Goal: Task Accomplishment & Management: Manage account settings

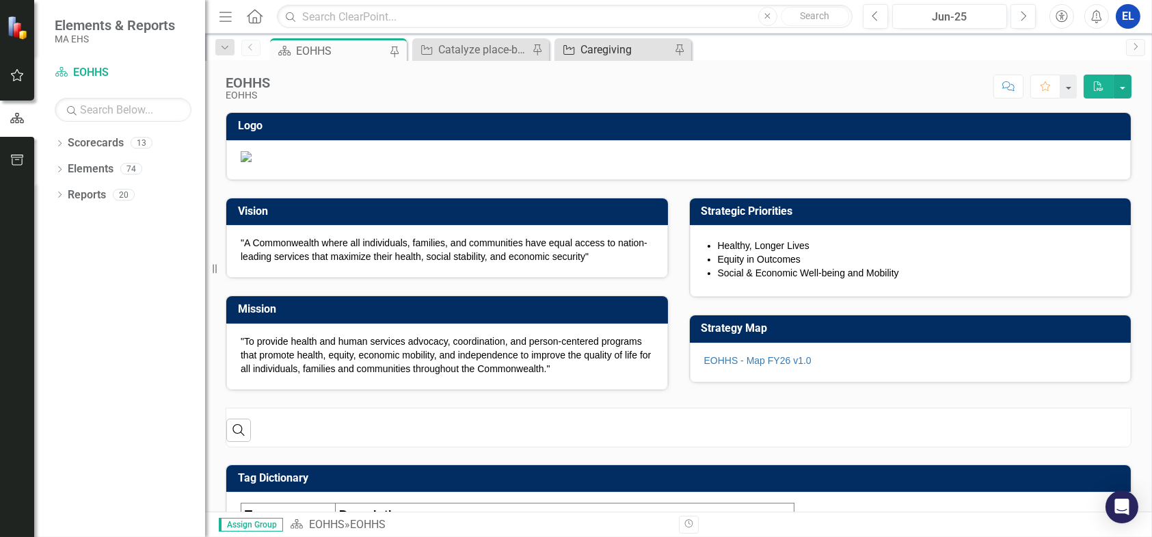
click at [629, 44] on div "Caregiving" at bounding box center [625, 49] width 90 height 17
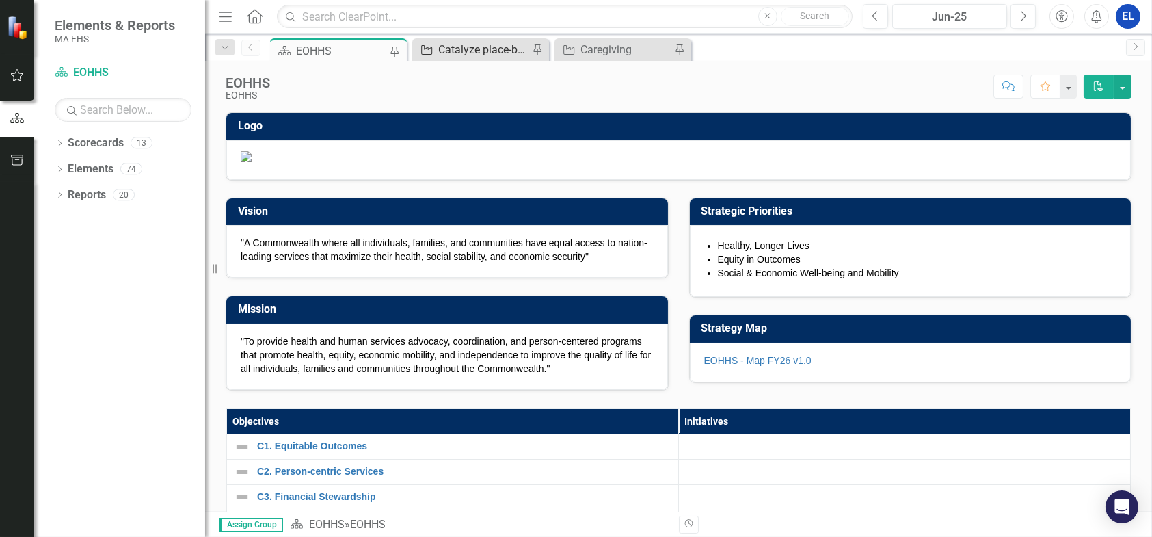
click at [464, 53] on div "Catalyze place-based health equity strategy" at bounding box center [483, 49] width 90 height 17
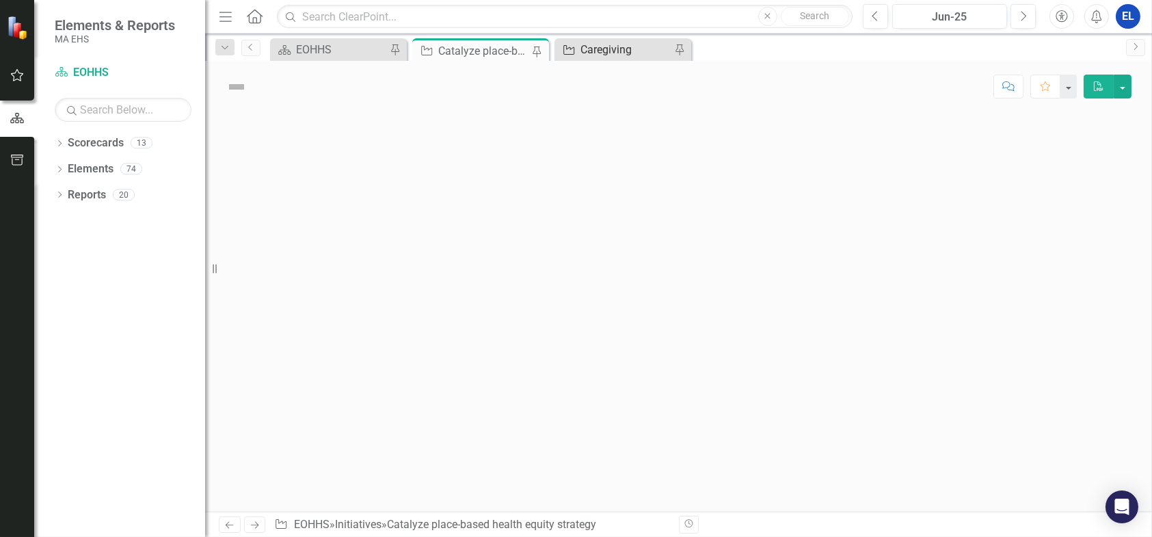
click at [597, 49] on div "Caregiving" at bounding box center [625, 49] width 90 height 17
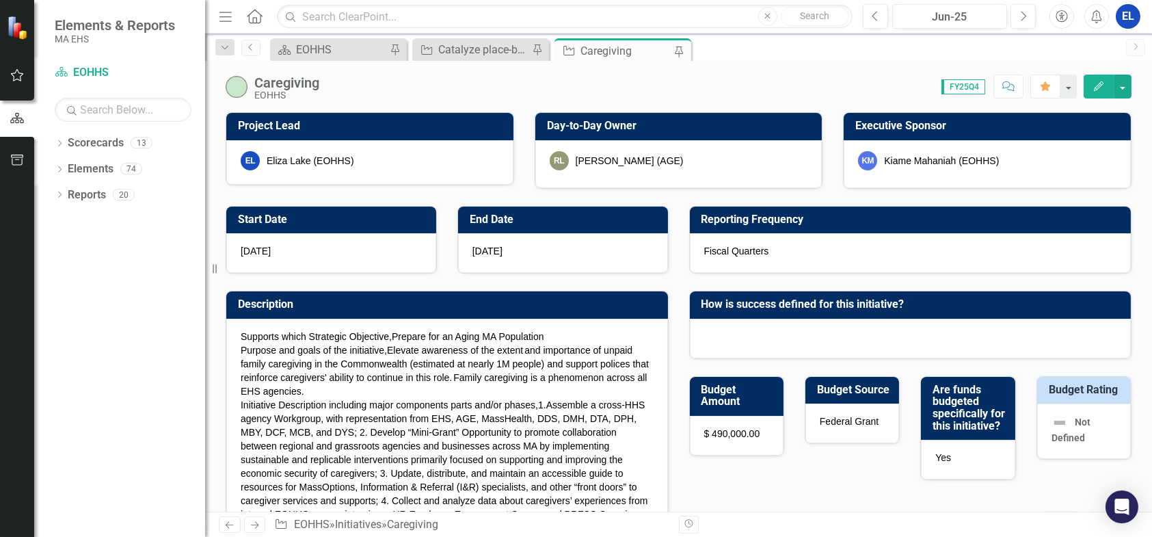
click at [1103, 81] on icon "Edit" at bounding box center [1099, 86] width 12 height 10
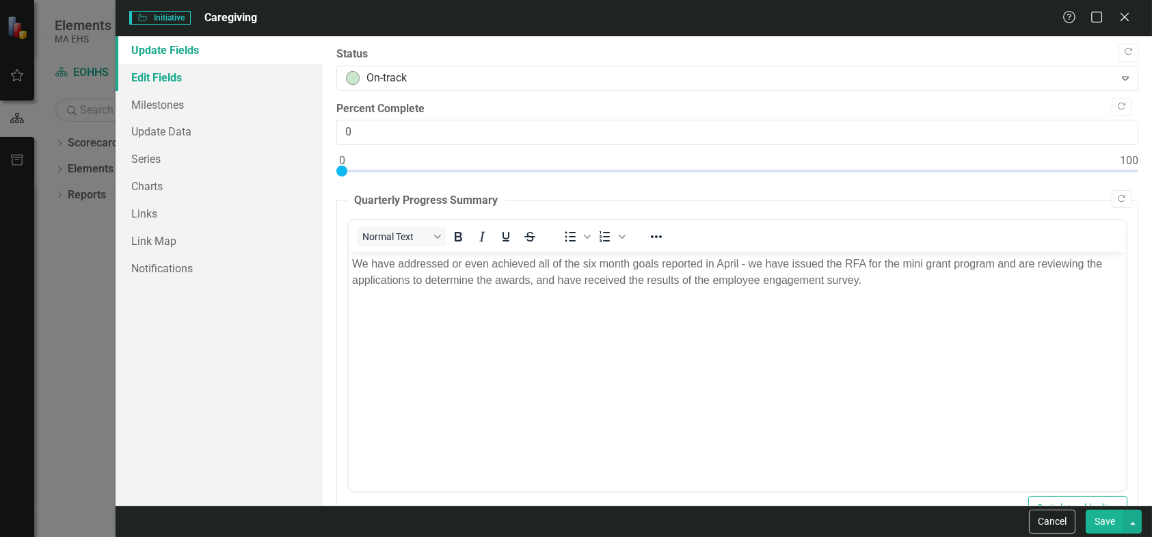
click at [156, 75] on link "Edit Fields" at bounding box center [219, 77] width 207 height 27
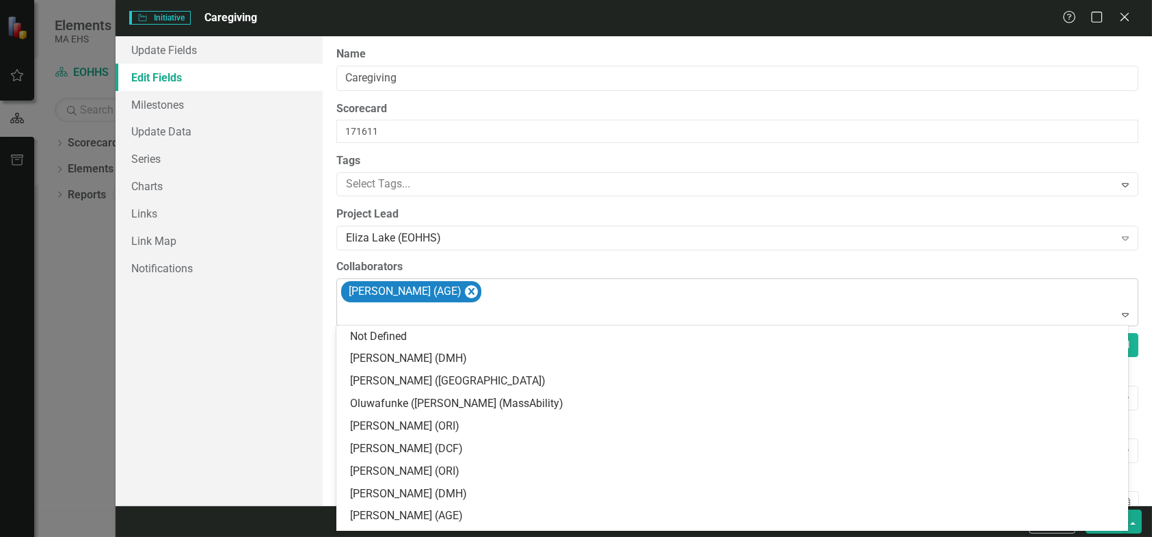
click at [505, 298] on div "Elise Tierney (AGE)" at bounding box center [738, 302] width 799 height 46
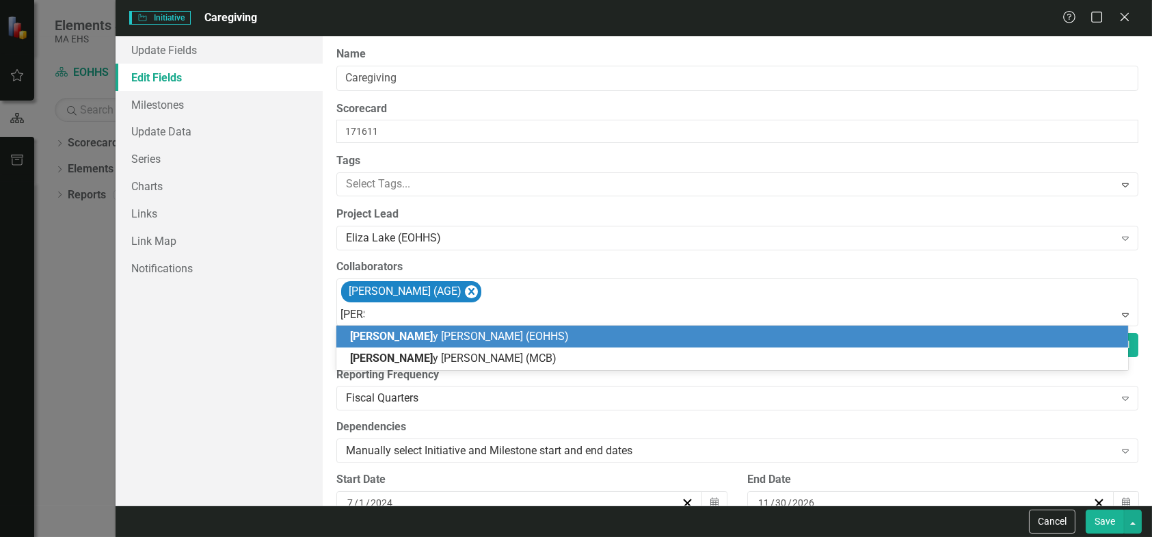
type input "molly"
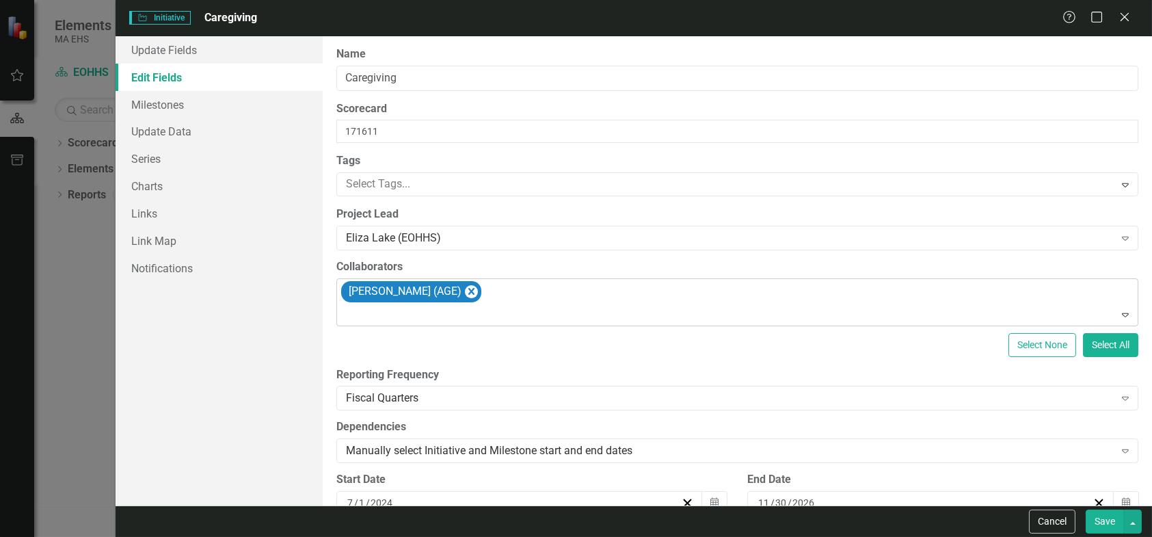
click at [515, 297] on div "Elise Tierney (AGE)" at bounding box center [738, 302] width 799 height 46
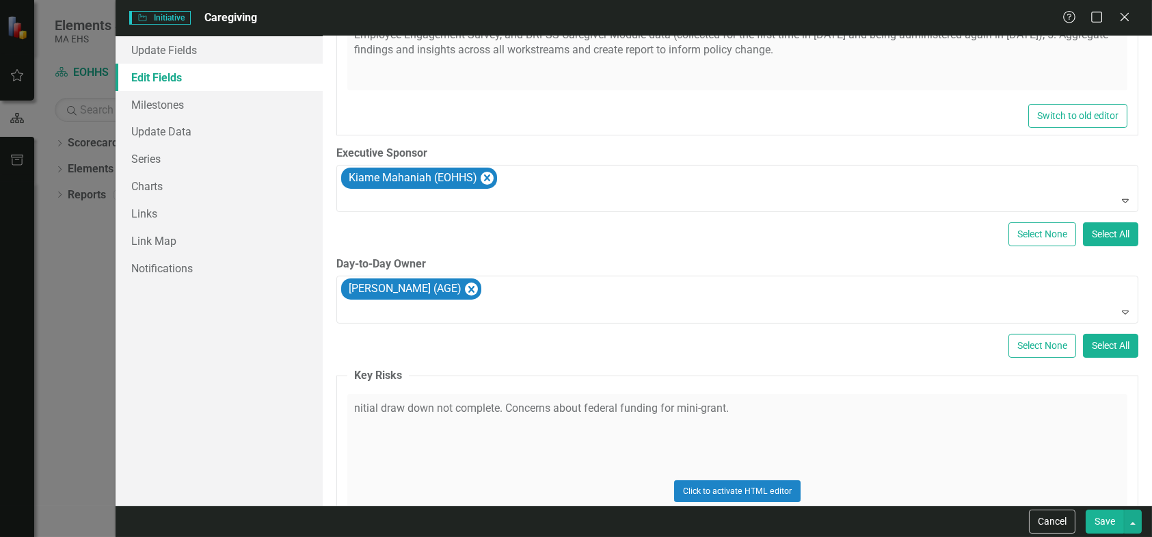
scroll to position [684, 0]
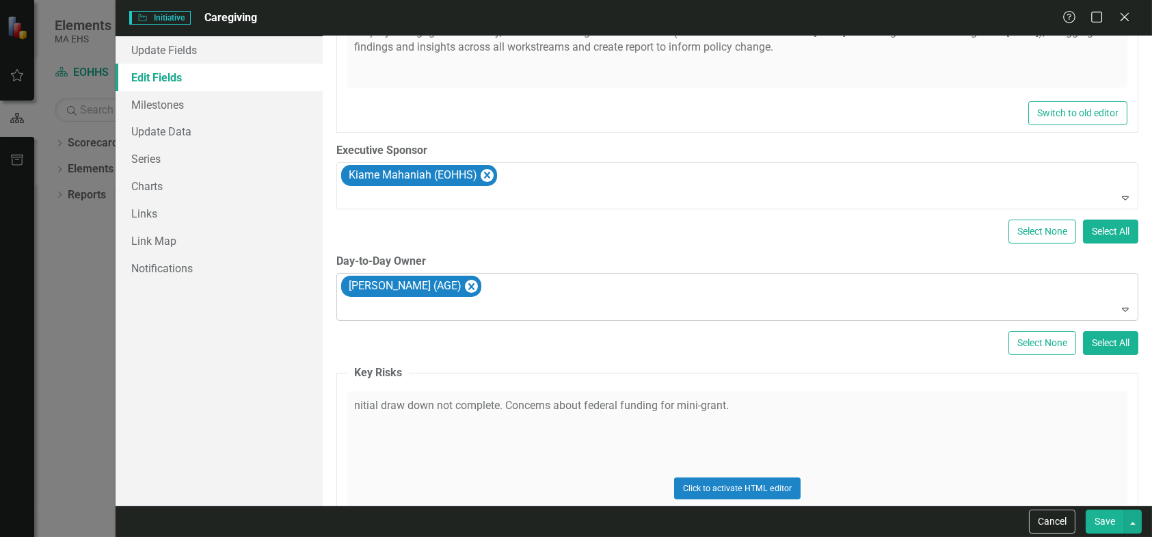
click at [502, 283] on div "[PERSON_NAME] (AGE)" at bounding box center [738, 296] width 799 height 46
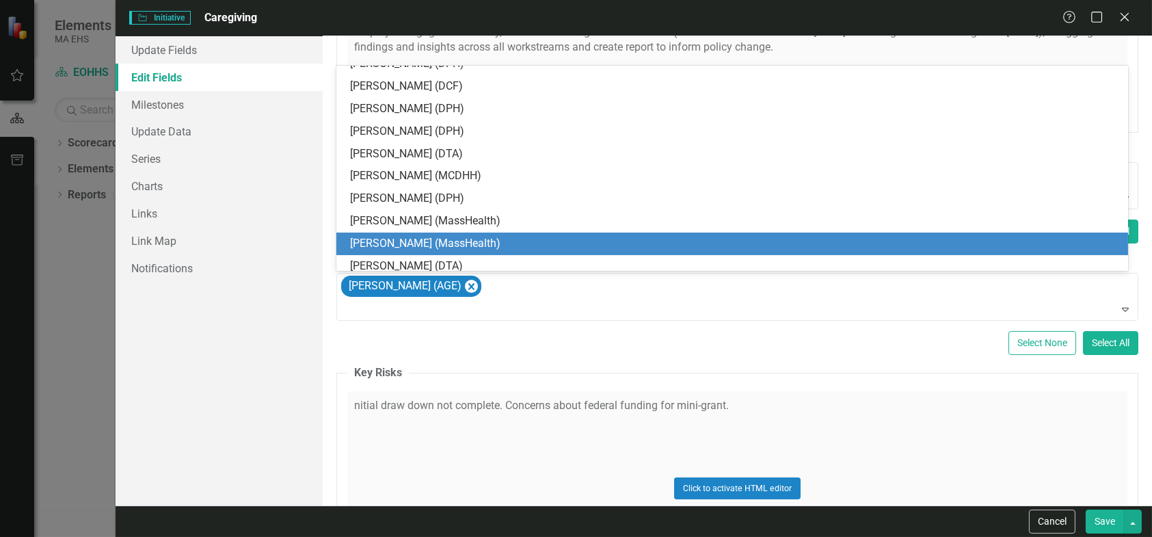
scroll to position [0, 0]
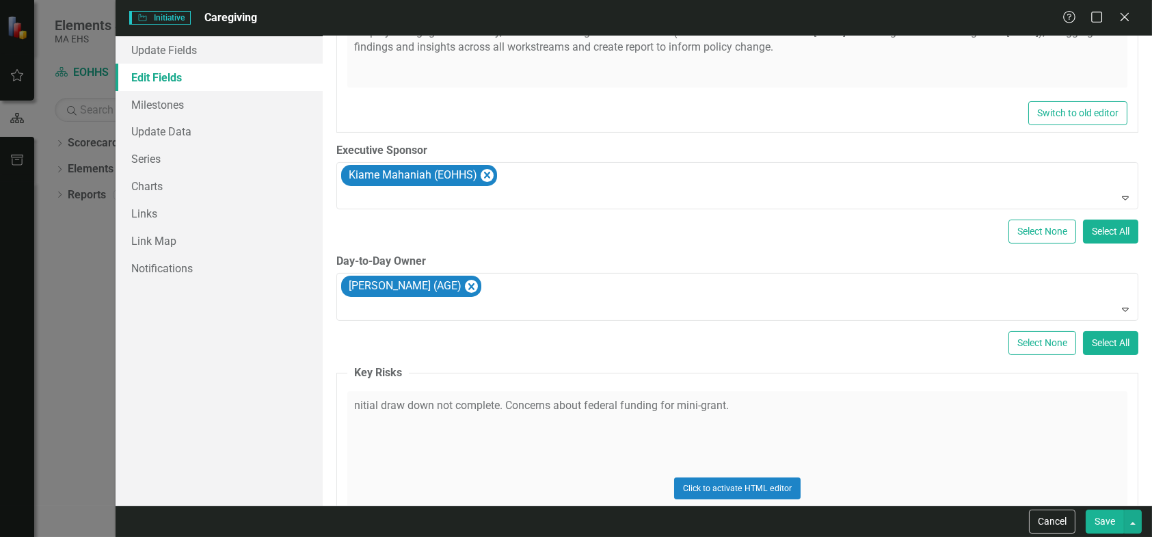
click at [1136, 14] on div "Help Maximize Close" at bounding box center [1100, 18] width 76 height 16
click at [1125, 14] on icon "Close" at bounding box center [1124, 16] width 17 height 13
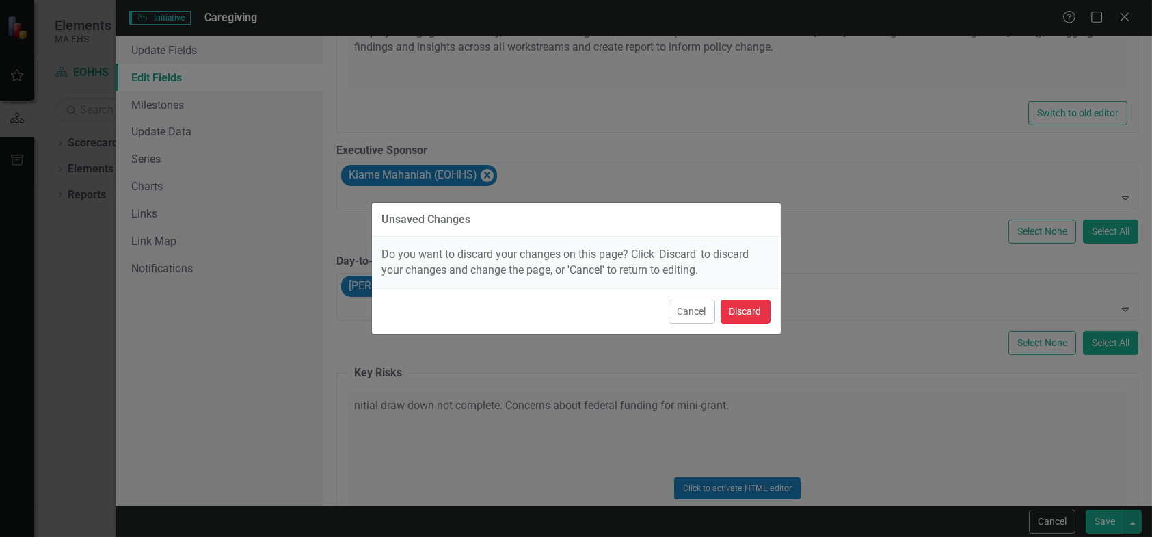
click at [730, 312] on button "Discard" at bounding box center [746, 311] width 50 height 24
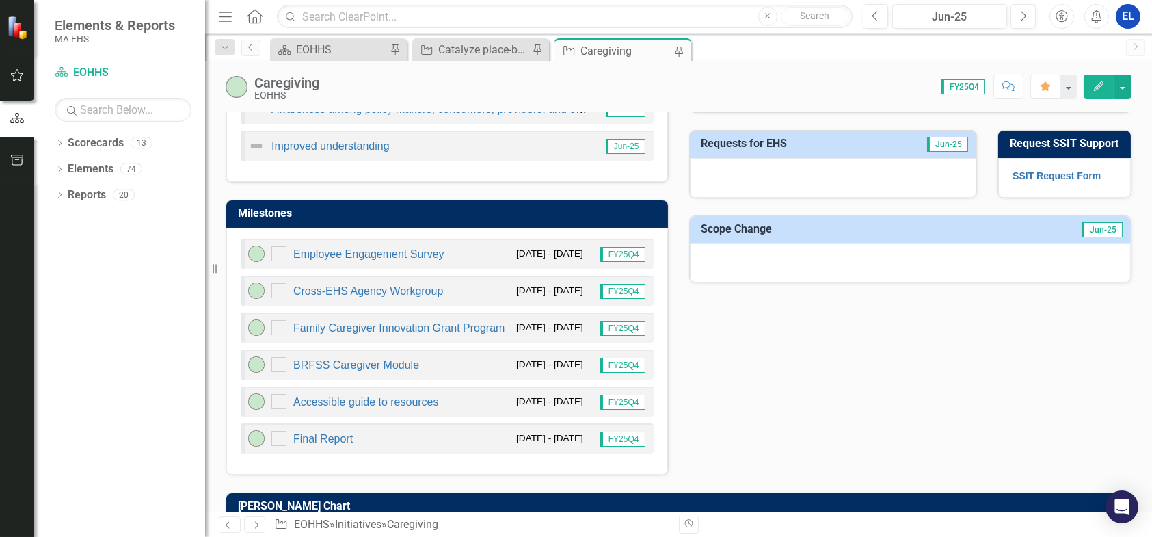
scroll to position [455, 0]
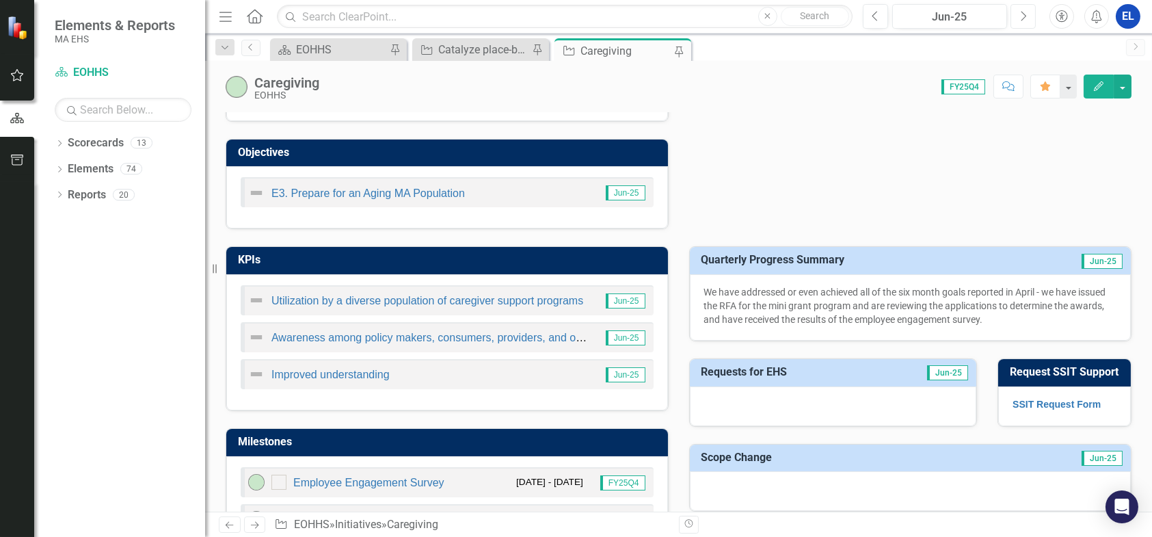
click at [1028, 16] on button "Next" at bounding box center [1022, 16] width 25 height 25
click at [1026, 16] on icon "Next" at bounding box center [1023, 16] width 8 height 12
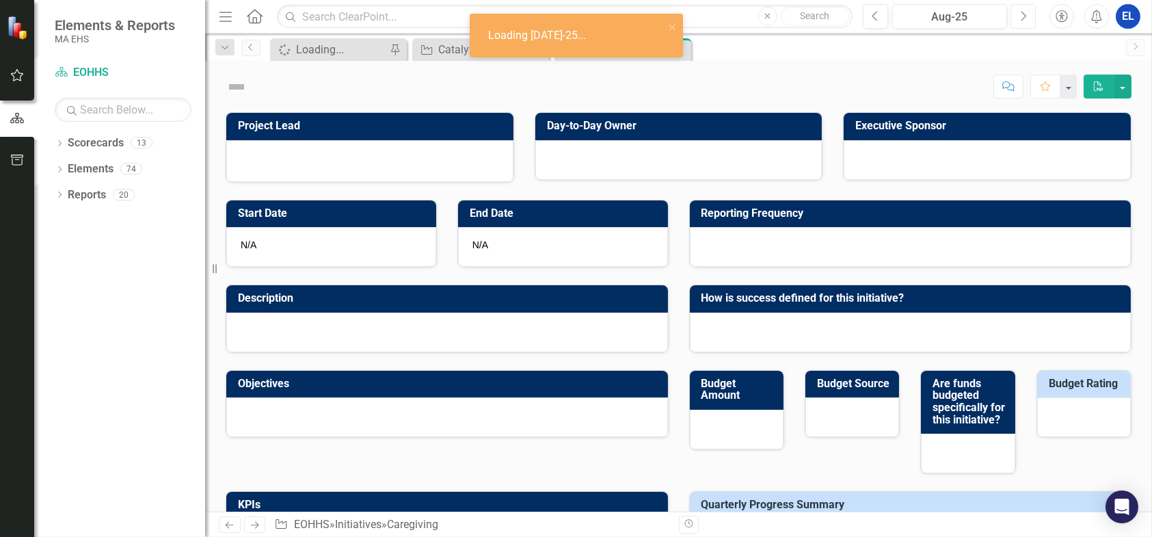
click at [1026, 16] on icon "Next" at bounding box center [1023, 16] width 8 height 12
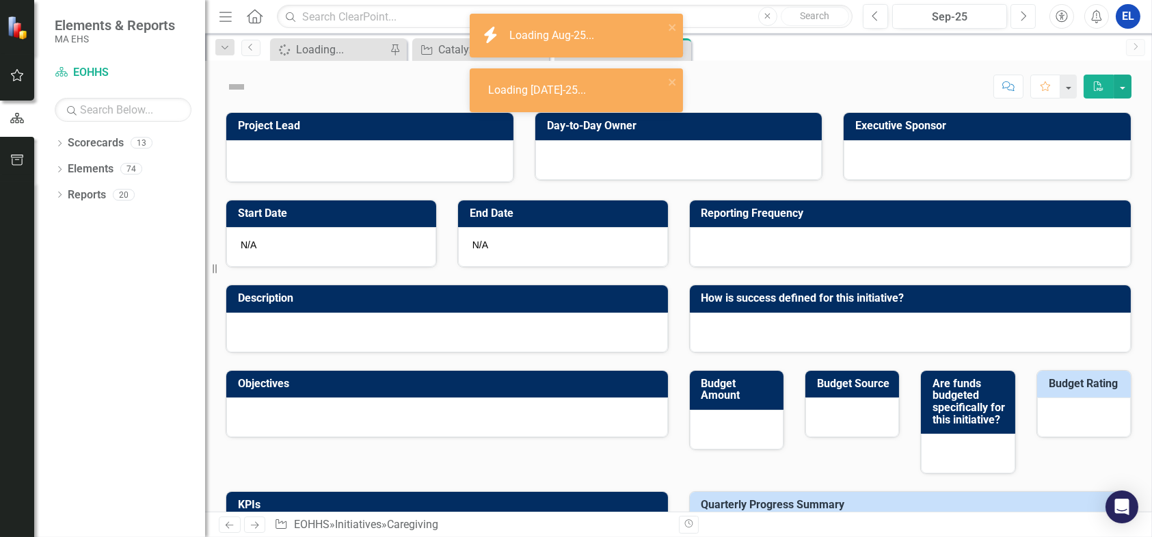
click at [1026, 16] on icon "Next" at bounding box center [1023, 16] width 8 height 12
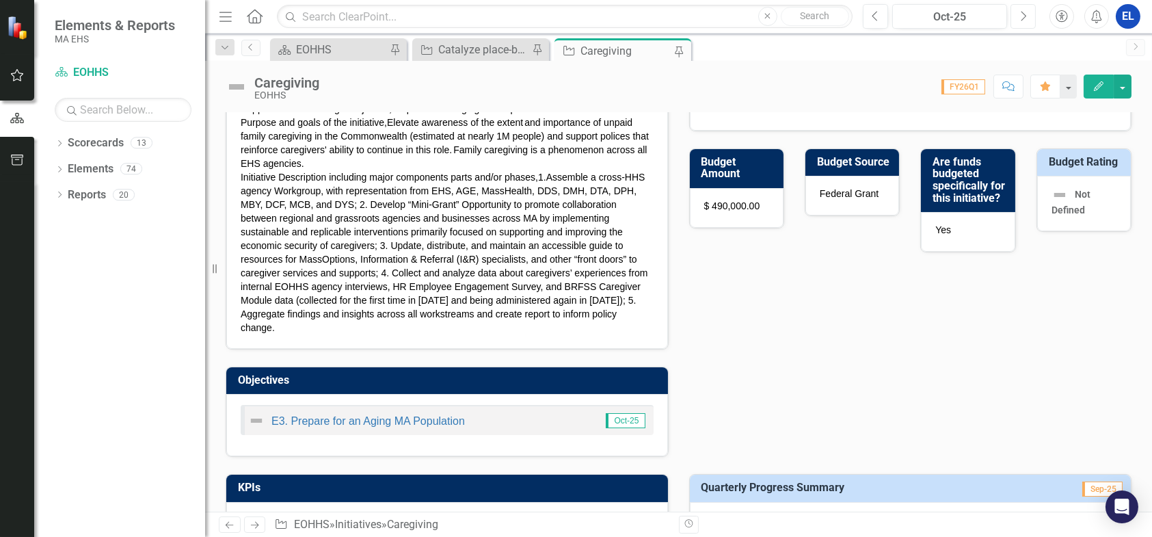
scroll to position [455, 0]
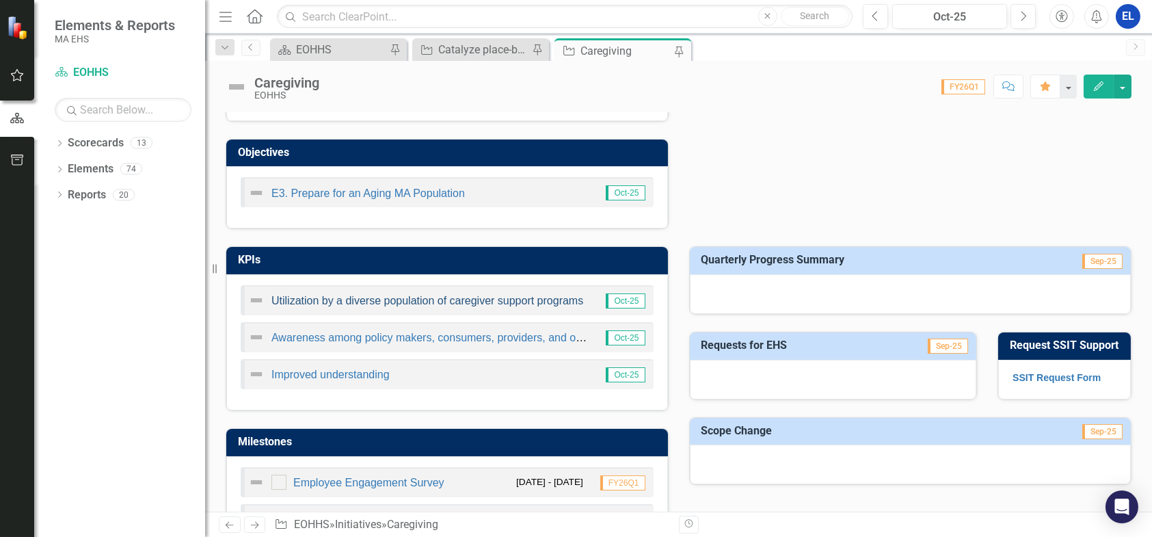
click at [427, 301] on link "Utilization by a diverse population of caregiver support programs" at bounding box center [427, 301] width 312 height 12
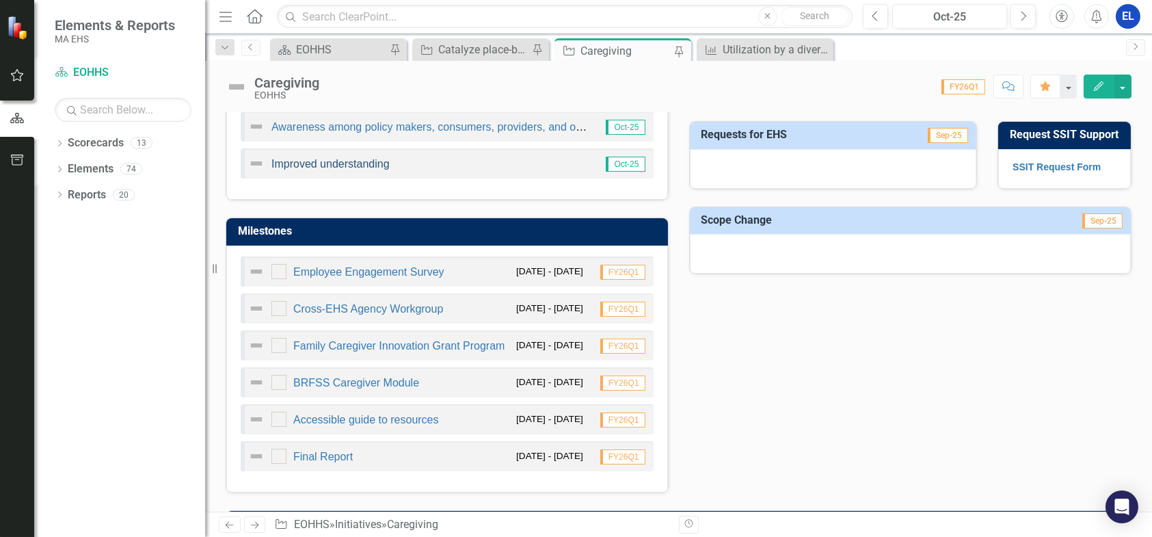
scroll to position [684, 0]
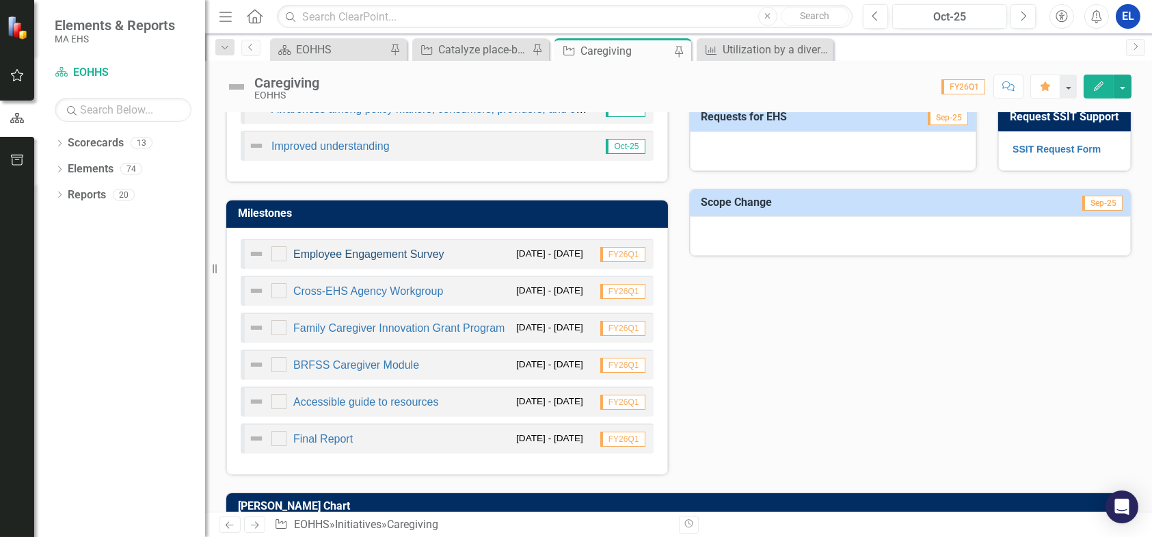
click at [340, 252] on link "Employee Engagement Survey" at bounding box center [368, 254] width 151 height 12
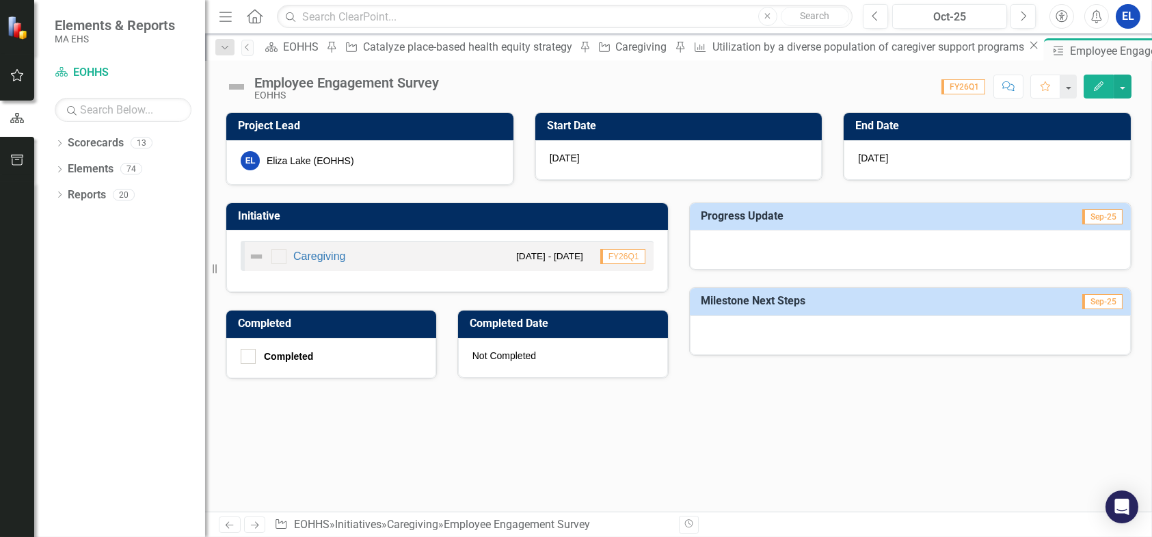
click at [1100, 88] on icon "Edit" at bounding box center [1099, 86] width 12 height 10
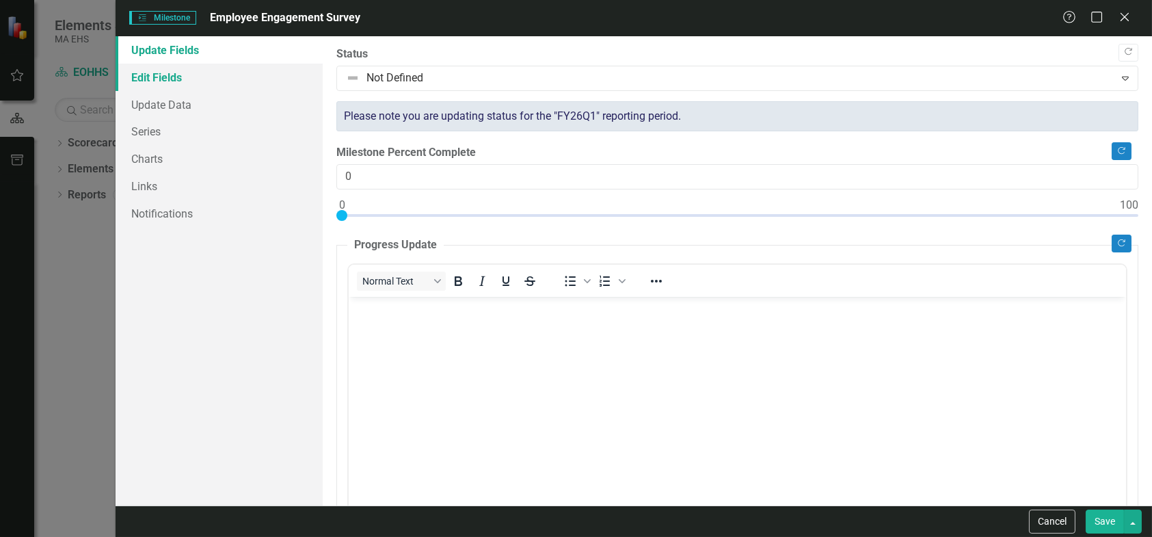
click at [157, 78] on link "Edit Fields" at bounding box center [219, 77] width 207 height 27
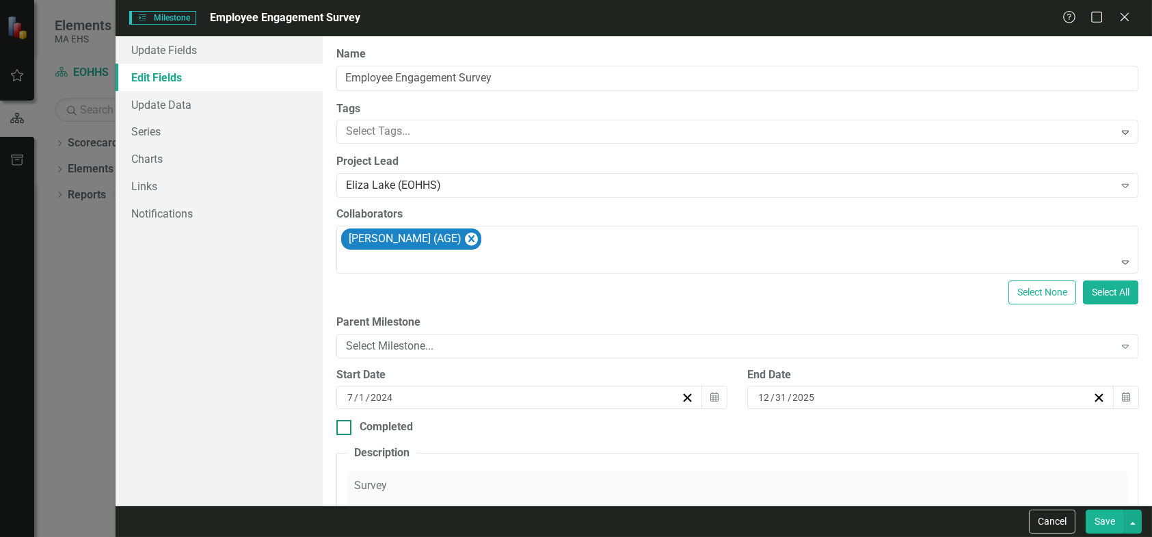
click at [347, 425] on div at bounding box center [343, 427] width 15 height 15
click at [345, 425] on input "Completed" at bounding box center [340, 424] width 9 height 9
checkbox input "true"
click at [165, 109] on link "Update Data" at bounding box center [219, 104] width 207 height 27
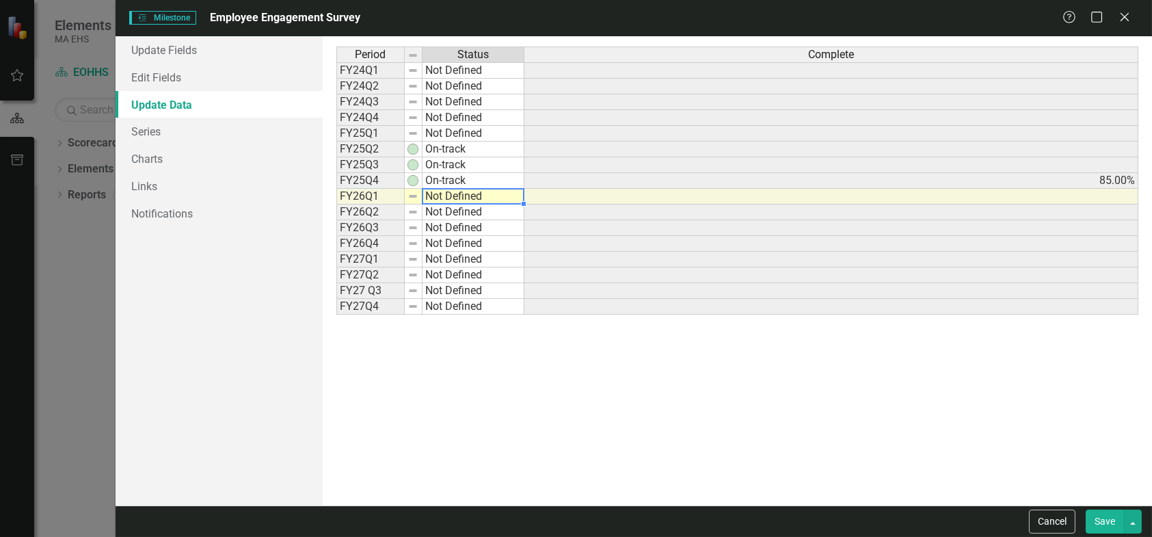
click at [468, 197] on td "Not Defined" at bounding box center [474, 197] width 102 height 16
click at [415, 196] on img at bounding box center [412, 196] width 11 height 11
click at [414, 193] on img at bounding box center [412, 196] width 11 height 11
click at [174, 80] on link "Edit Fields" at bounding box center [219, 77] width 207 height 27
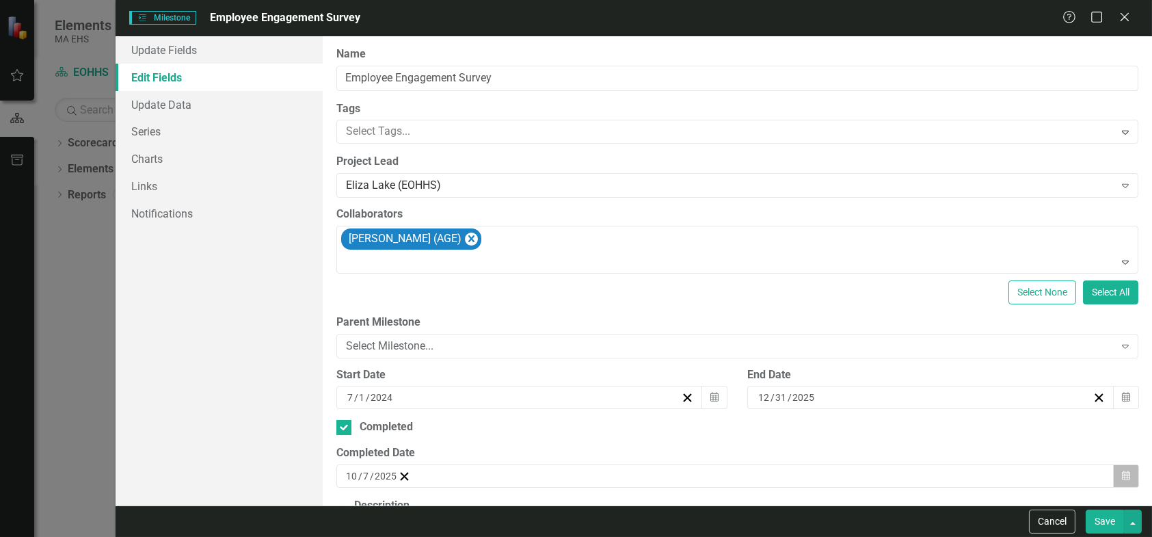
click at [1122, 473] on icon "button" at bounding box center [1126, 475] width 8 height 10
click at [398, 487] on button "‹" at bounding box center [383, 502] width 30 height 30
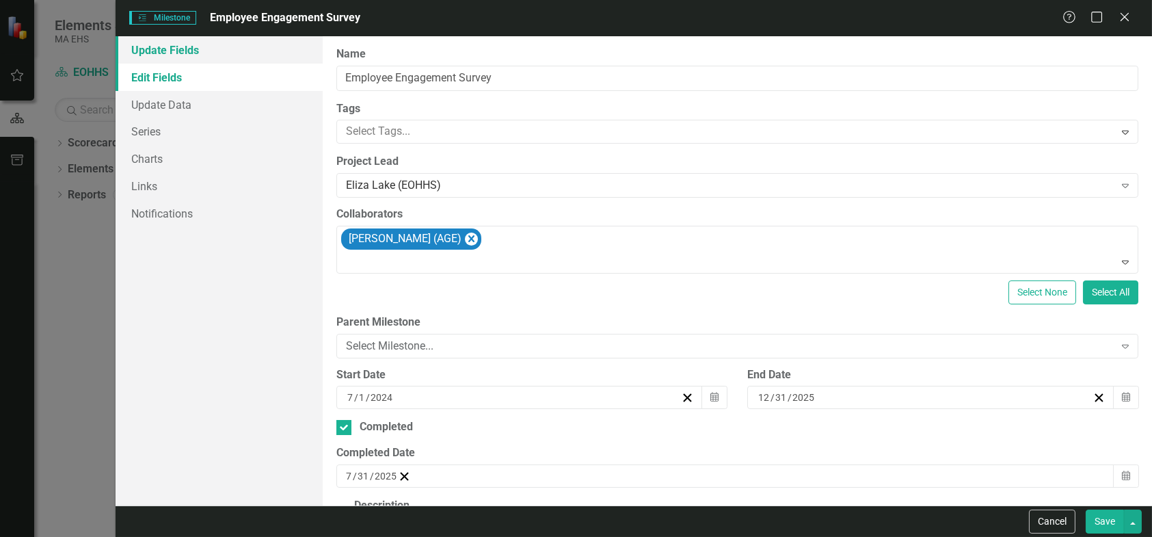
click at [168, 54] on link "Update Fields" at bounding box center [219, 49] width 207 height 27
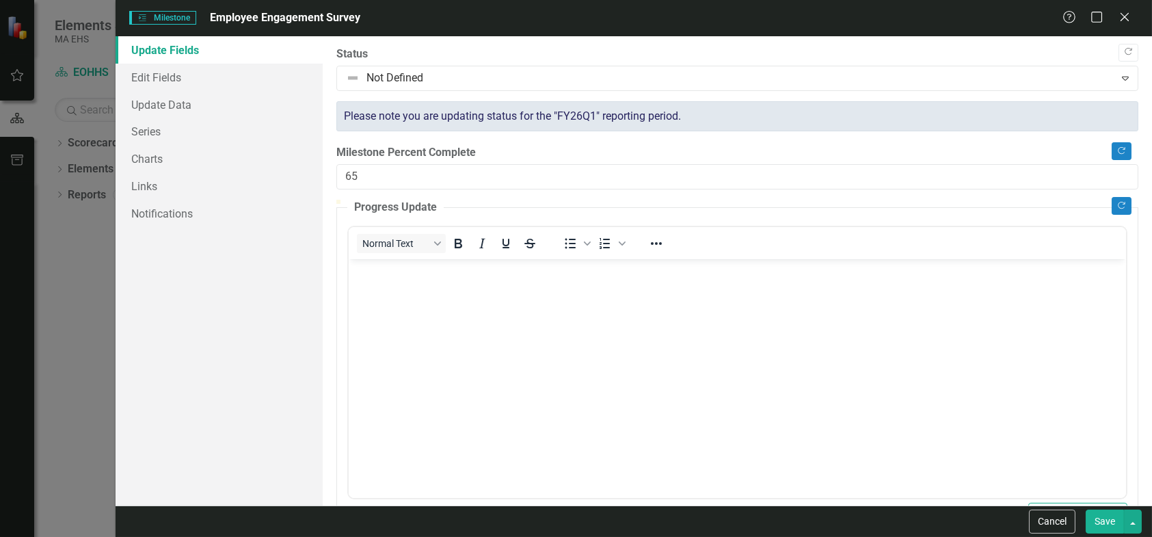
type input "100"
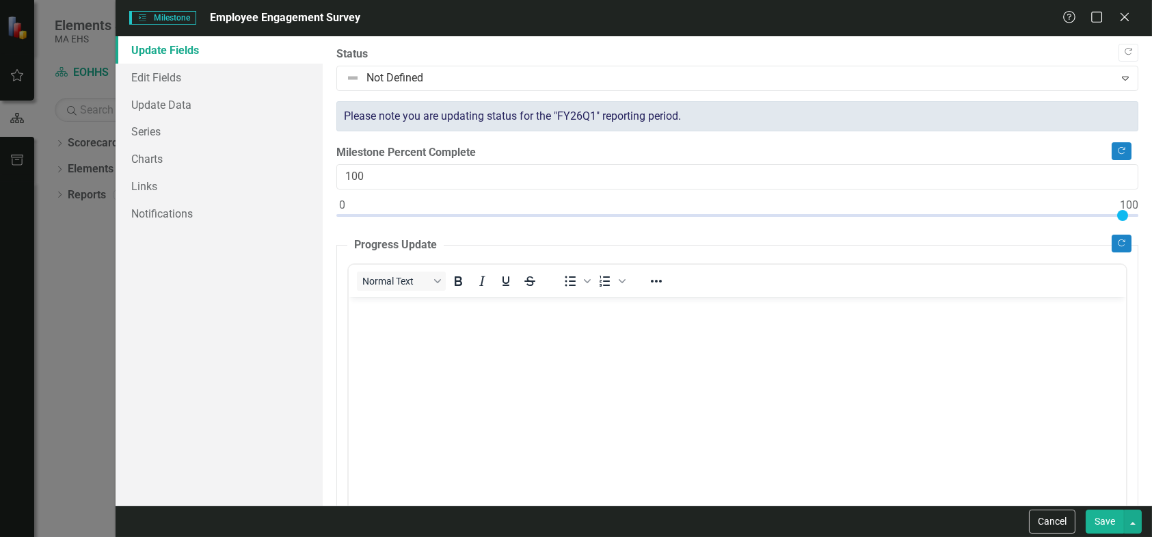
drag, startPoint x: 344, startPoint y: 214, endPoint x: 1302, endPoint y: 224, distance: 958.6
click at [1151, 224] on html "Accessibility Screen-Reader Guide, Feedback, and Issue Reporting | New window E…" at bounding box center [576, 268] width 1152 height 537
click at [433, 324] on body "Rich Text Area. Press ALT-0 for help." at bounding box center [736, 398] width 777 height 205
click at [1086, 69] on div at bounding box center [731, 78] width 771 height 18
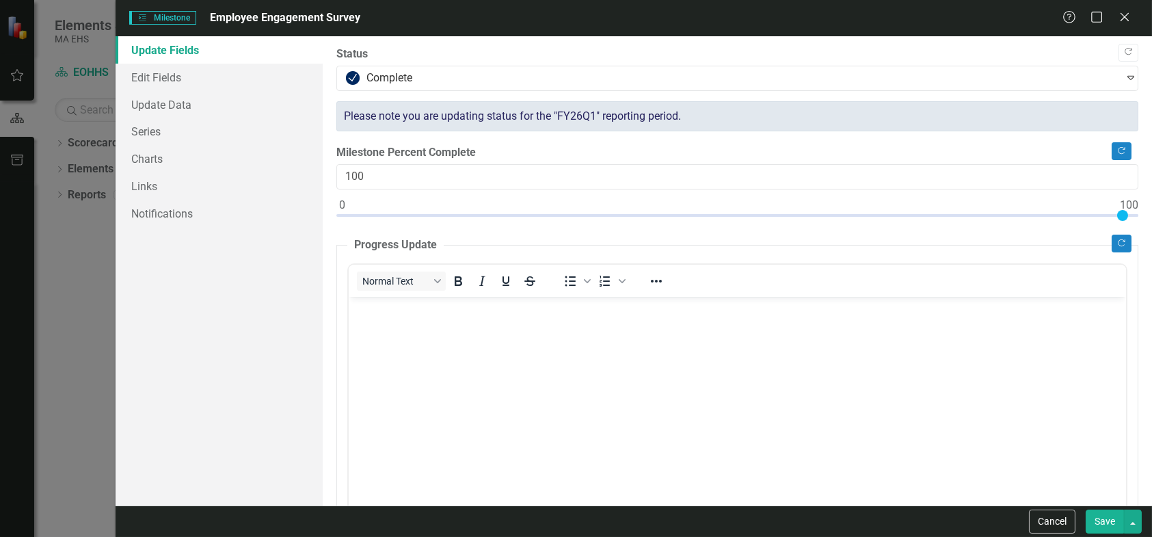
click at [445, 323] on body "Rich Text Area. Press ALT-0 for help." at bounding box center [736, 398] width 777 height 205
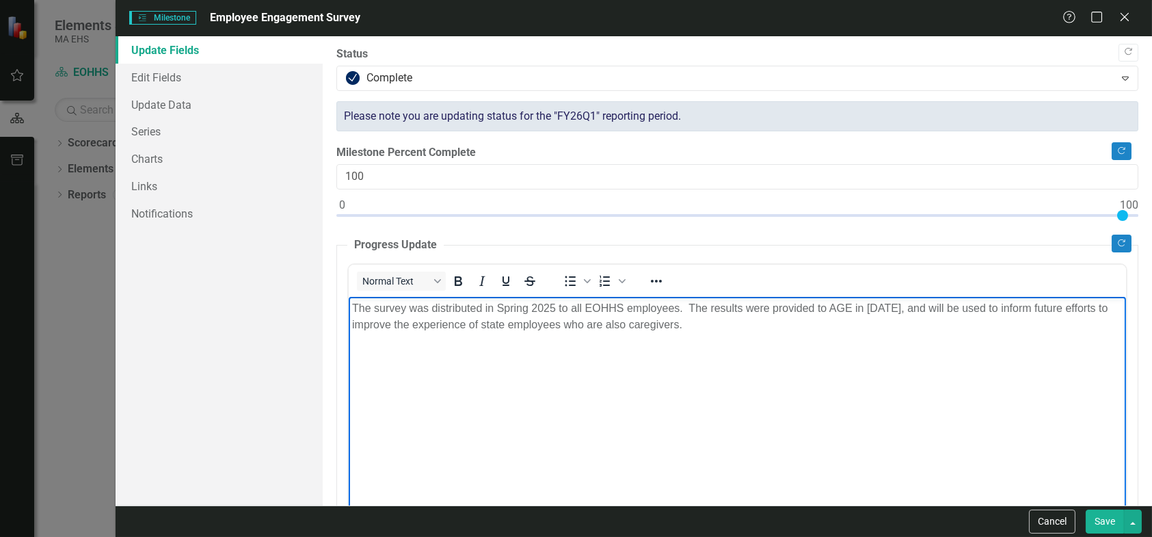
click at [376, 311] on p "The survey was distributed in Spring 2025 to all EOHHS employees. The results w…" at bounding box center [736, 315] width 771 height 33
click at [360, 306] on p "The survey was distributed in Spring 2025 to all EOHHS employees. The results w…" at bounding box center [736, 315] width 771 height 33
click at [779, 306] on p "An employee experience survey was distributed in Spring 2025 to all EOHHS emplo…" at bounding box center [736, 315] width 771 height 33
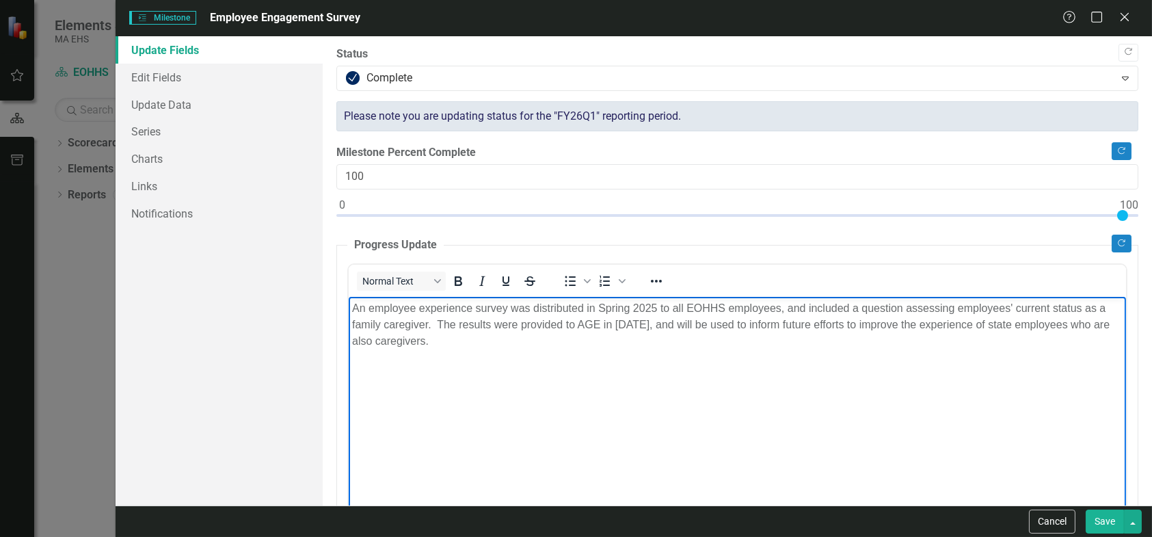
drag, startPoint x: 808, startPoint y: 308, endPoint x: 820, endPoint y: 320, distance: 16.9
click at [809, 309] on p "An employee experience survey was distributed in Spring 2025 to all EOHHS emplo…" at bounding box center [736, 323] width 771 height 49
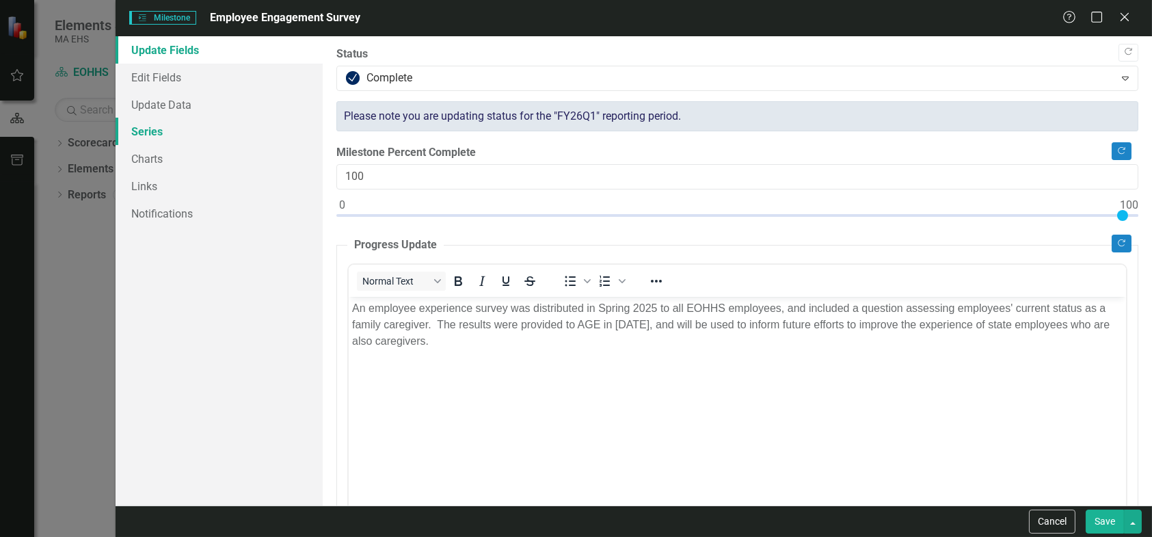
click at [150, 133] on link "Series" at bounding box center [219, 131] width 207 height 27
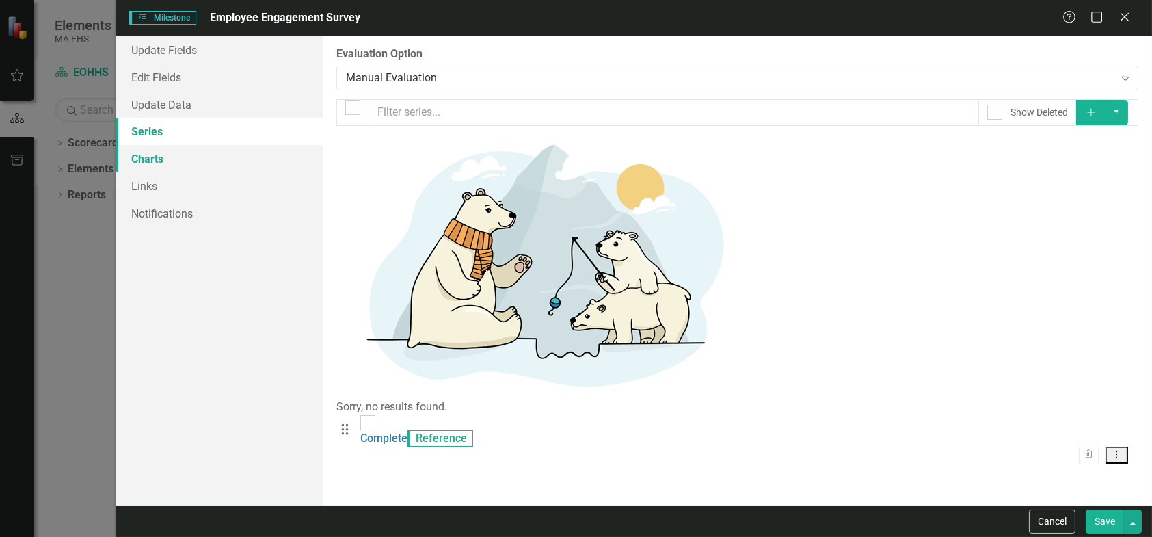
click at [150, 157] on link "Charts" at bounding box center [219, 158] width 207 height 27
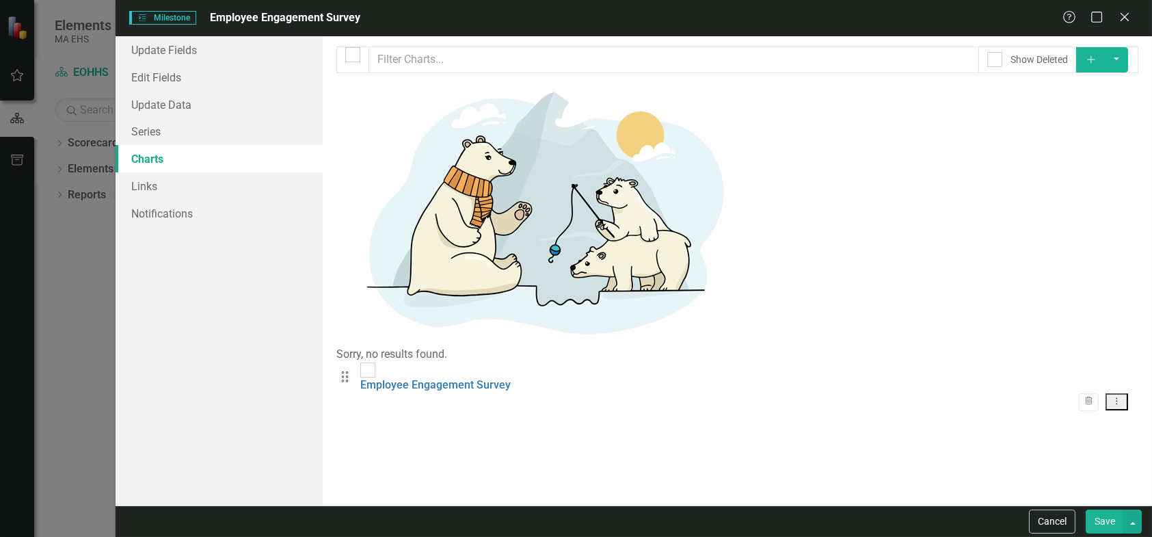
checkbox input "false"
click at [148, 175] on link "Links" at bounding box center [219, 185] width 207 height 27
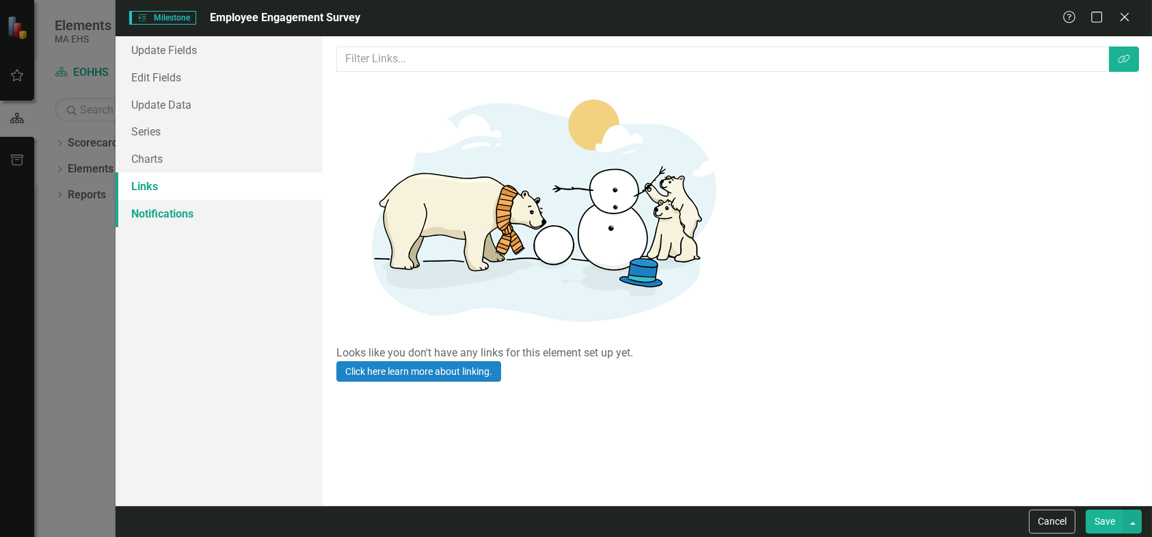
click at [152, 213] on link "Notifications" at bounding box center [219, 213] width 207 height 27
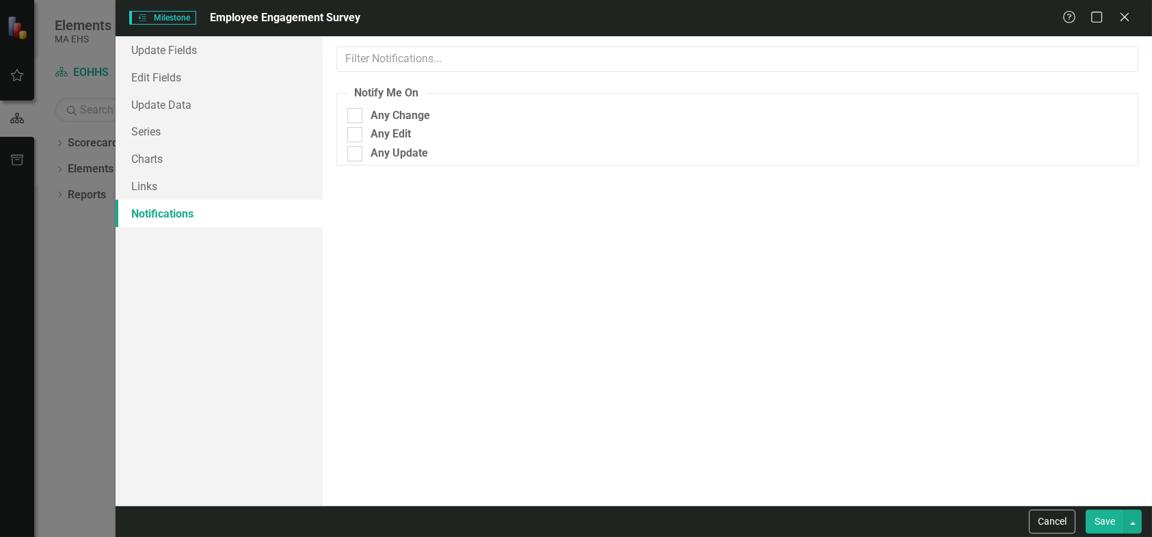
click at [1103, 522] on button "Save" at bounding box center [1105, 521] width 38 height 24
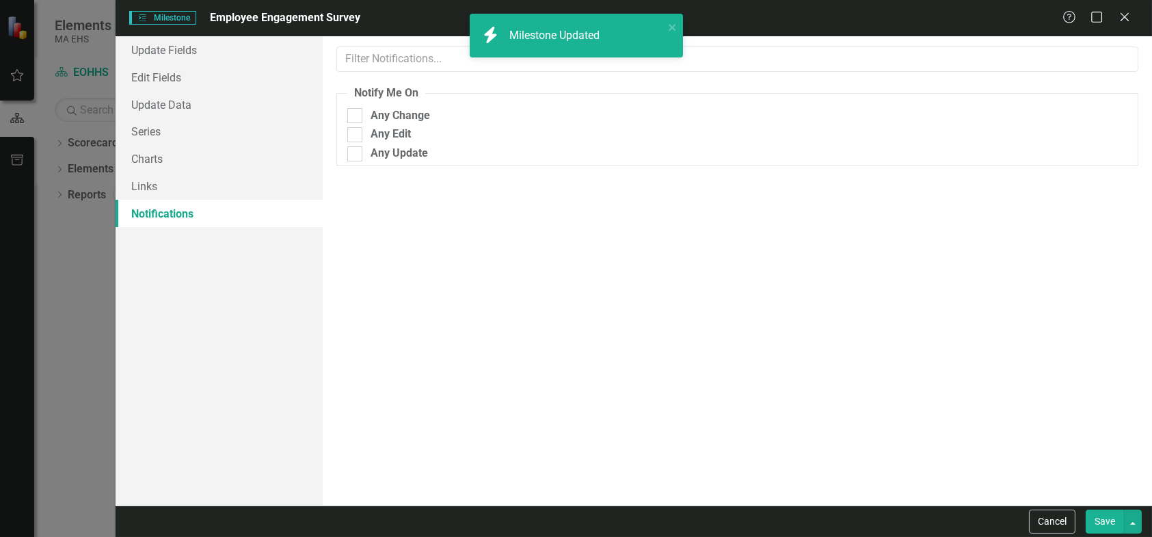
checkbox input "true"
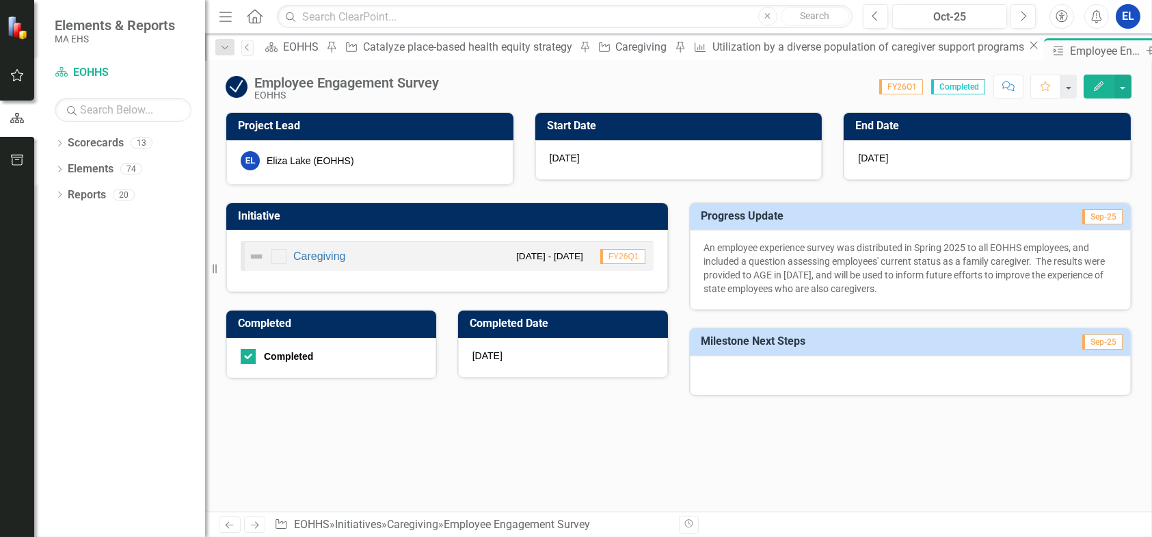
click at [1151, 49] on icon "Close" at bounding box center [1168, 50] width 14 height 11
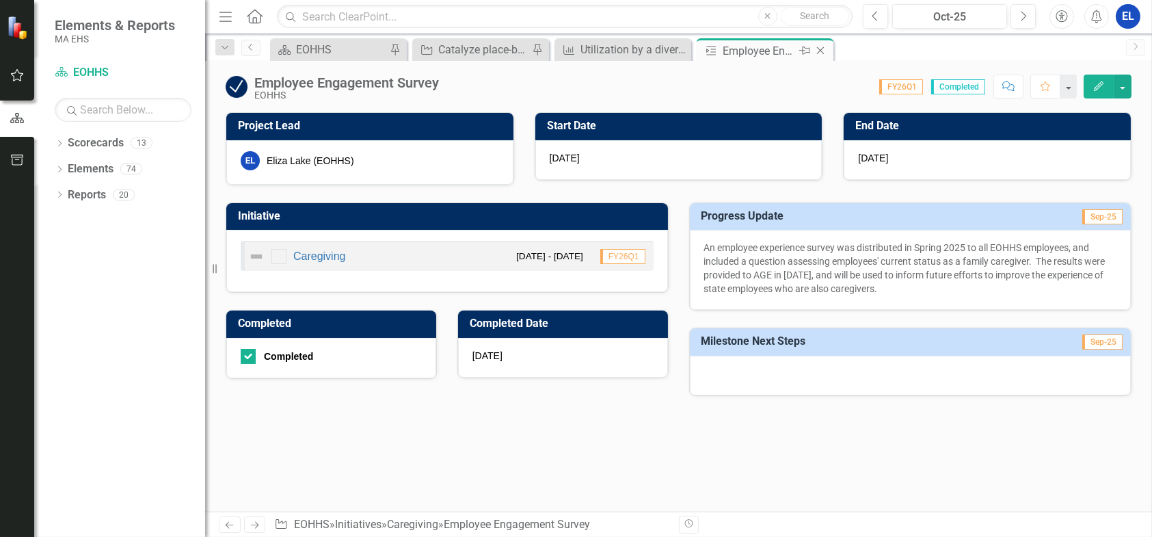
click at [821, 50] on icon "Close" at bounding box center [821, 50] width 14 height 11
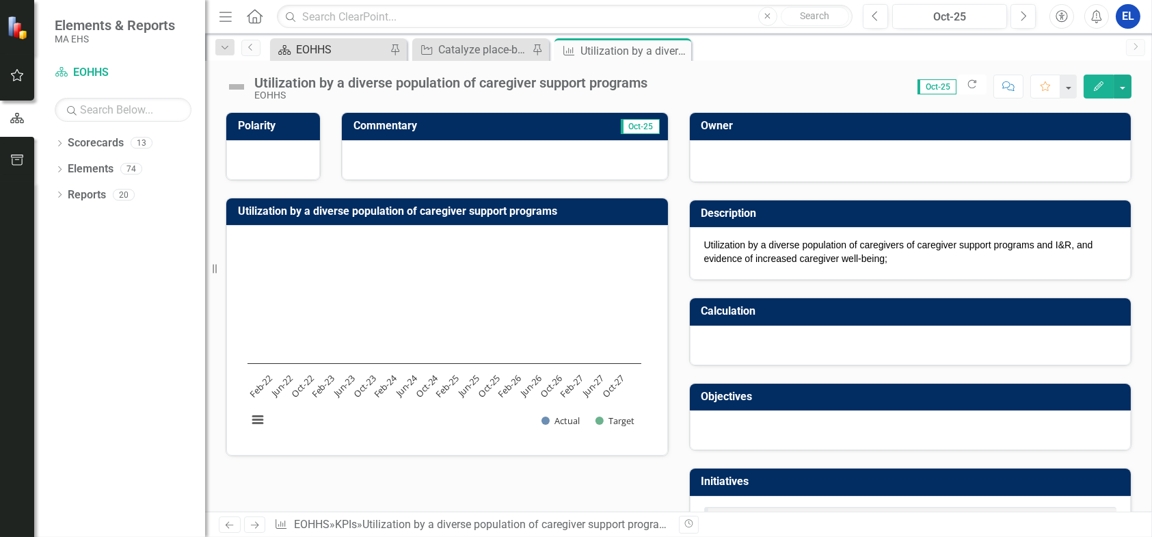
click at [312, 47] on div "EOHHS" at bounding box center [341, 49] width 90 height 17
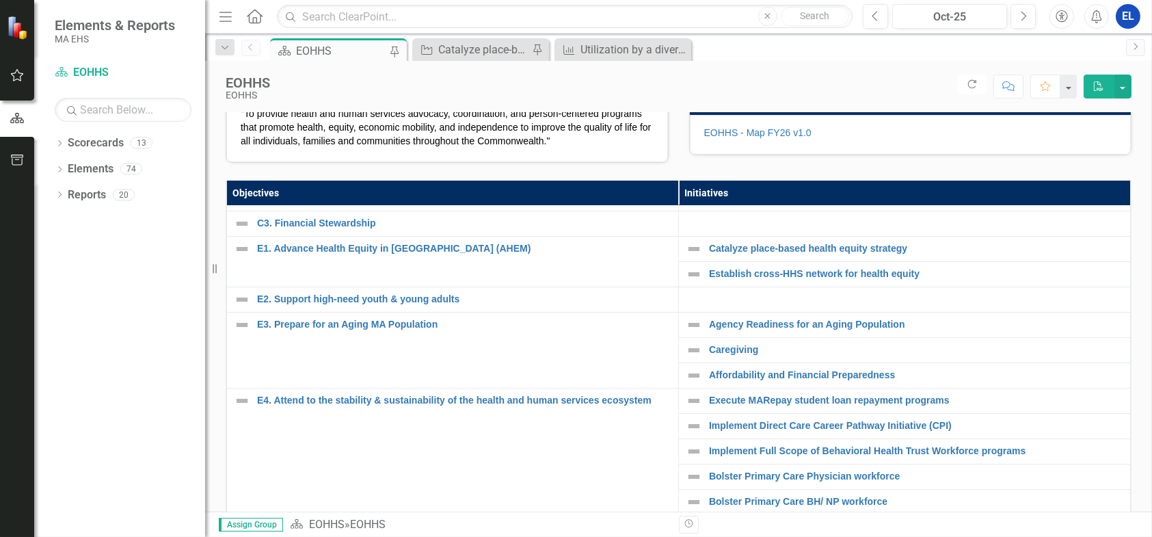
scroll to position [59, 0]
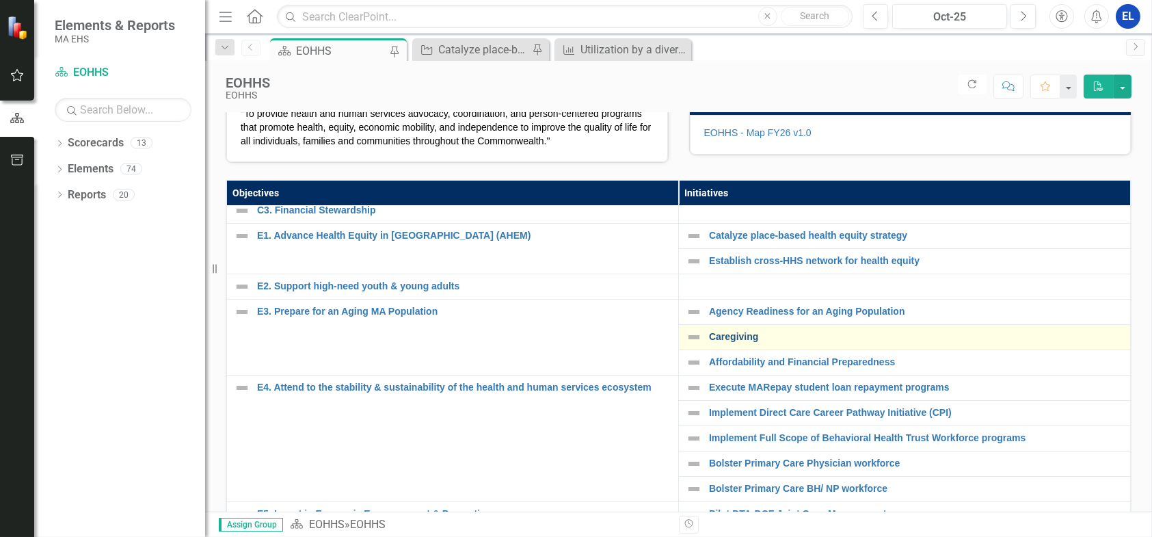
click at [723, 342] on link "Caregiving" at bounding box center [916, 337] width 414 height 10
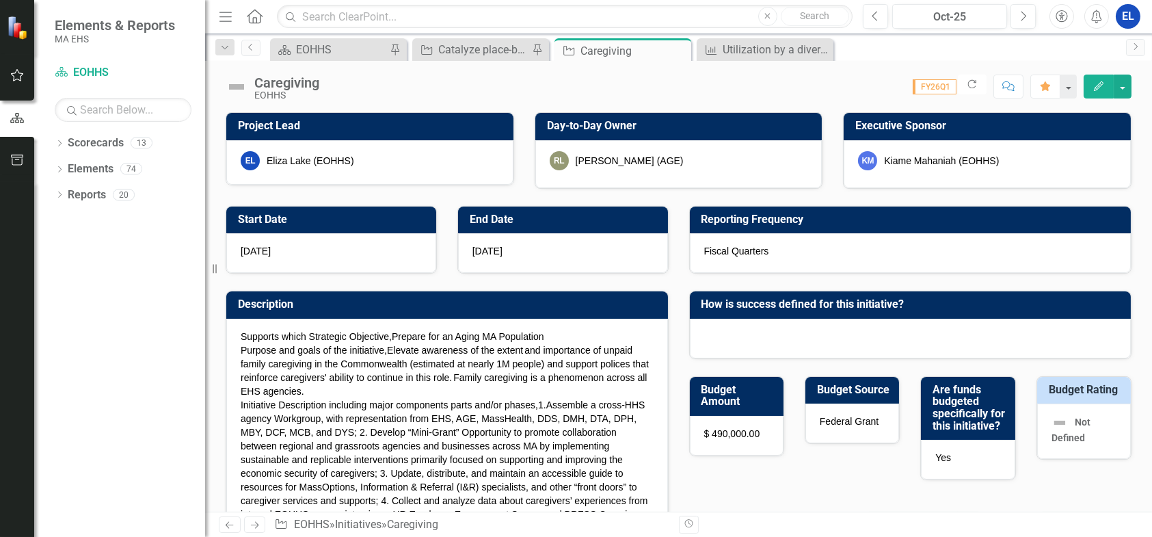
checkbox input "true"
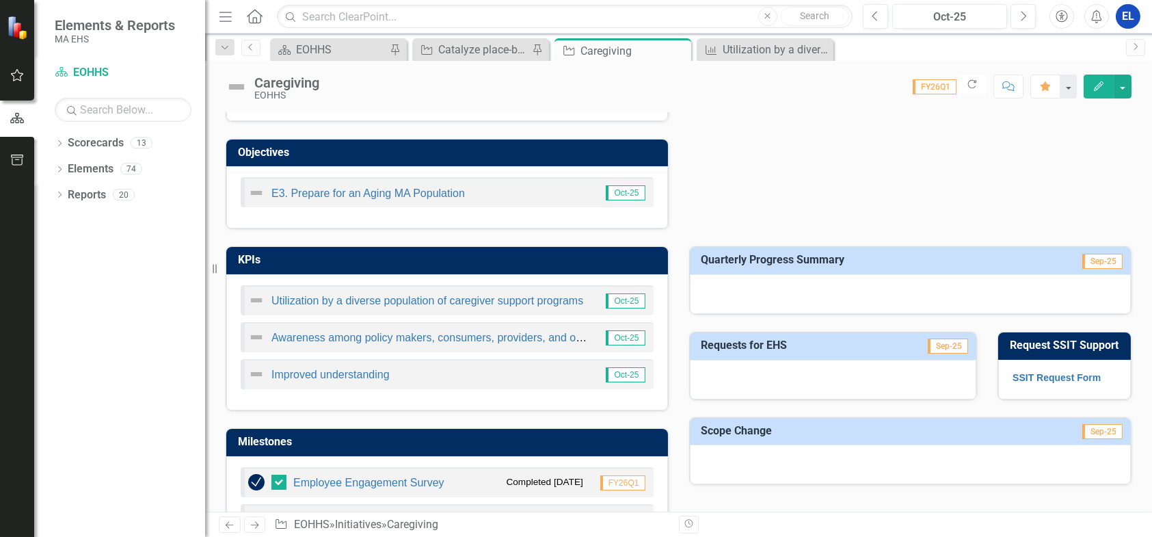
scroll to position [684, 0]
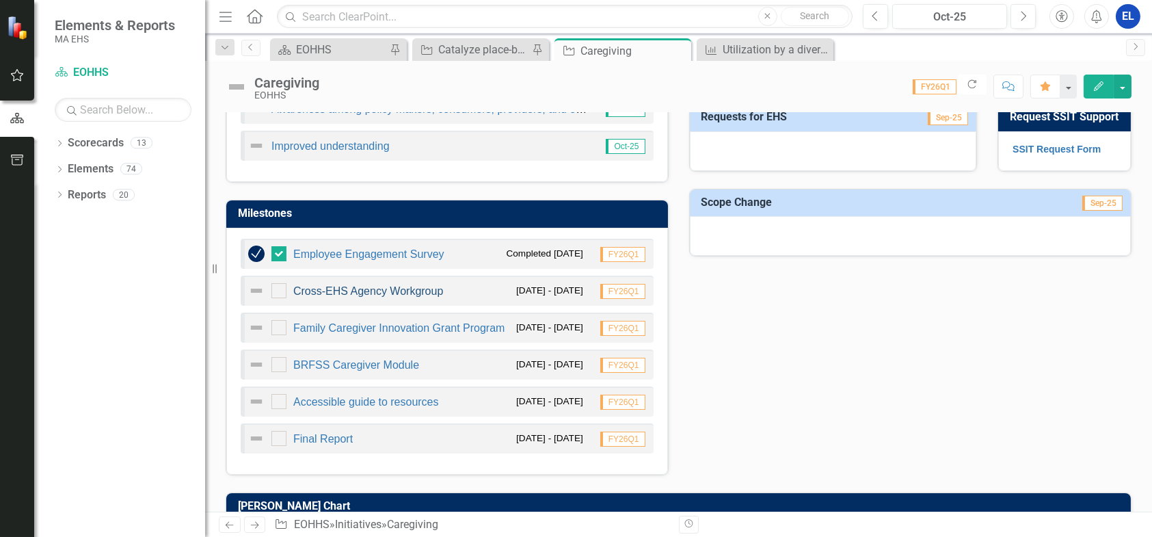
click at [341, 289] on link "Cross-EHS Agency Workgroup" at bounding box center [368, 291] width 150 height 12
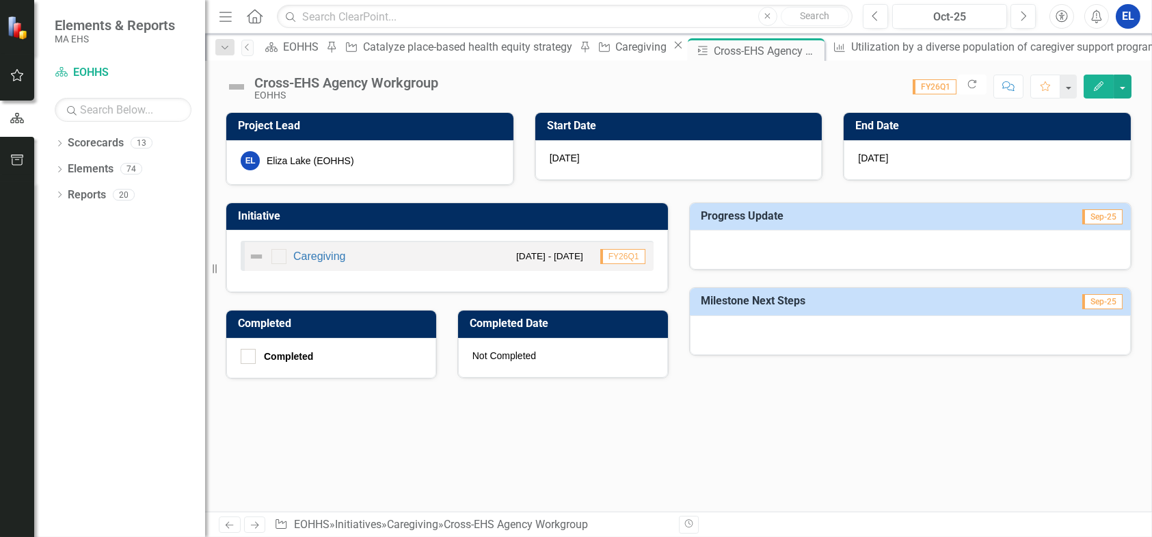
click at [1106, 93] on button "Edit" at bounding box center [1099, 87] width 30 height 24
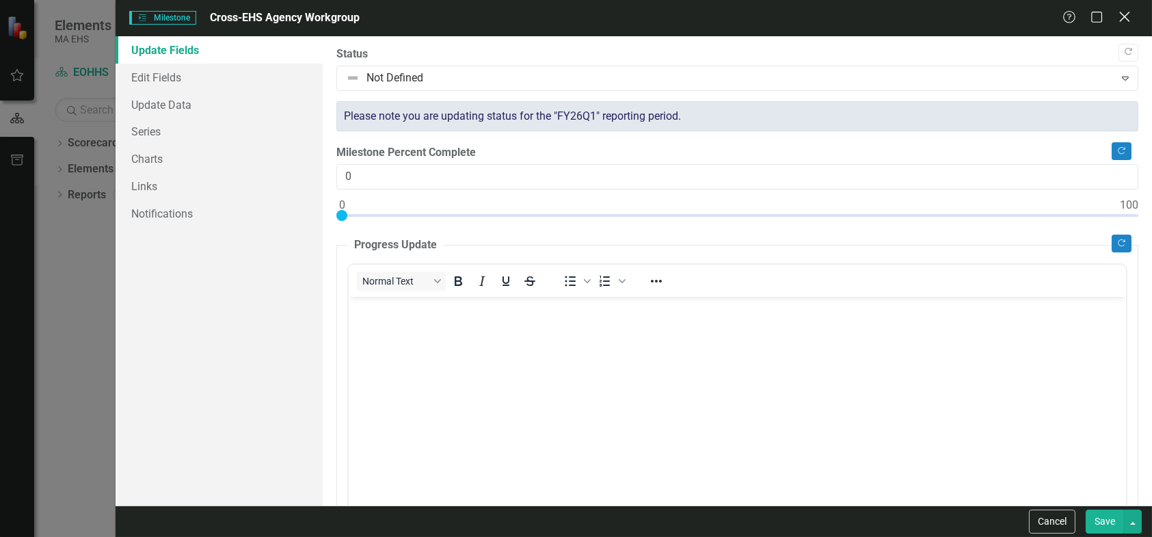
click at [1126, 20] on icon "Close" at bounding box center [1124, 16] width 17 height 13
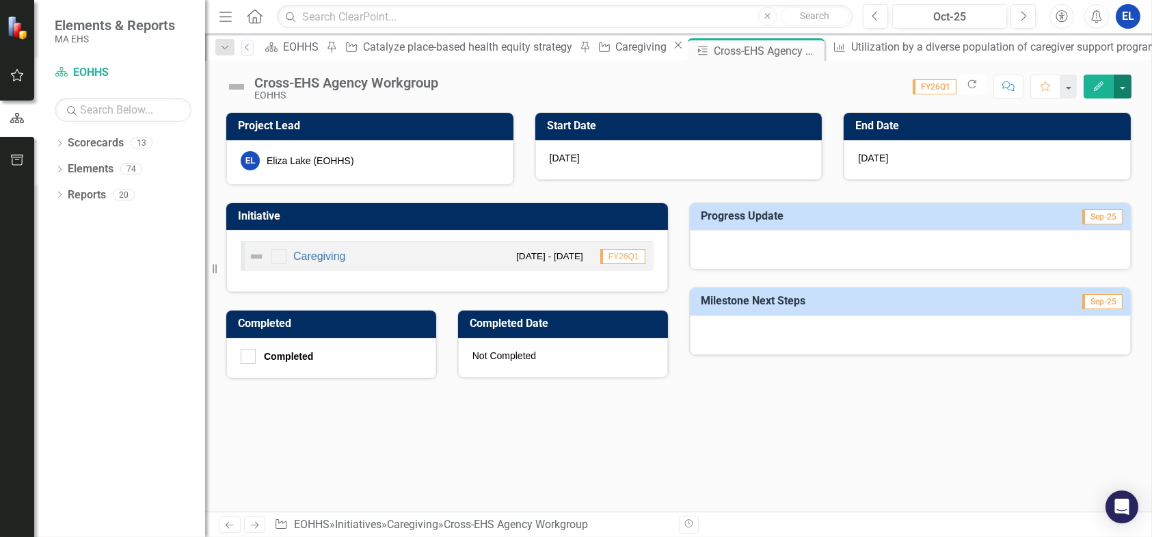
click at [1118, 88] on button "button" at bounding box center [1123, 87] width 18 height 24
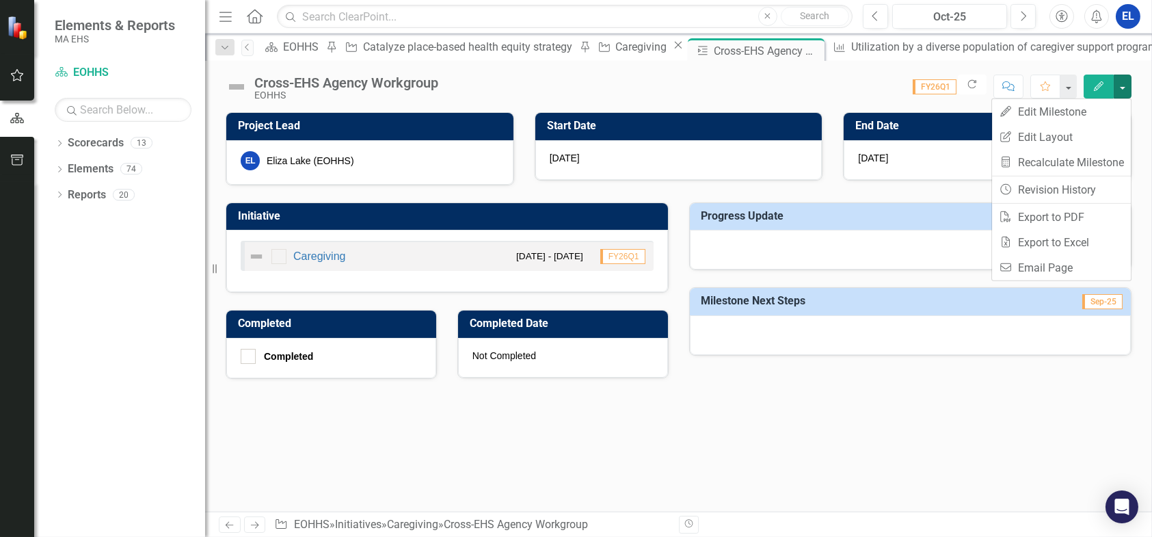
click at [1106, 78] on button "Edit" at bounding box center [1099, 87] width 30 height 24
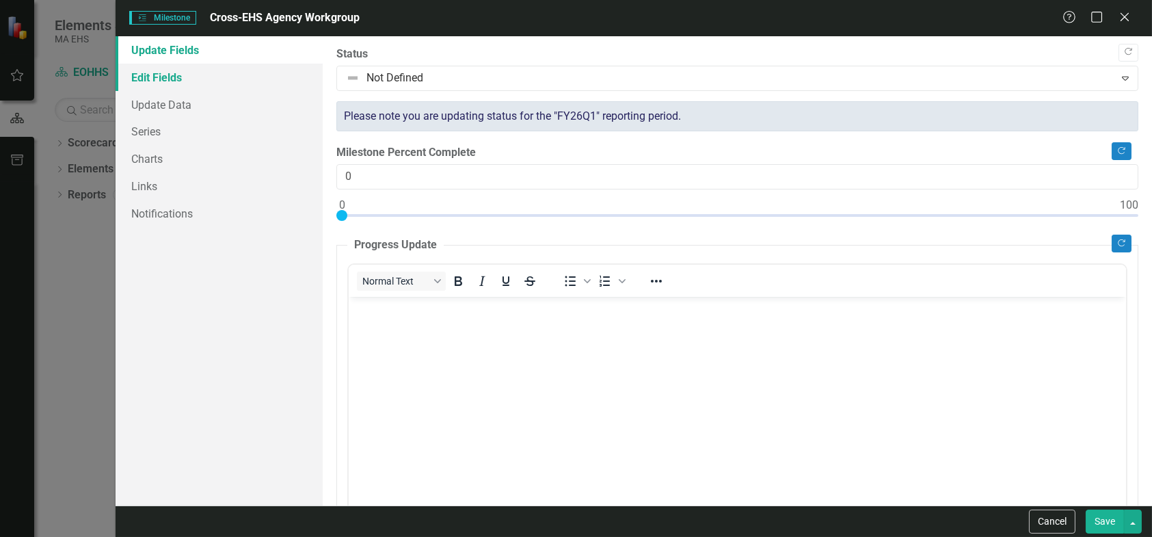
click at [188, 77] on link "Edit Fields" at bounding box center [219, 77] width 207 height 27
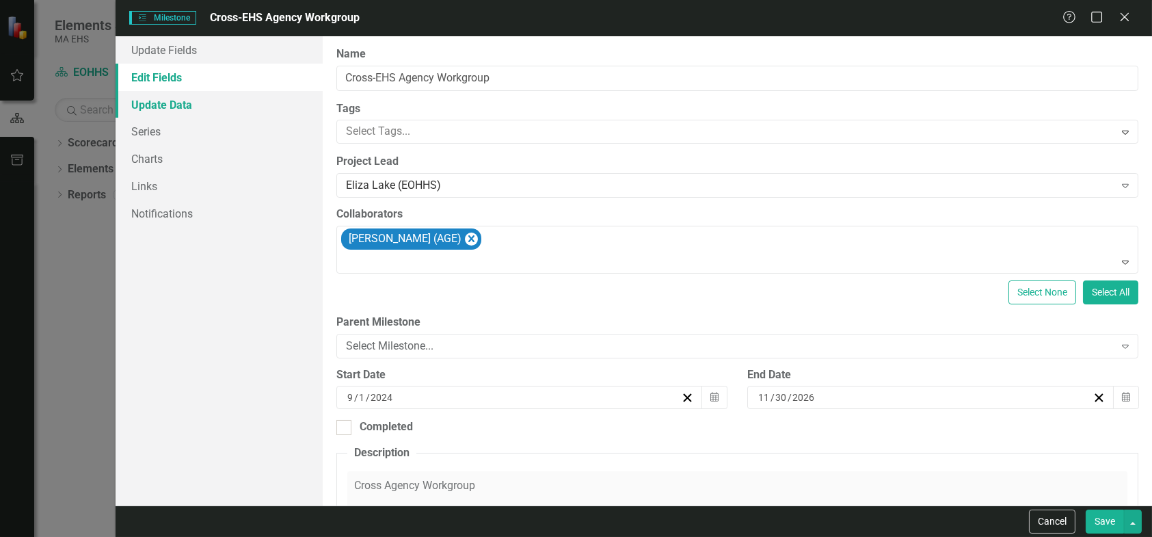
click at [165, 102] on link "Update Data" at bounding box center [219, 104] width 207 height 27
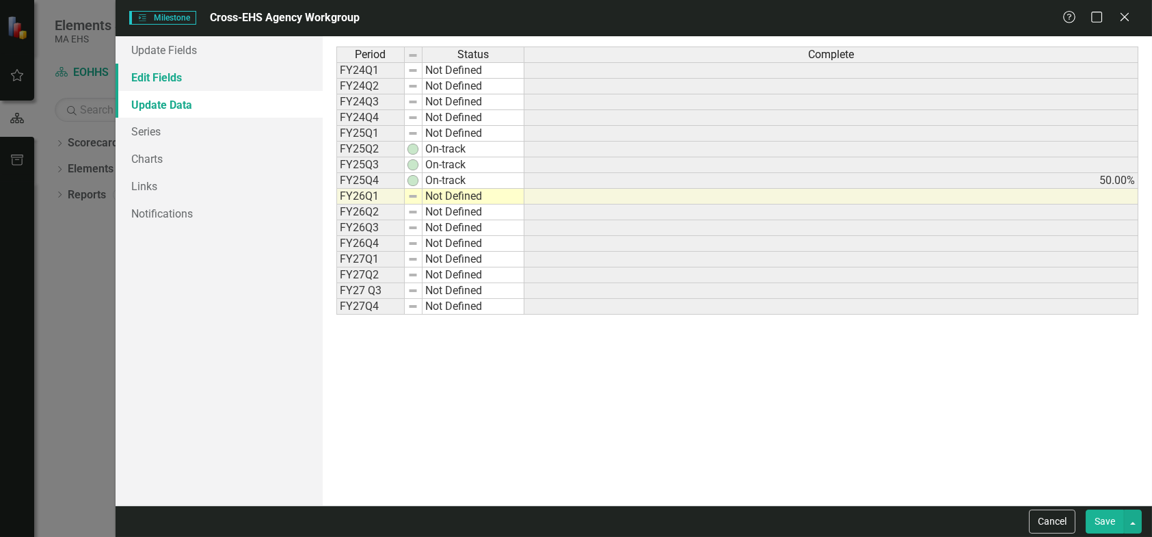
click at [169, 76] on link "Edit Fields" at bounding box center [219, 77] width 207 height 27
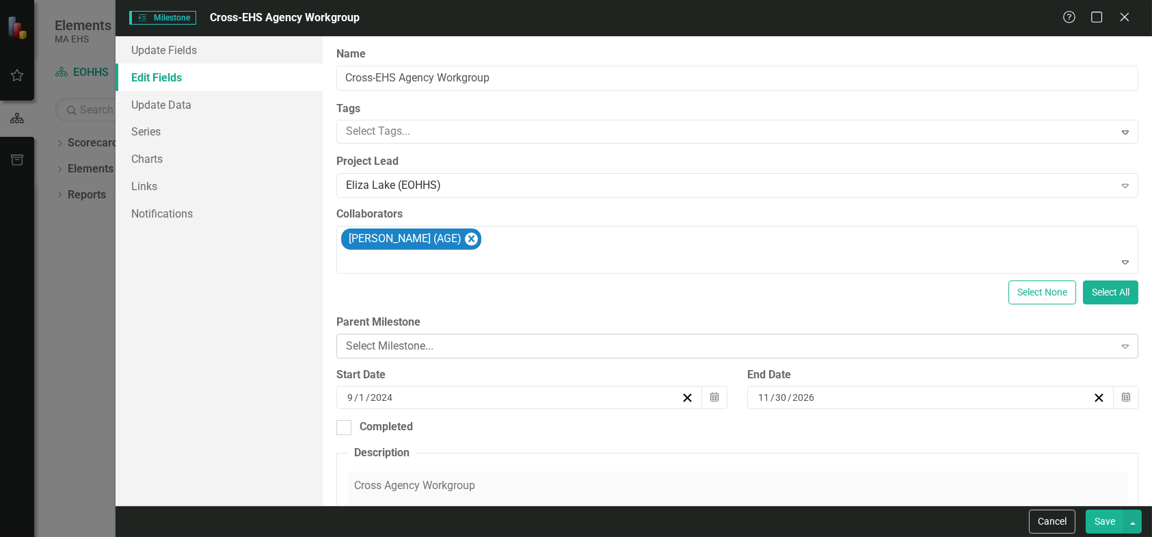
click at [504, 342] on div "Select Milestone..." at bounding box center [730, 346] width 768 height 16
click at [163, 107] on link "Update Data" at bounding box center [219, 104] width 207 height 27
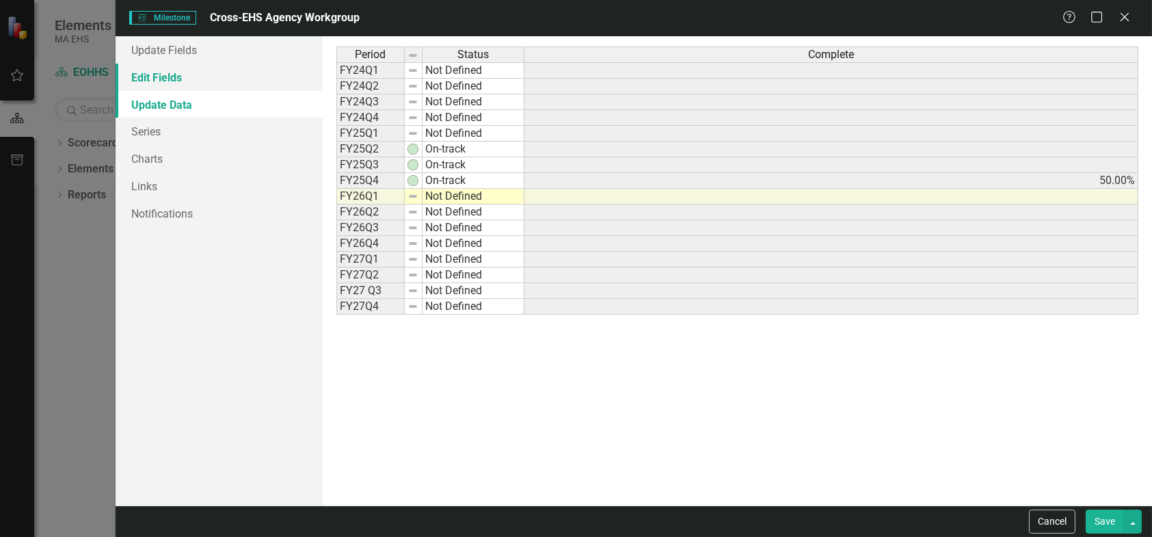
click at [155, 77] on link "Edit Fields" at bounding box center [219, 77] width 207 height 27
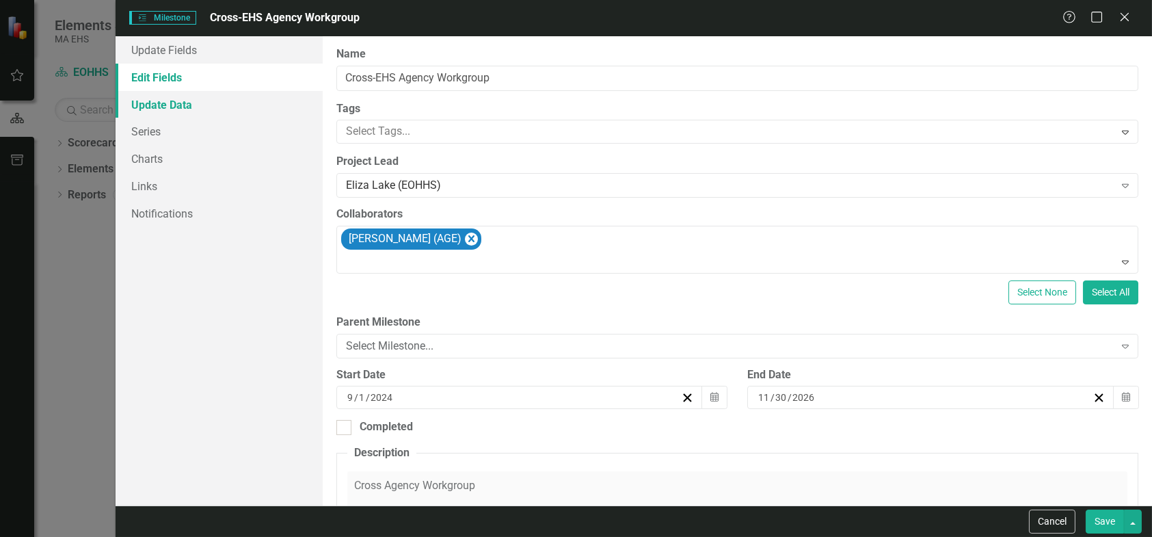
click at [160, 107] on link "Update Data" at bounding box center [219, 104] width 207 height 27
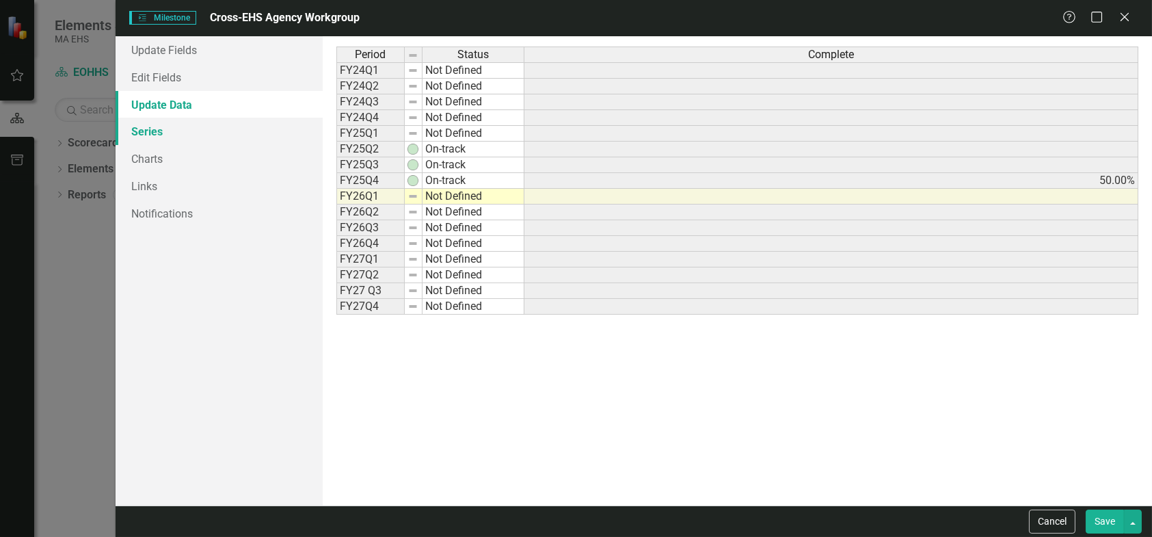
click at [154, 132] on link "Series" at bounding box center [219, 131] width 207 height 27
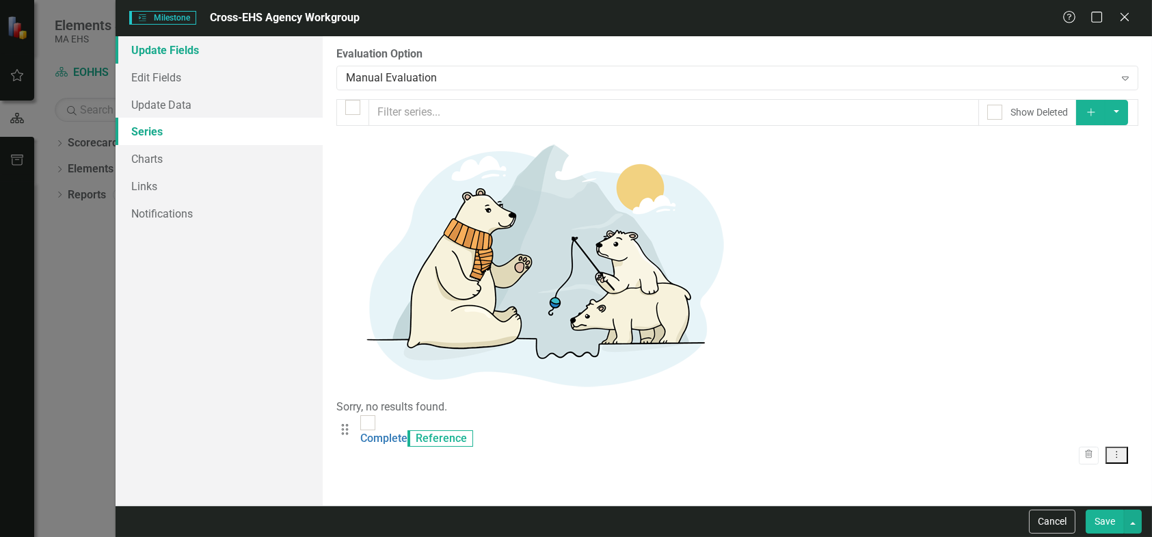
click at [164, 49] on link "Update Fields" at bounding box center [219, 49] width 207 height 27
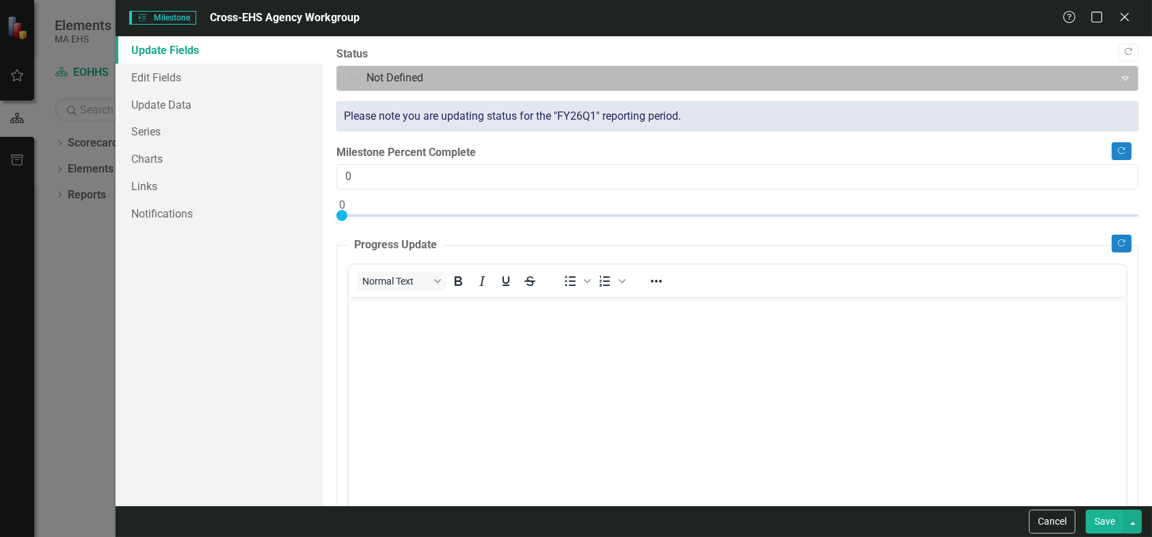
click at [395, 70] on div at bounding box center [726, 78] width 760 height 18
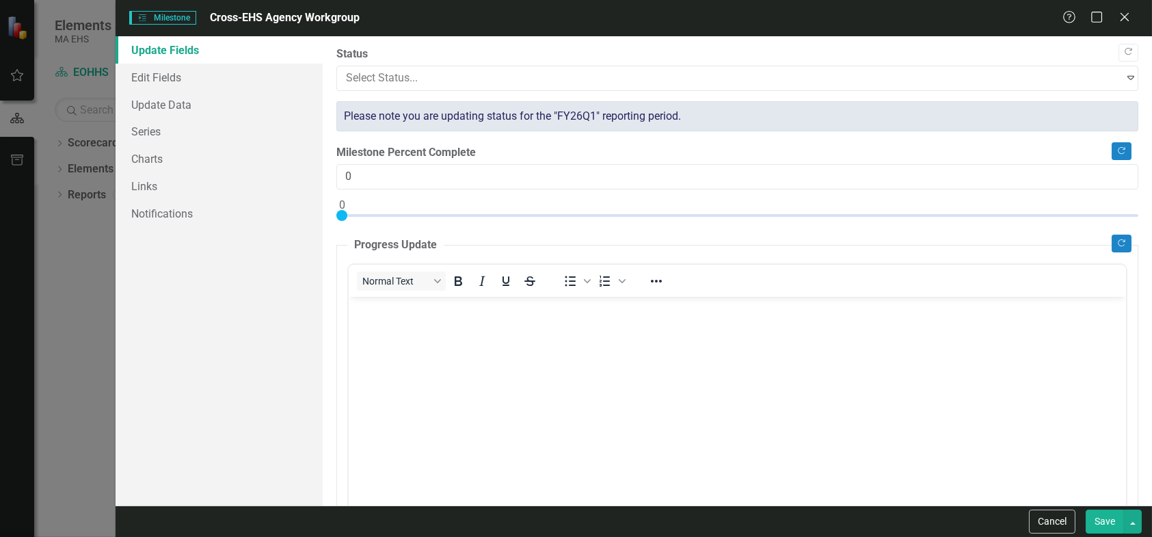
click at [764, 210] on div at bounding box center [737, 218] width 802 height 17
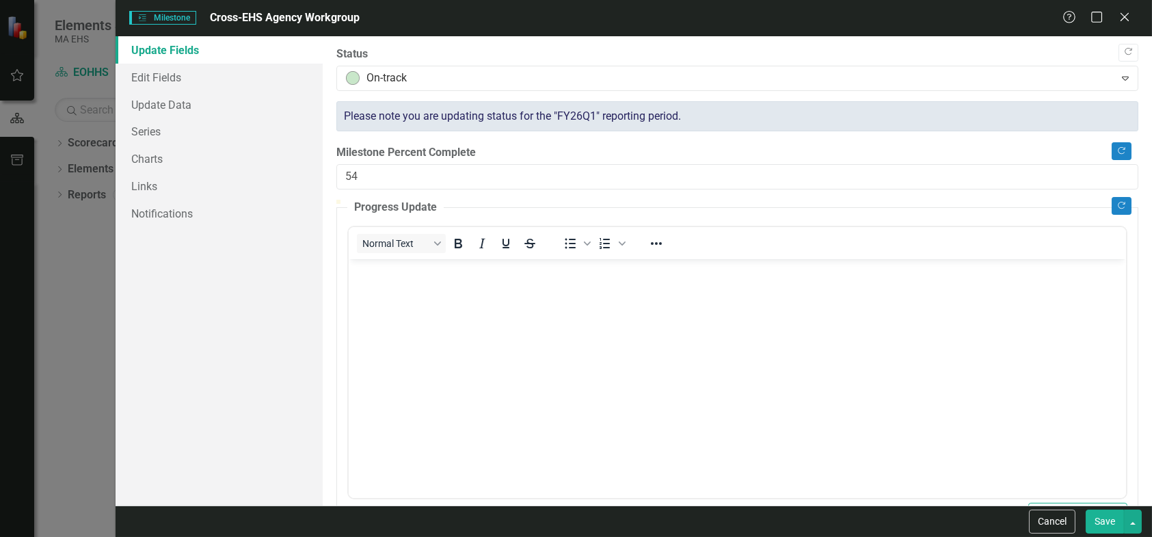
click at [752, 200] on div at bounding box center [737, 200] width 802 height 0
click at [745, 200] on div at bounding box center [737, 200] width 802 height 0
click at [738, 200] on div at bounding box center [737, 200] width 802 height 0
click at [729, 200] on div at bounding box center [737, 200] width 802 height 0
type input "50"
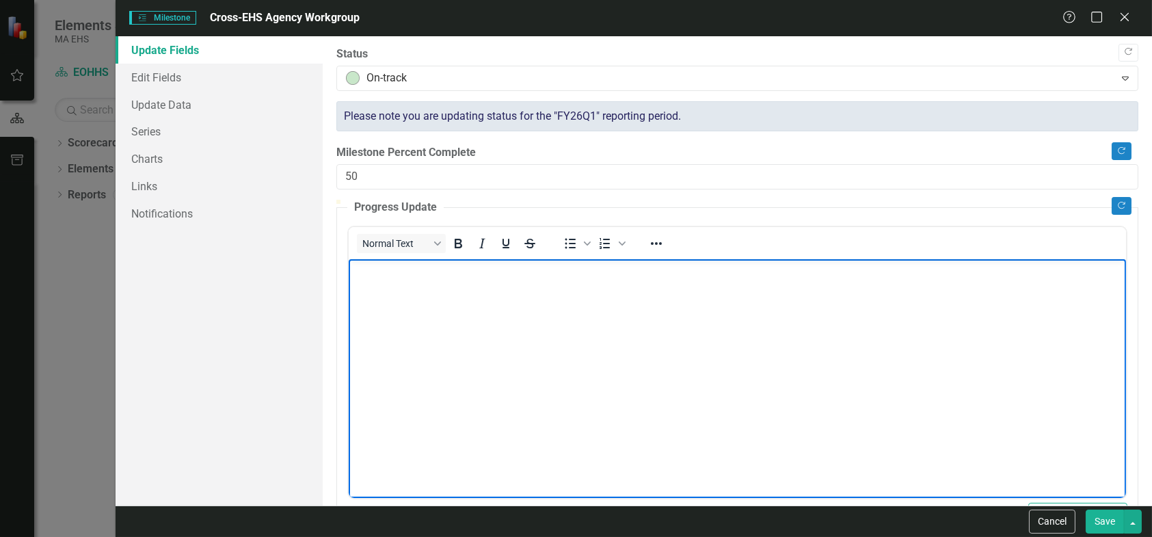
click at [399, 284] on body "Rich Text Area. Press ALT-0 for help." at bounding box center [736, 360] width 777 height 205
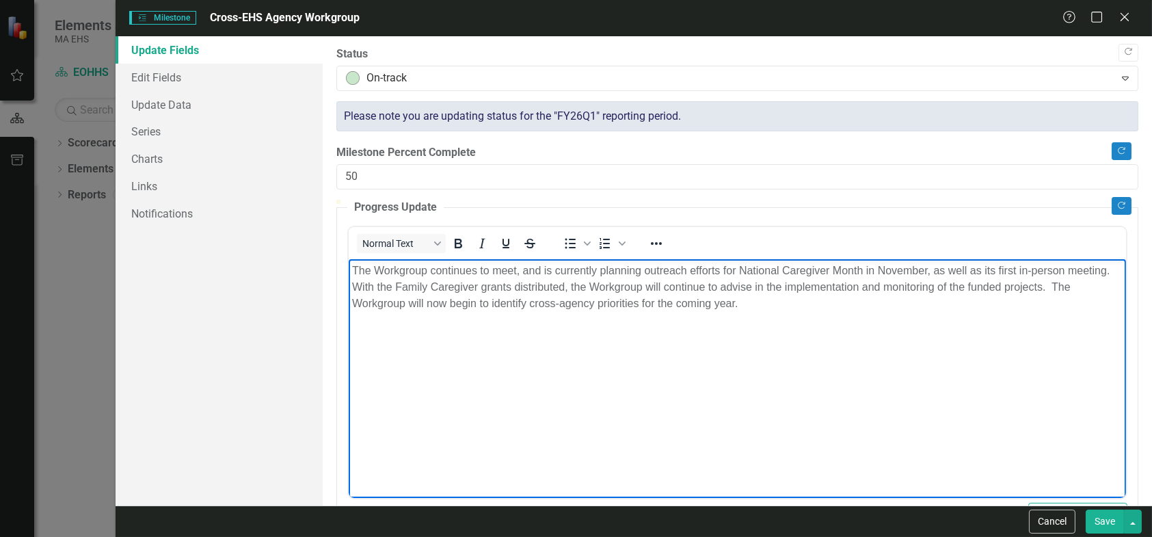
click at [734, 304] on p "The Workgroup continues to meet, and is currently planning outreach efforts for…" at bounding box center [736, 286] width 771 height 49
click at [1105, 525] on button "Save" at bounding box center [1105, 521] width 38 height 24
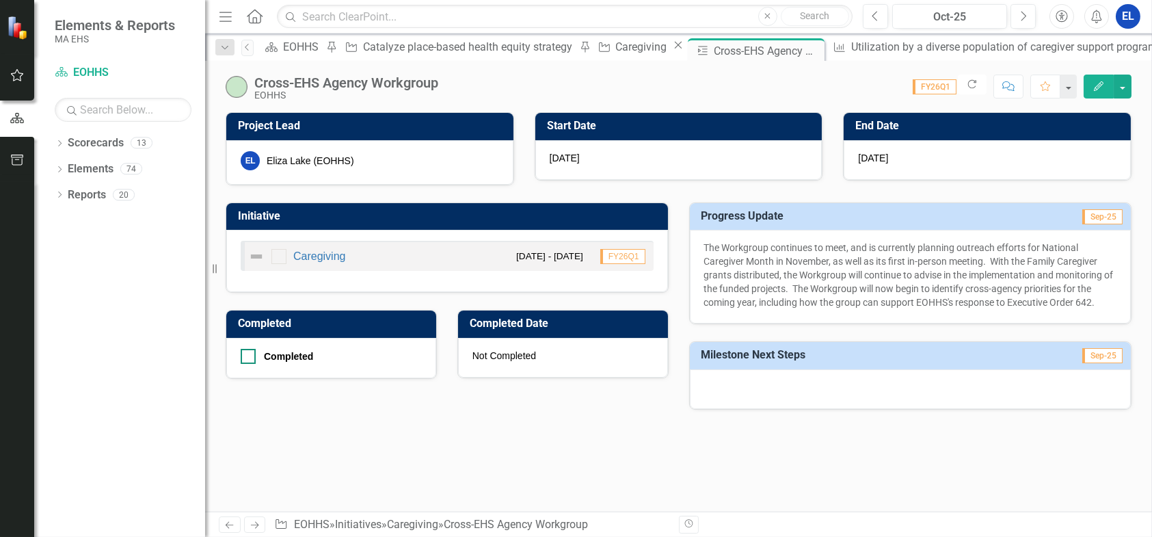
click at [250, 352] on div at bounding box center [248, 356] width 15 height 15
click at [250, 352] on input "Completed" at bounding box center [245, 353] width 9 height 9
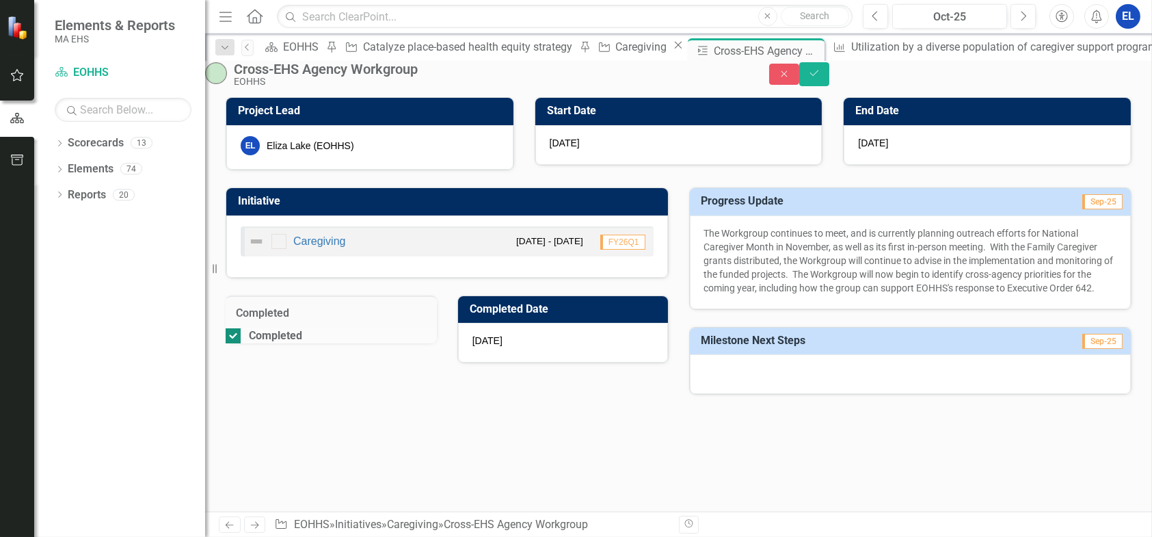
click at [235, 337] on input "Completed" at bounding box center [230, 332] width 9 height 9
checkbox input "false"
click at [820, 78] on icon "Save" at bounding box center [814, 73] width 12 height 10
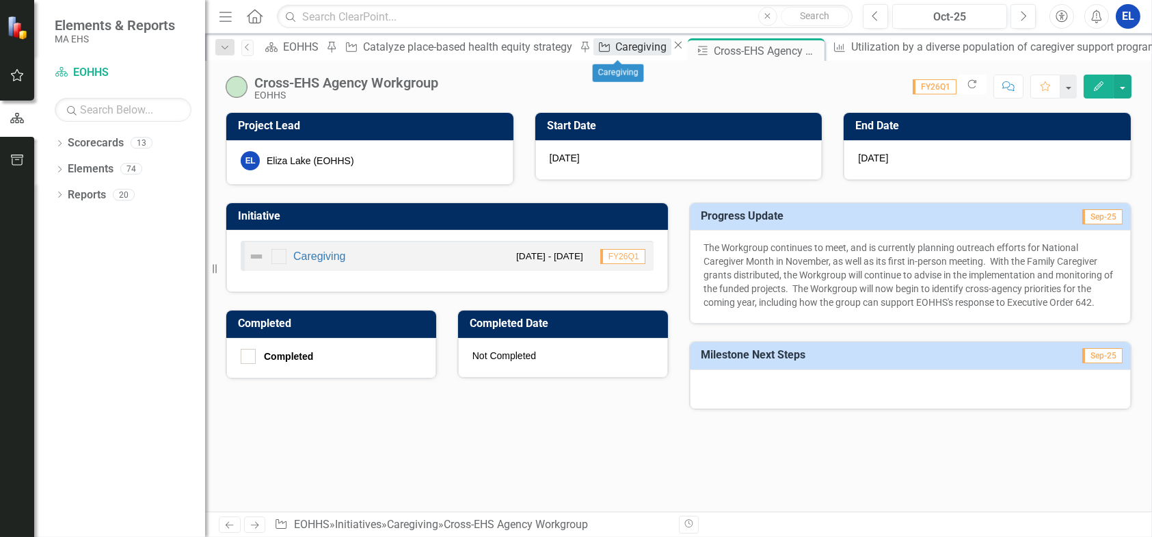
click at [616, 55] on div "Caregiving" at bounding box center [643, 46] width 55 height 17
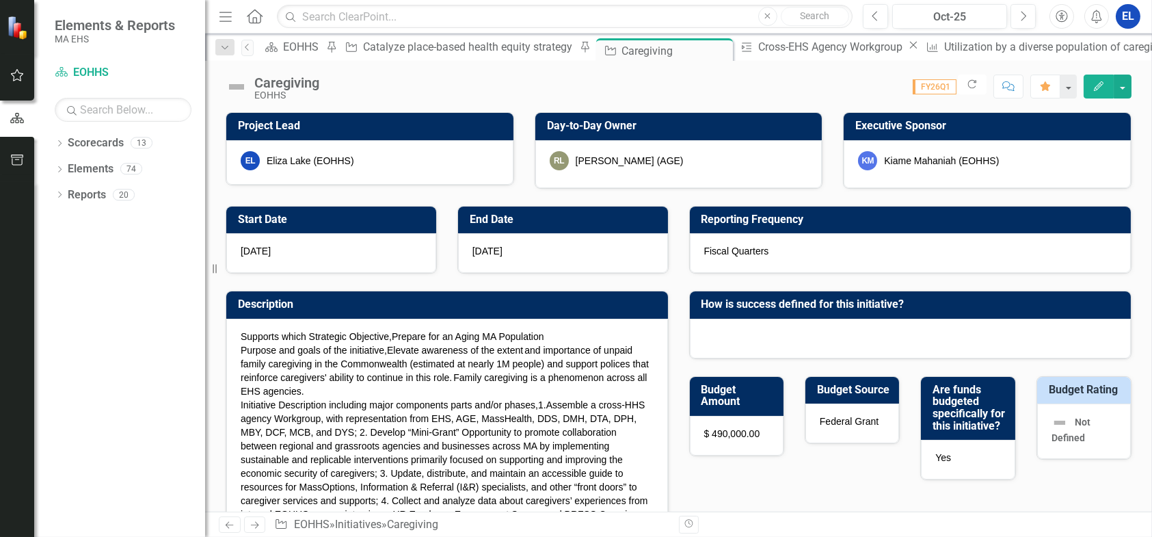
checkbox input "true"
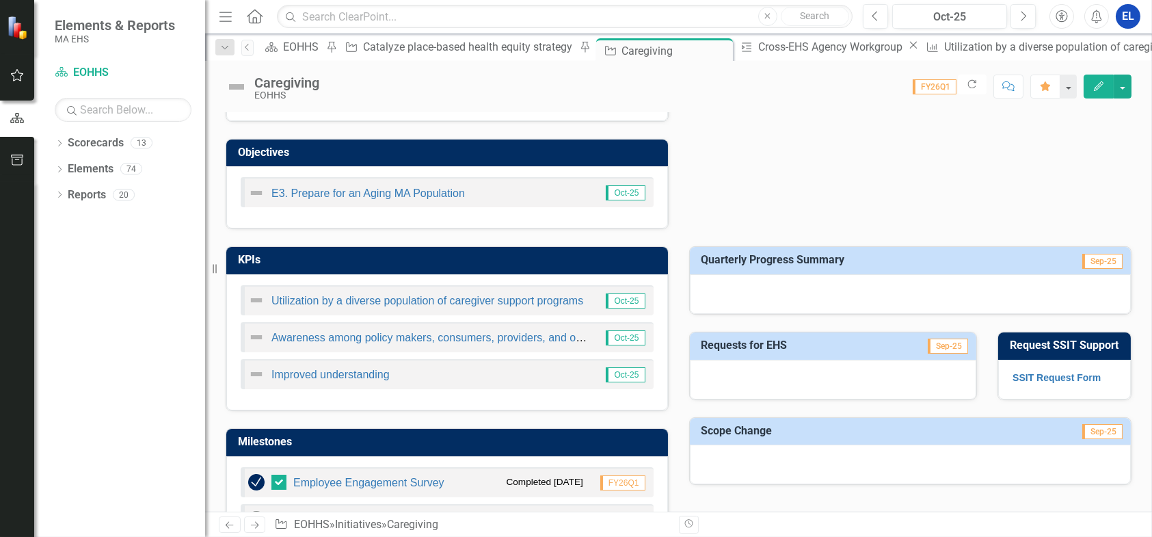
scroll to position [684, 0]
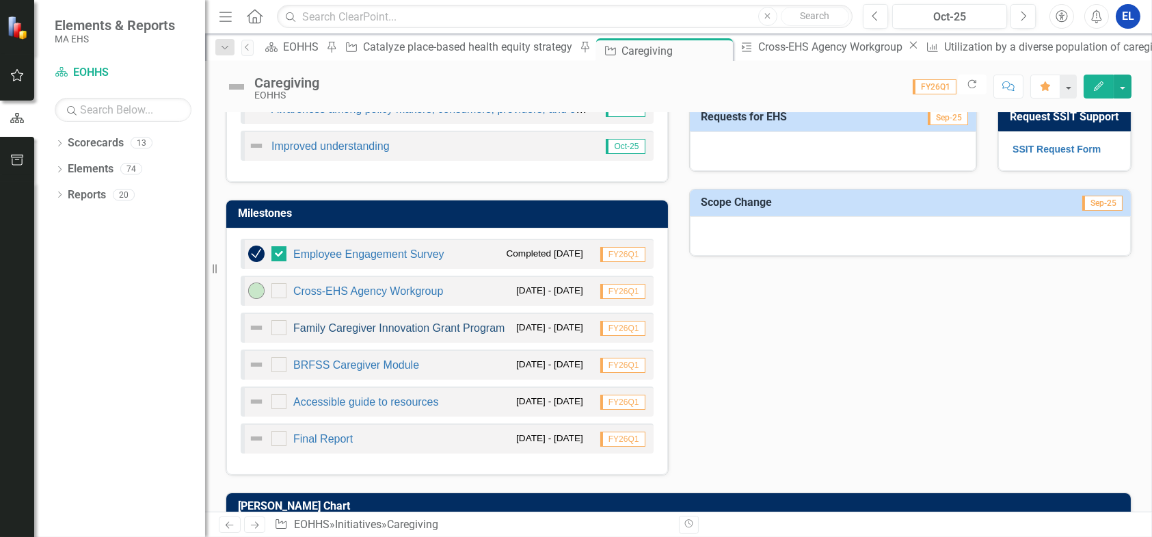
click at [369, 330] on link "Family Caregiver Innovation Grant Program" at bounding box center [398, 328] width 211 height 12
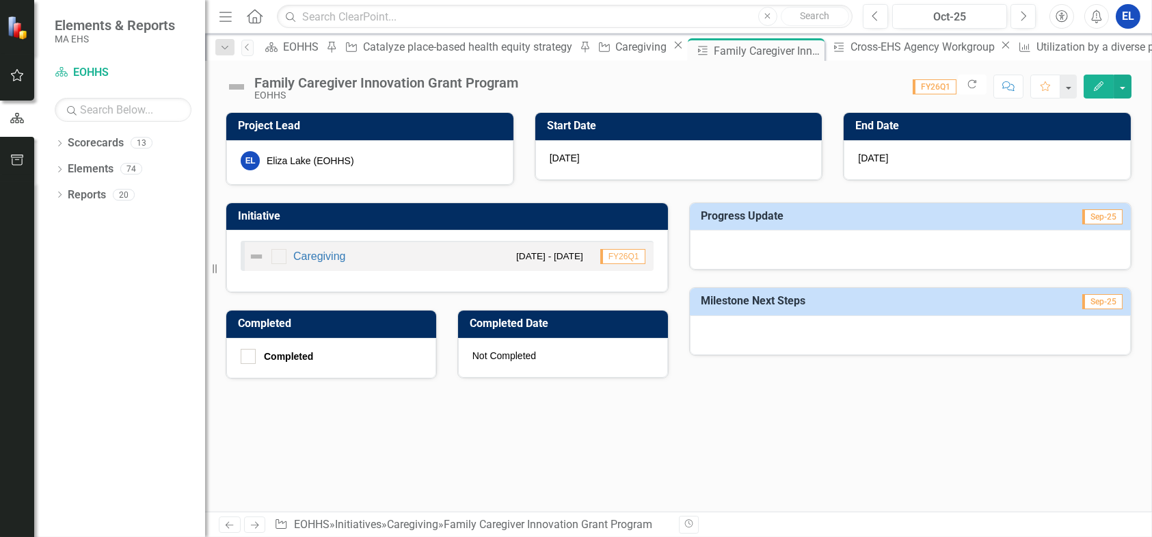
click at [1095, 89] on icon "button" at bounding box center [1099, 86] width 10 height 10
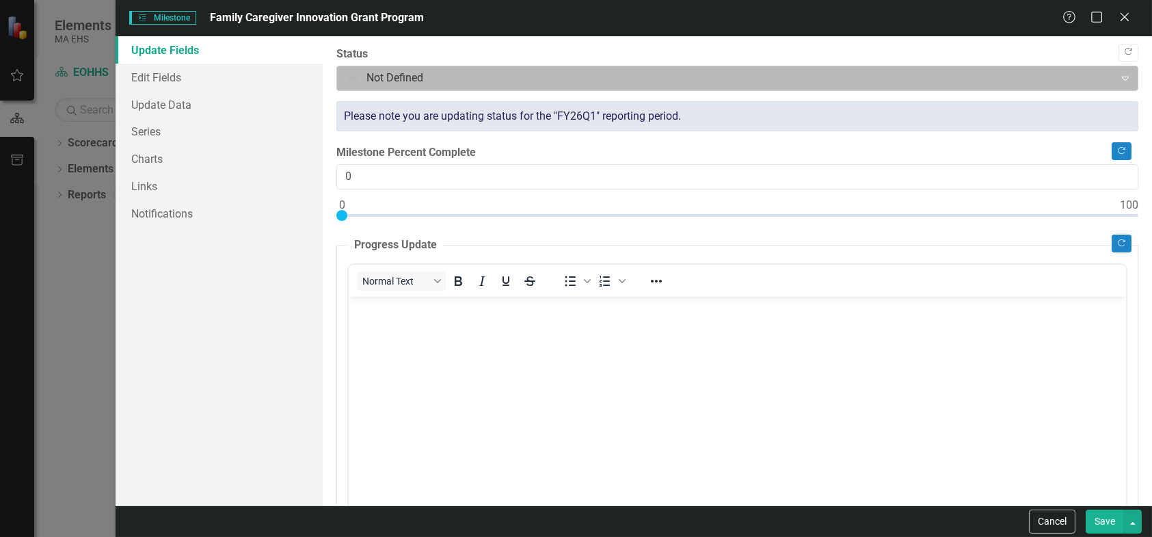
click at [373, 79] on div at bounding box center [726, 78] width 760 height 18
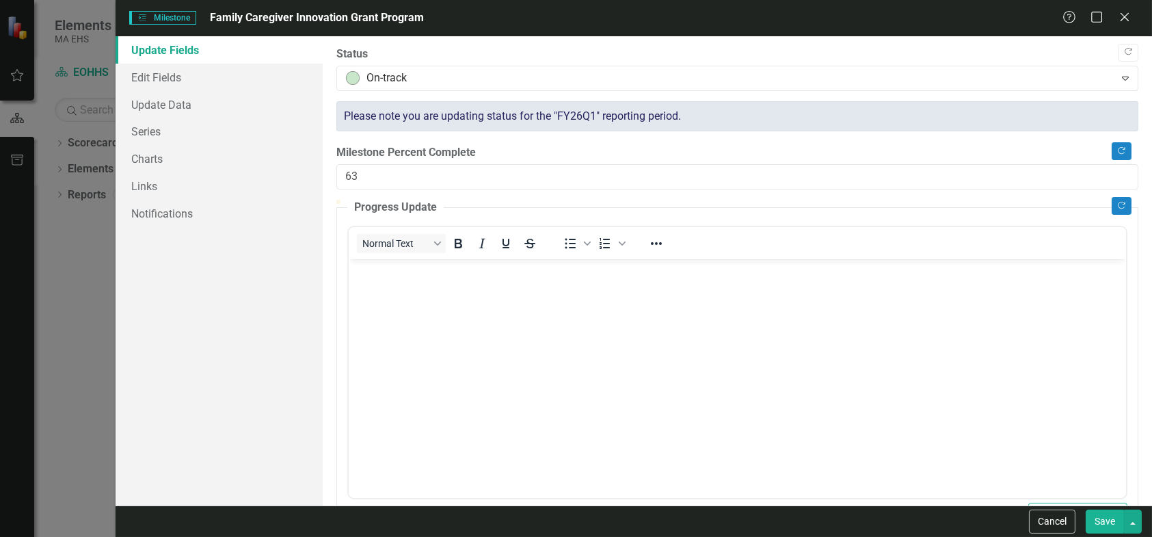
drag, startPoint x: 339, startPoint y: 215, endPoint x: 834, endPoint y: 216, distance: 495.0
click at [828, 200] on div at bounding box center [828, 200] width 0 height 0
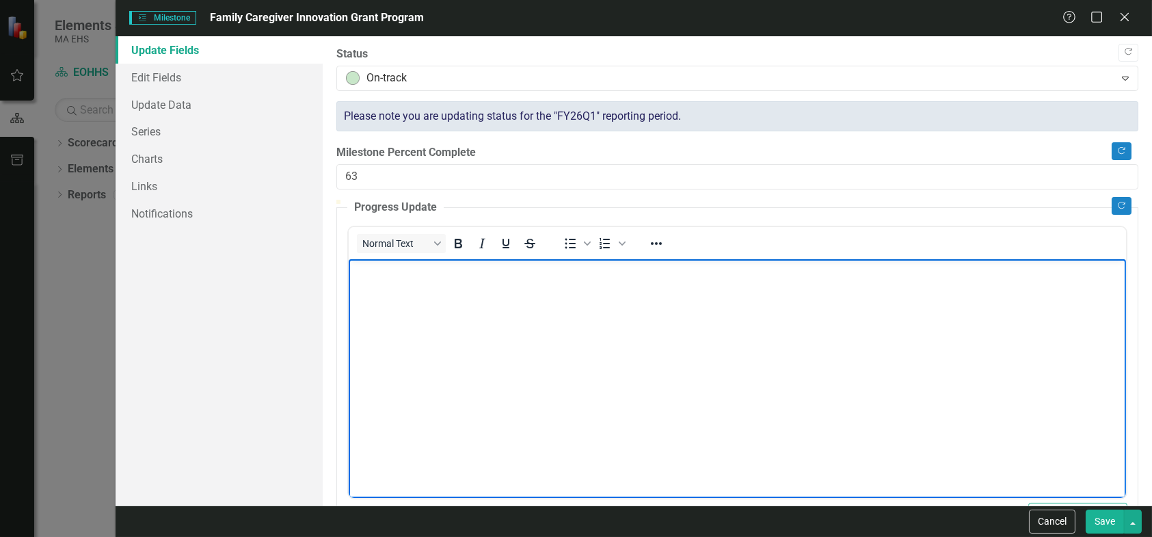
click at [388, 263] on p "Rich Text Area. Press ALT-0 for help." at bounding box center [736, 270] width 771 height 16
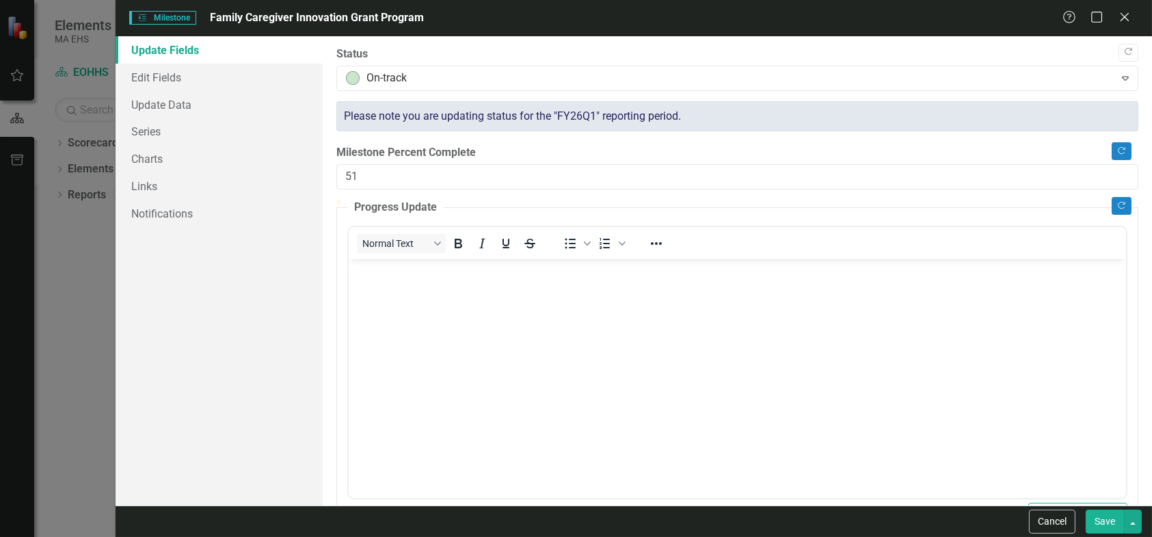
type input "50"
drag, startPoint x: 835, startPoint y: 215, endPoint x: 733, endPoint y: 218, distance: 101.9
click at [727, 200] on div at bounding box center [727, 200] width 0 height 0
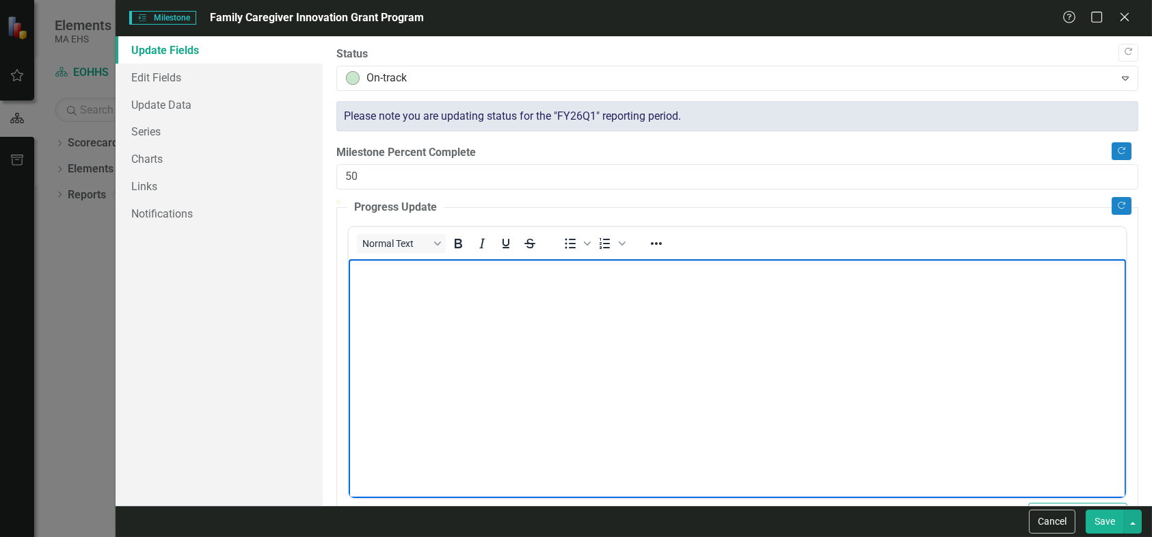
click at [560, 284] on body "Rich Text Area. Press ALT-0 for help." at bounding box center [736, 360] width 777 height 205
click at [354, 270] on p "Reviewed and selected the grantees" at bounding box center [736, 270] width 771 height 16
click at [353, 264] on p "The Grant Review Committee eviewed and selected the grantees" at bounding box center [736, 270] width 771 height 16
click at [554, 272] on p "A cross-agency Grant Review Committee eviewed and selected the grantees" at bounding box center [736, 270] width 771 height 16
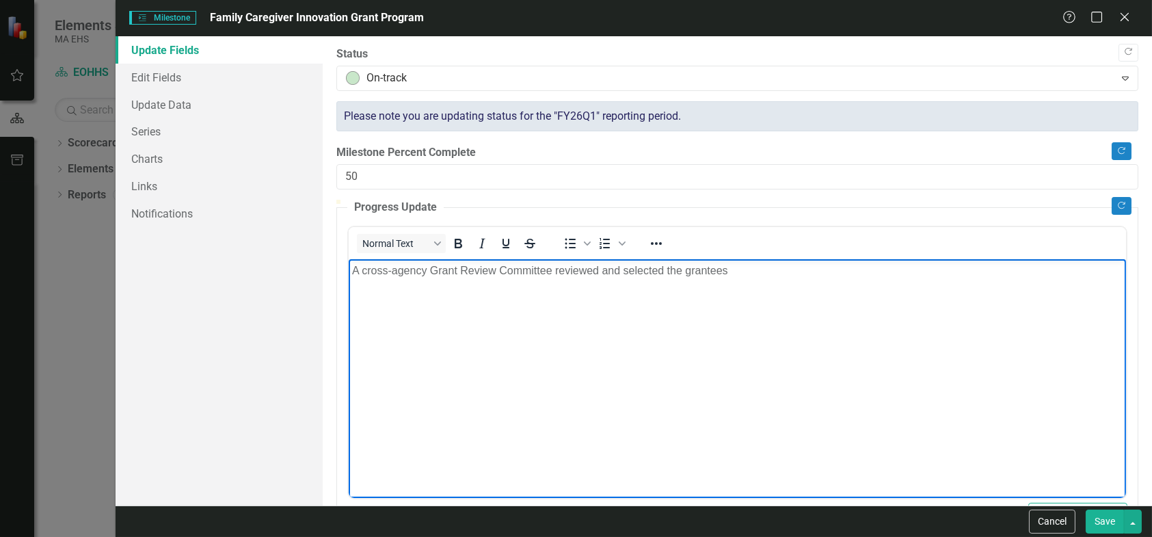
click at [354, 271] on p "A cross-agency Grant Review Committee reviewed and selected the grantees" at bounding box center [736, 270] width 771 height 16
drag, startPoint x: 826, startPoint y: 267, endPoint x: 889, endPoint y: 273, distance: 63.9
click at [888, 270] on p "An RFP was posted and applications were reviewed by a cross-agency Grant Review…" at bounding box center [736, 270] width 771 height 16
click at [920, 270] on p "An RFP was posted and applications were reviewed by a cross-agency Grant Review…" at bounding box center [736, 270] width 771 height 16
click at [914, 271] on p "An RFP was posted and applications were reviewed by a cross-agency Grant Review…" at bounding box center [736, 270] width 771 height 16
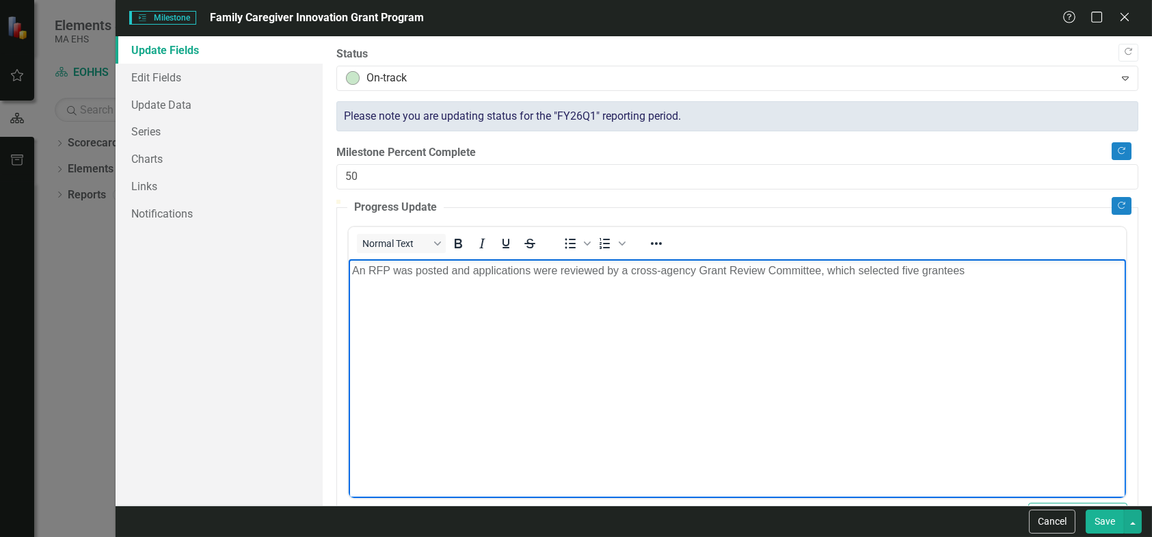
click at [984, 263] on p "An RFP was posted and applications were reviewed by a cross-agency Grant Review…" at bounding box center [736, 270] width 771 height 16
click at [962, 273] on p "An RFP was posted and applications were reviewed by a cross-agency Grant Review…" at bounding box center [736, 270] width 771 height 16
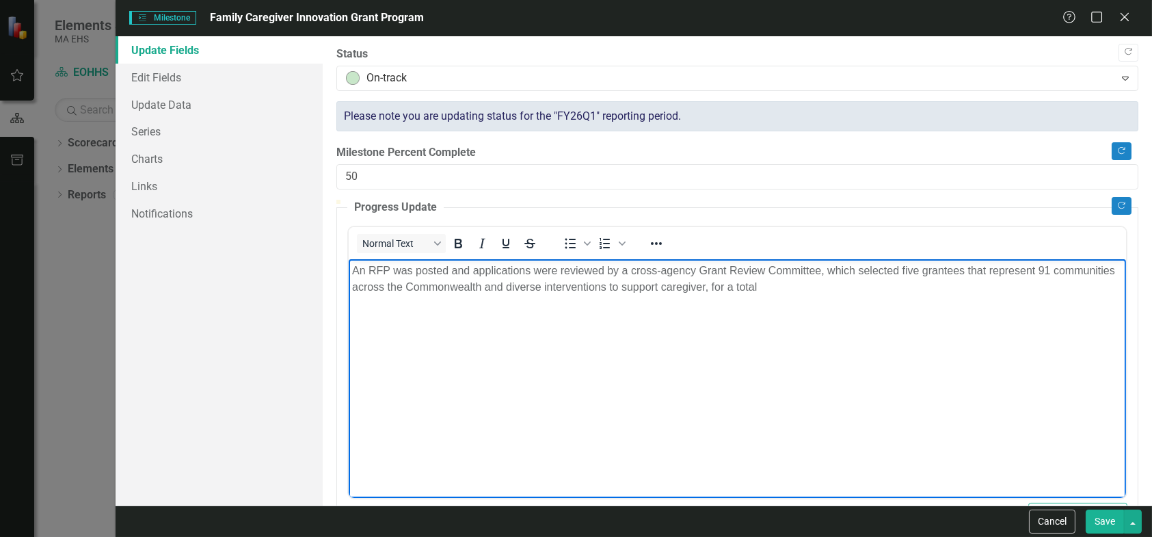
click at [725, 286] on p "An RFP was posted and applications were reviewed by a cross-agency Grant Review…" at bounding box center [736, 278] width 771 height 33
click at [905, 286] on p "An RFP was posted and applications were reviewed by a cross-agency Grant Review…" at bounding box center [736, 278] width 771 height 33
click at [923, 287] on p "An RFP was posted and applications were reviewed by a cross-agency Grant Review…" at bounding box center [736, 278] width 771 height 33
click at [984, 277] on p "An RFP was posted and applications were reviewed by a cross-agency Grant Review…" at bounding box center [736, 278] width 771 height 33
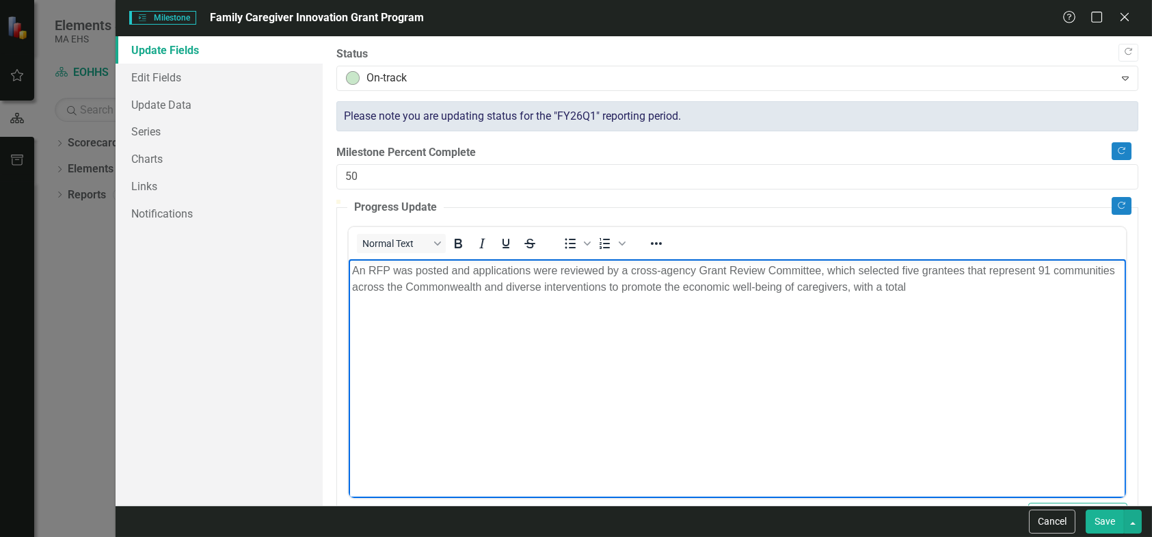
click at [986, 286] on p "An RFP was posted and applications were reviewed by a cross-agency Grant Review…" at bounding box center [736, 278] width 771 height 33
click at [985, 282] on p "An RFP was posted and applications were reviewed by a cross-agency Grant Review…" at bounding box center [736, 278] width 771 height 33
drag, startPoint x: 1103, startPoint y: 282, endPoint x: 1476, endPoint y: 591, distance: 484.1
click at [1103, 282] on p "An RFP was posted and applications were reviewed by a cross-agency Grant Review…" at bounding box center [736, 278] width 771 height 33
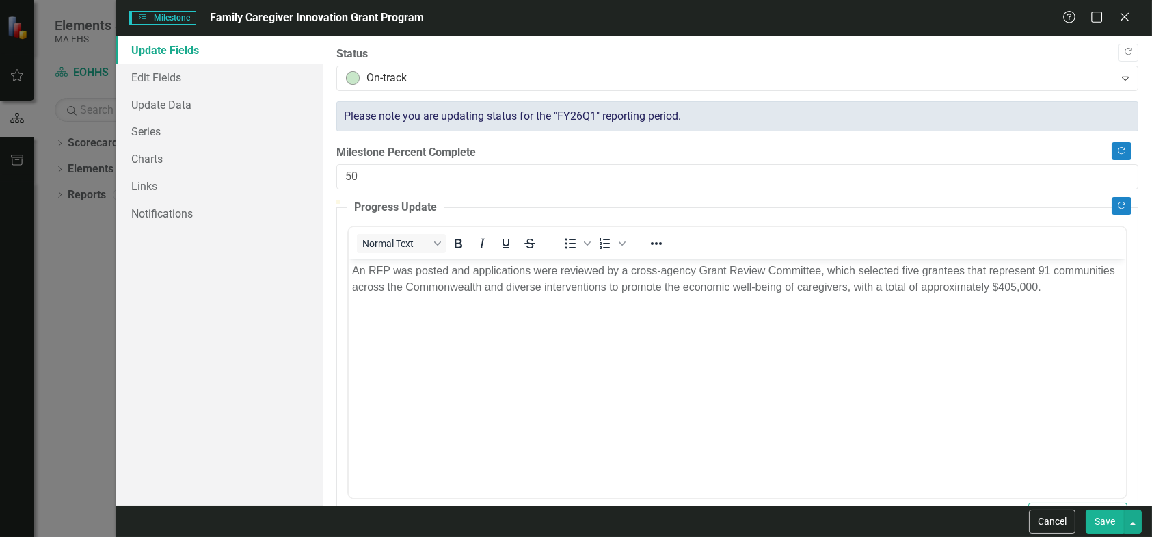
click at [1099, 518] on button "Save" at bounding box center [1105, 521] width 38 height 24
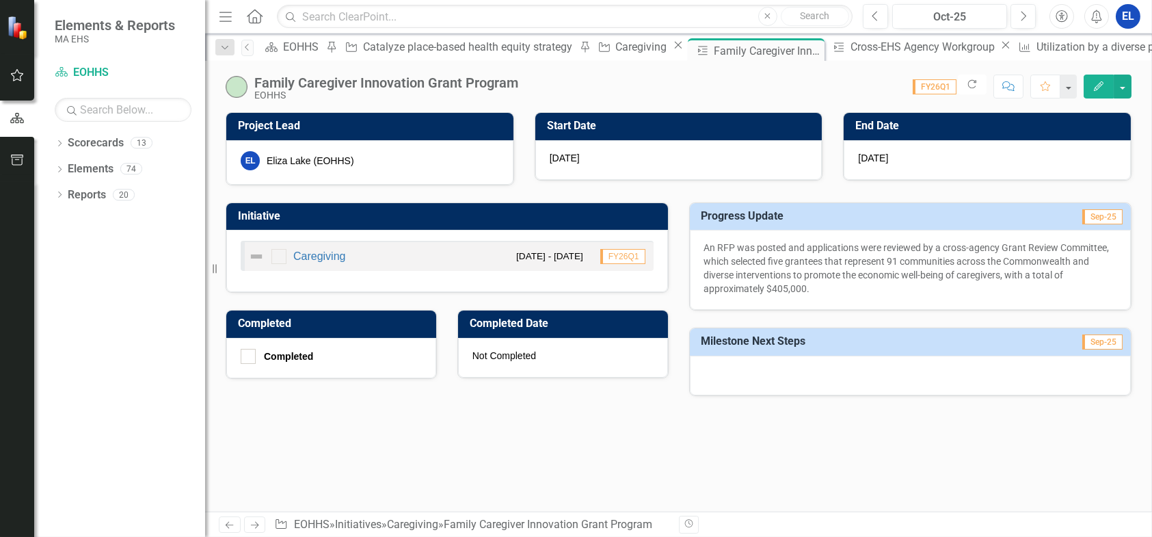
click at [1093, 86] on icon "Edit" at bounding box center [1099, 86] width 12 height 10
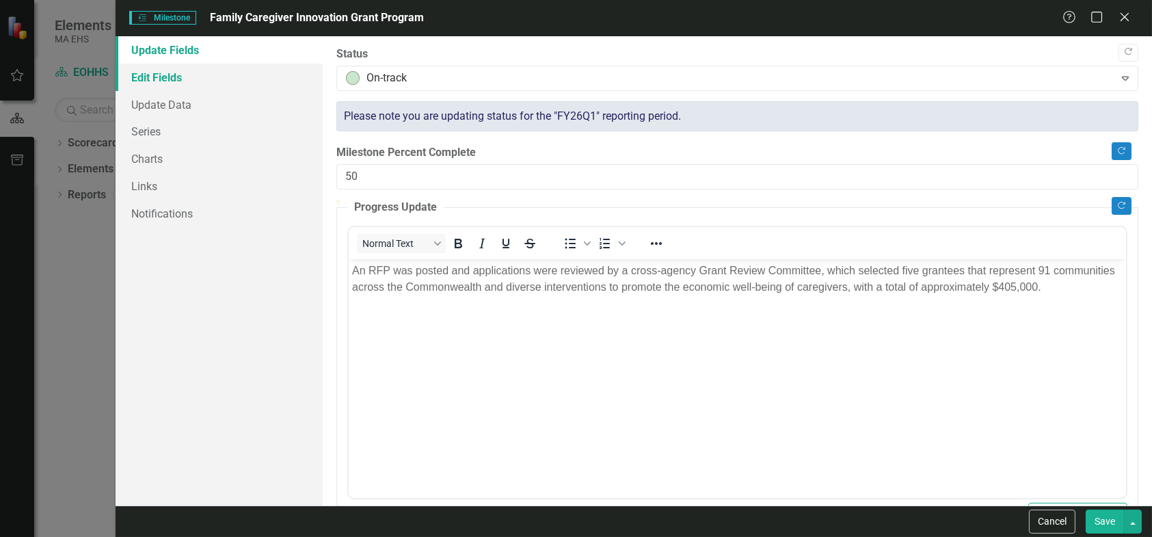
click at [150, 82] on link "Edit Fields" at bounding box center [219, 77] width 207 height 27
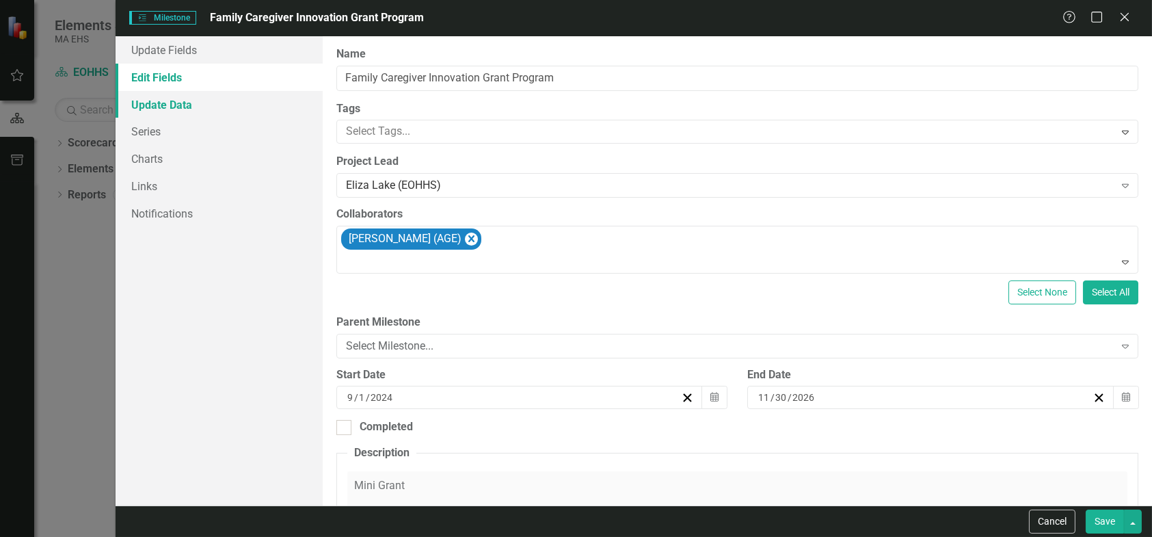
click at [153, 99] on link "Update Data" at bounding box center [219, 104] width 207 height 27
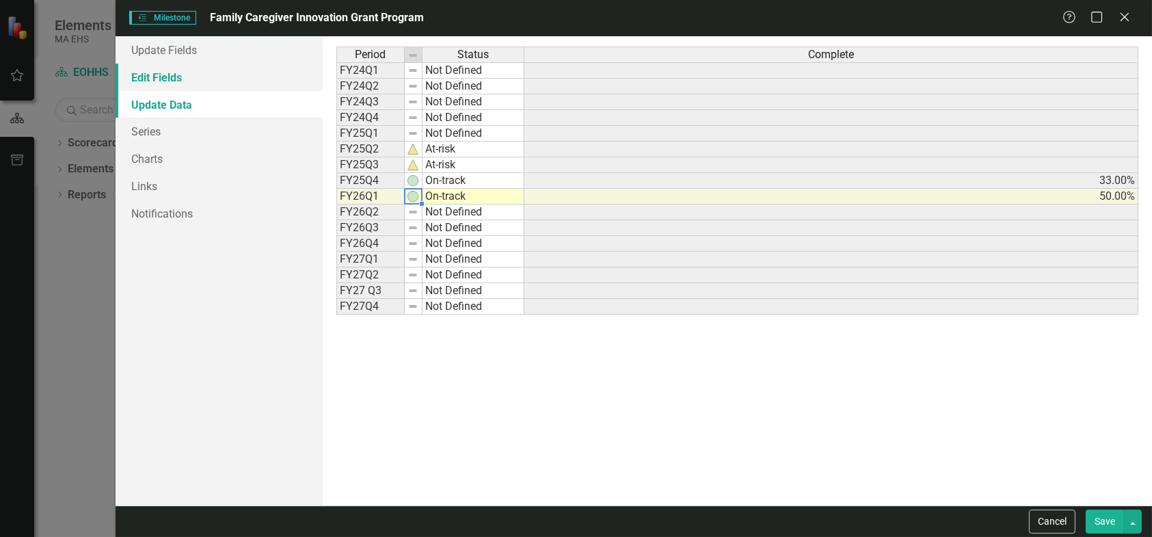
click at [163, 80] on link "Edit Fields" at bounding box center [219, 77] width 207 height 27
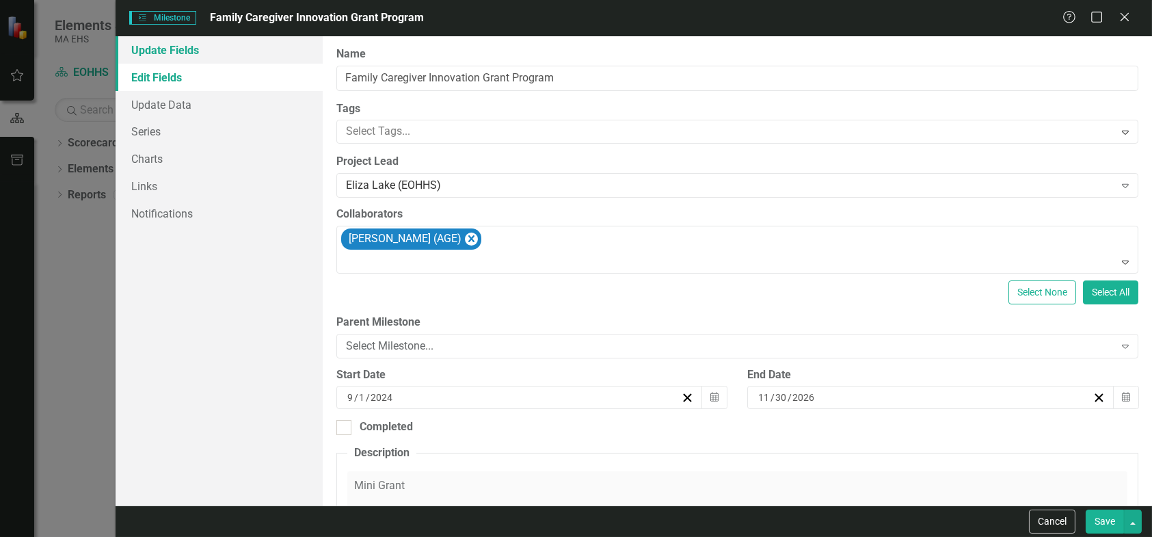
click at [165, 57] on link "Update Fields" at bounding box center [219, 49] width 207 height 27
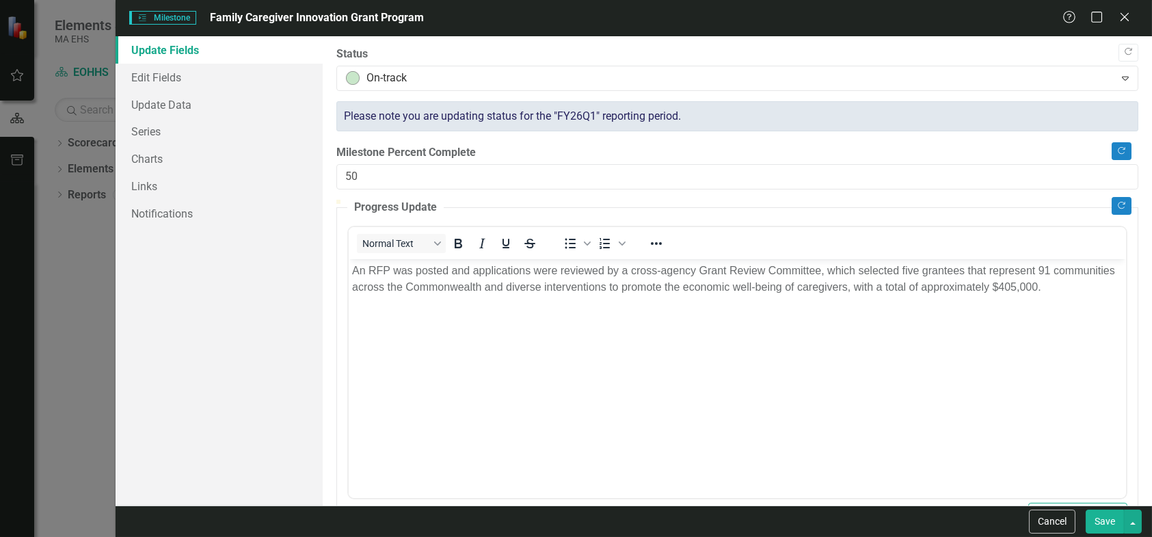
click at [1105, 524] on button "Save" at bounding box center [1105, 521] width 38 height 24
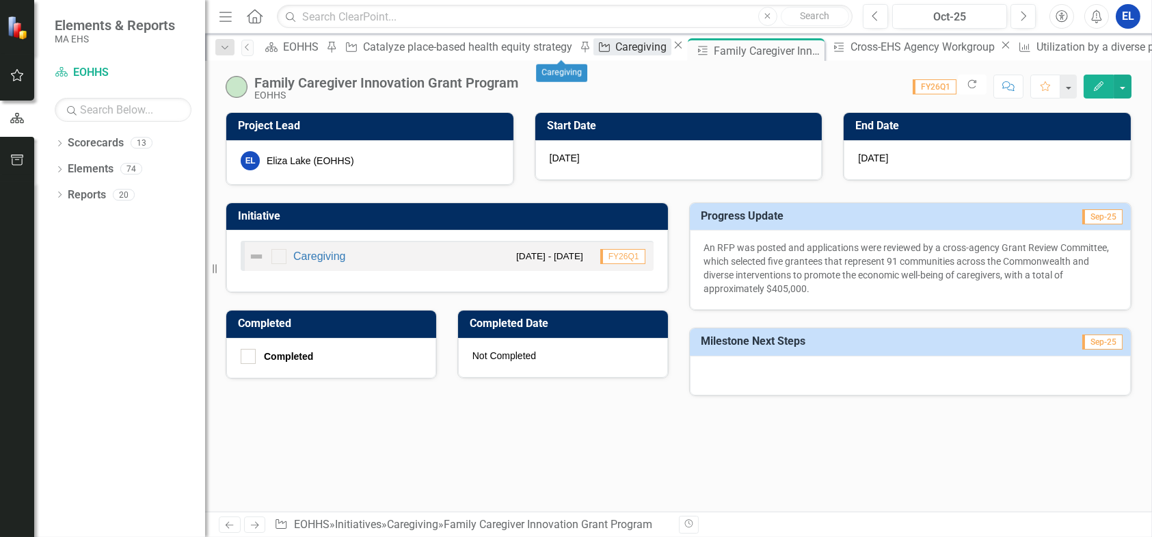
click at [616, 46] on div "Caregiving" at bounding box center [643, 46] width 55 height 17
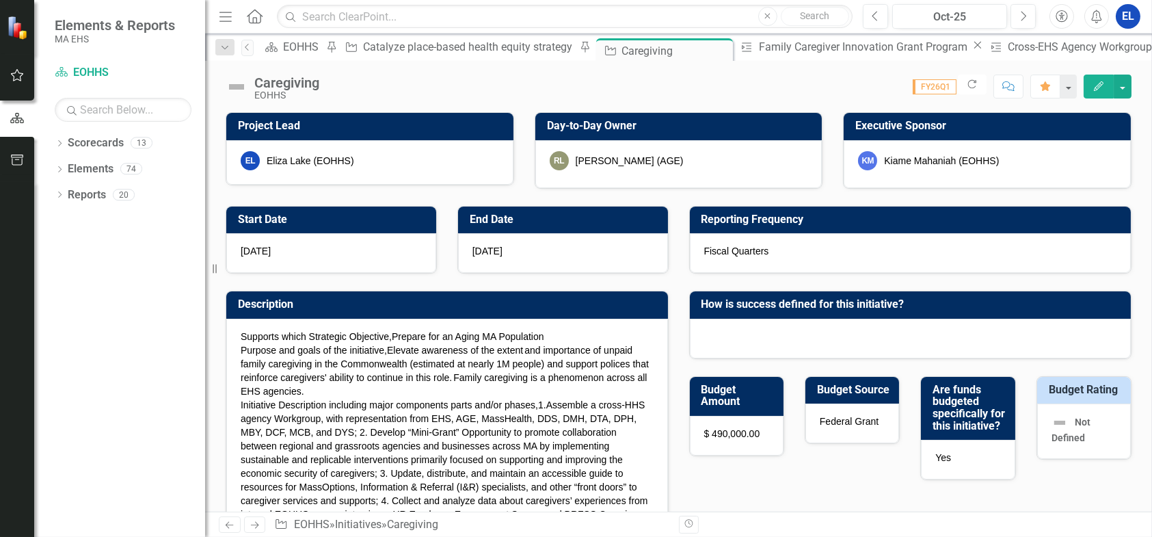
checkbox input "true"
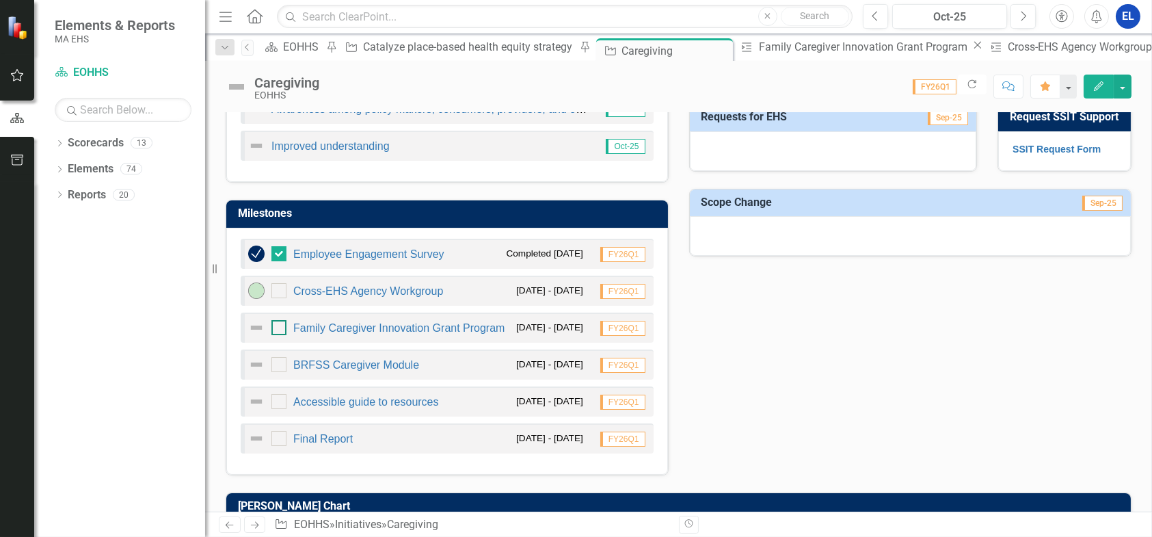
click at [281, 327] on div at bounding box center [278, 327] width 15 height 15
click at [280, 327] on input "checkbox" at bounding box center [275, 324] width 9 height 9
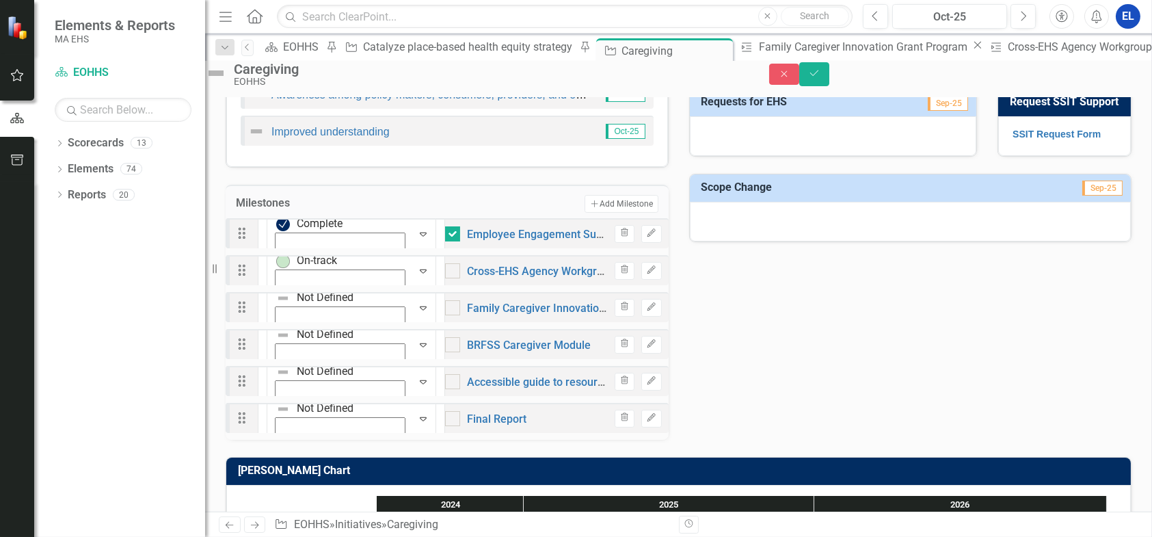
checkbox input "true"
click at [416, 313] on icon "Expand" at bounding box center [423, 307] width 14 height 11
click at [416, 350] on icon "Expand" at bounding box center [423, 344] width 14 height 11
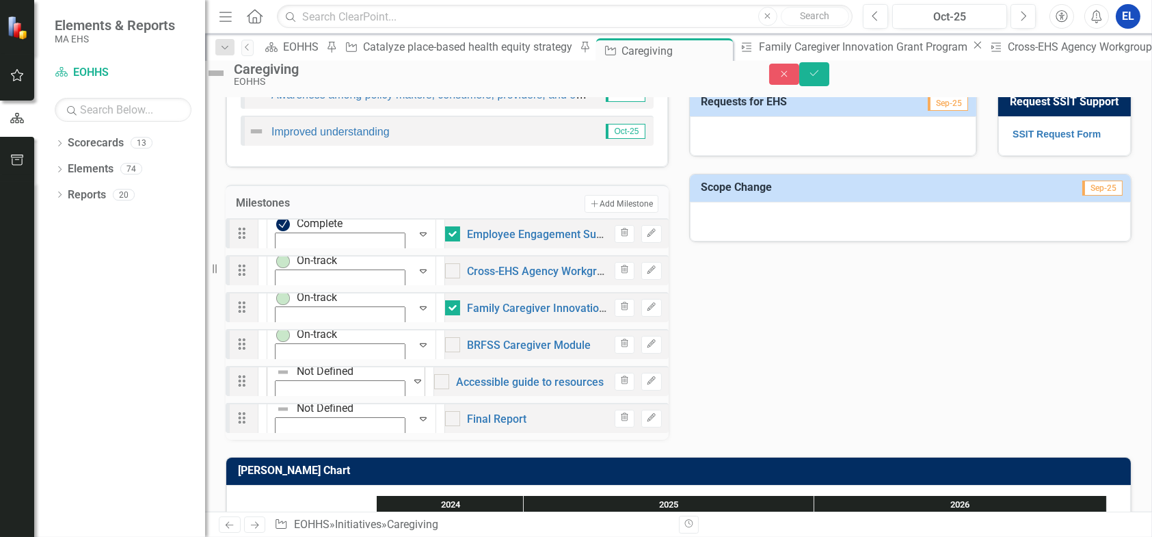
click at [411, 386] on icon "Expand" at bounding box center [418, 380] width 14 height 11
click at [416, 424] on icon "Expand" at bounding box center [423, 418] width 14 height 11
click at [467, 351] on link "BRFSS Caregiver Module" at bounding box center [529, 344] width 124 height 13
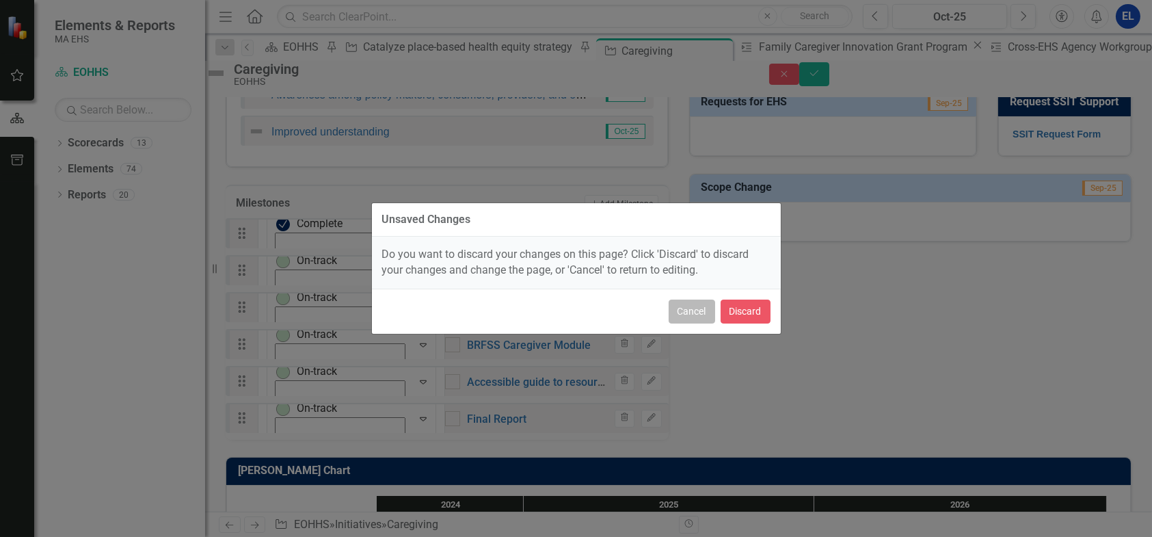
click at [701, 314] on button "Cancel" at bounding box center [692, 311] width 46 height 24
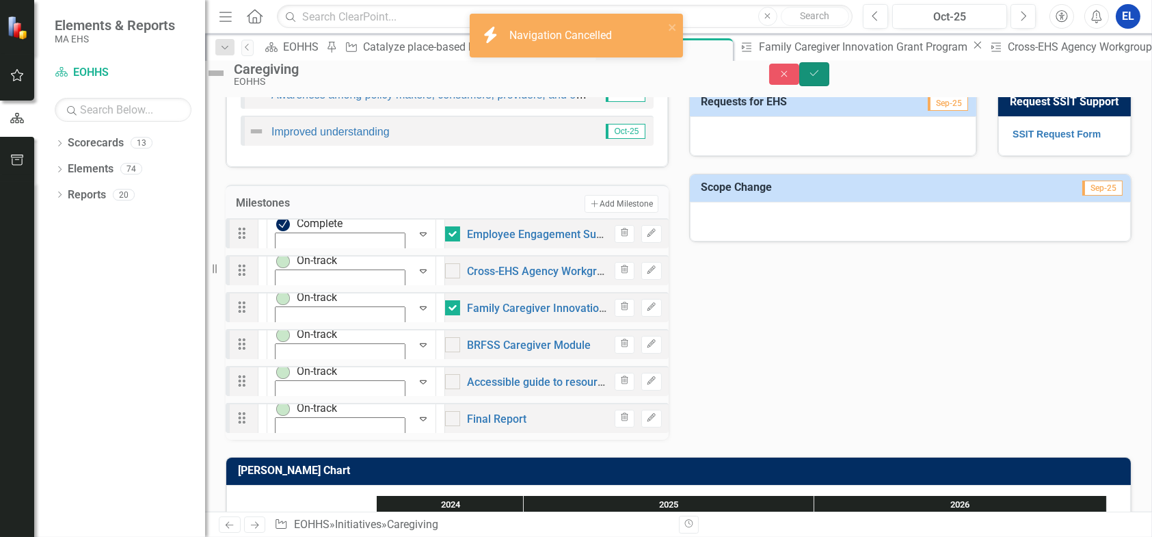
click at [820, 78] on icon "Save" at bounding box center [814, 73] width 12 height 10
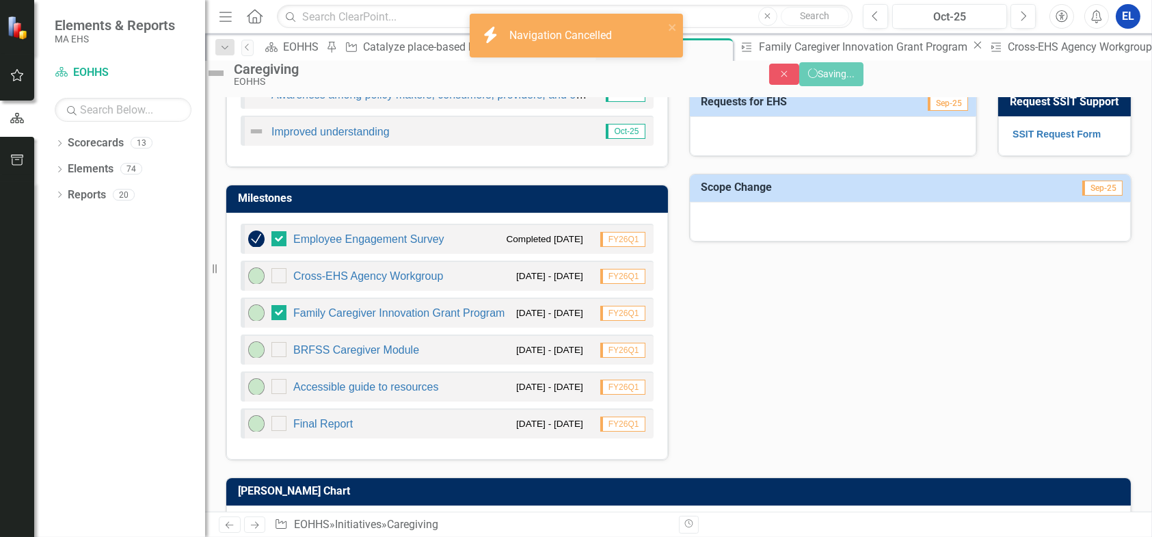
checkbox input "false"
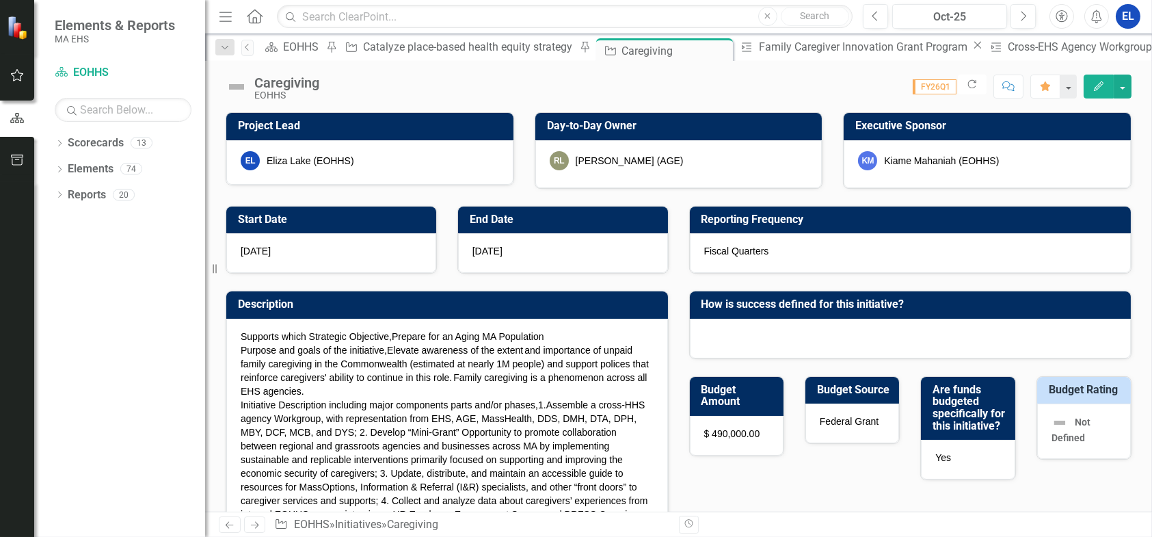
checkbox input "false"
checkbox input "true"
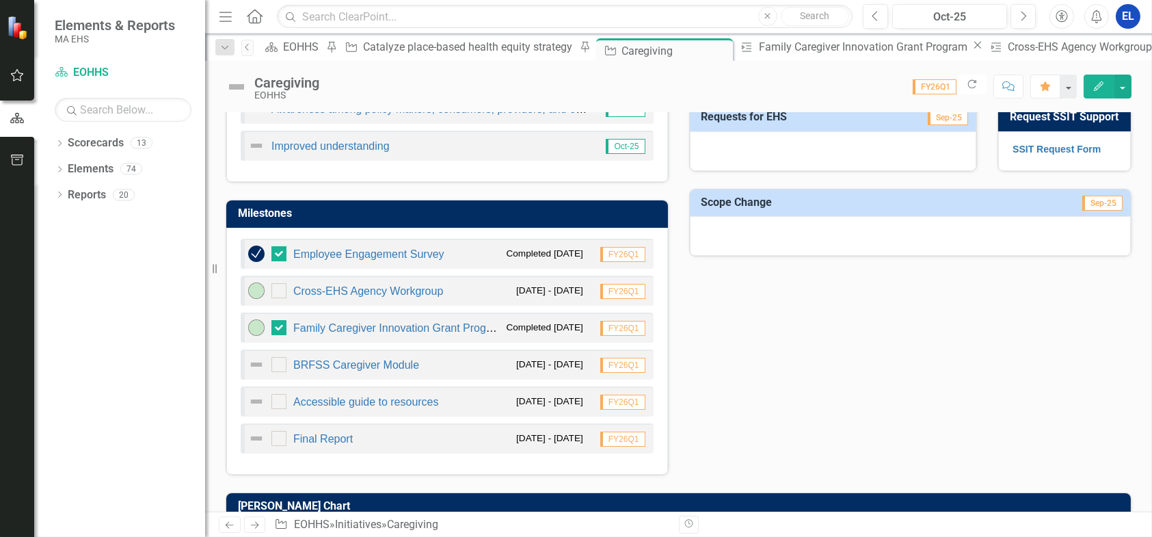
click at [259, 360] on img at bounding box center [256, 364] width 16 height 16
click at [254, 362] on img at bounding box center [256, 364] width 16 height 16
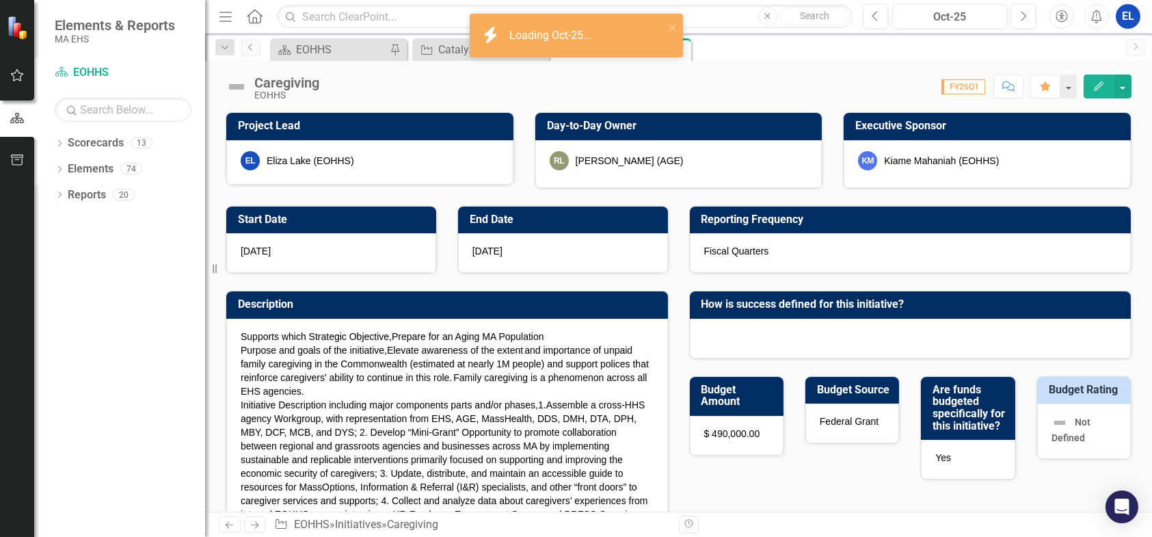
checkbox input "true"
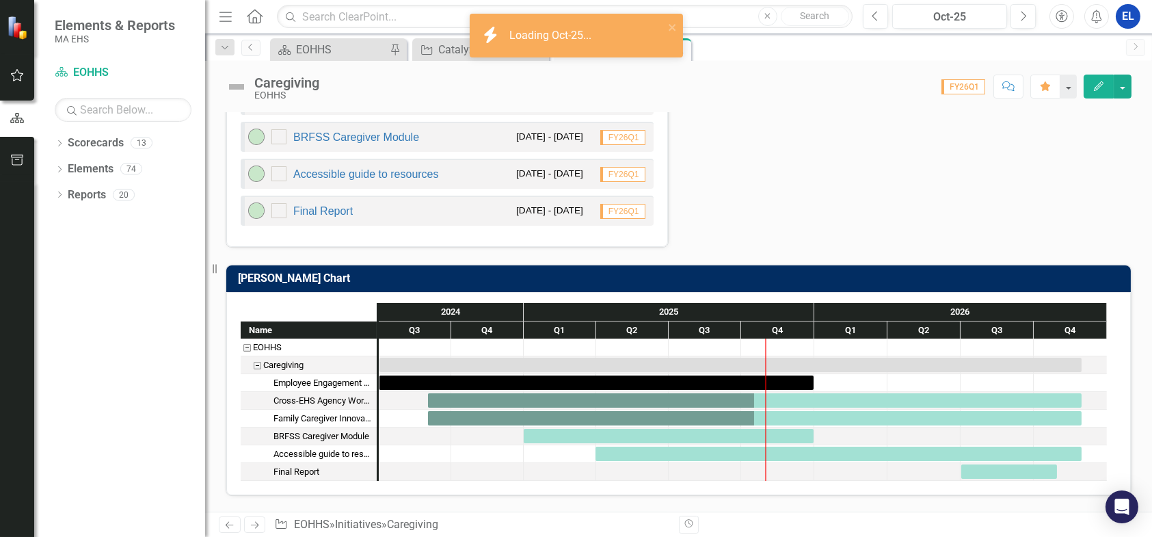
scroll to position [684, 0]
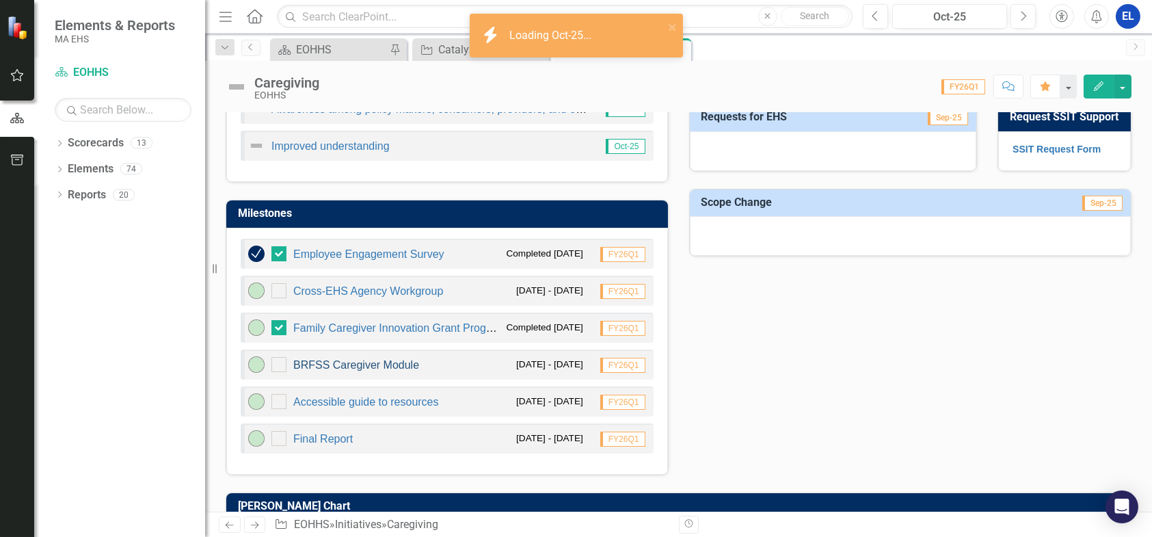
click at [387, 364] on link "BRFSS Caregiver Module" at bounding box center [356, 365] width 126 height 12
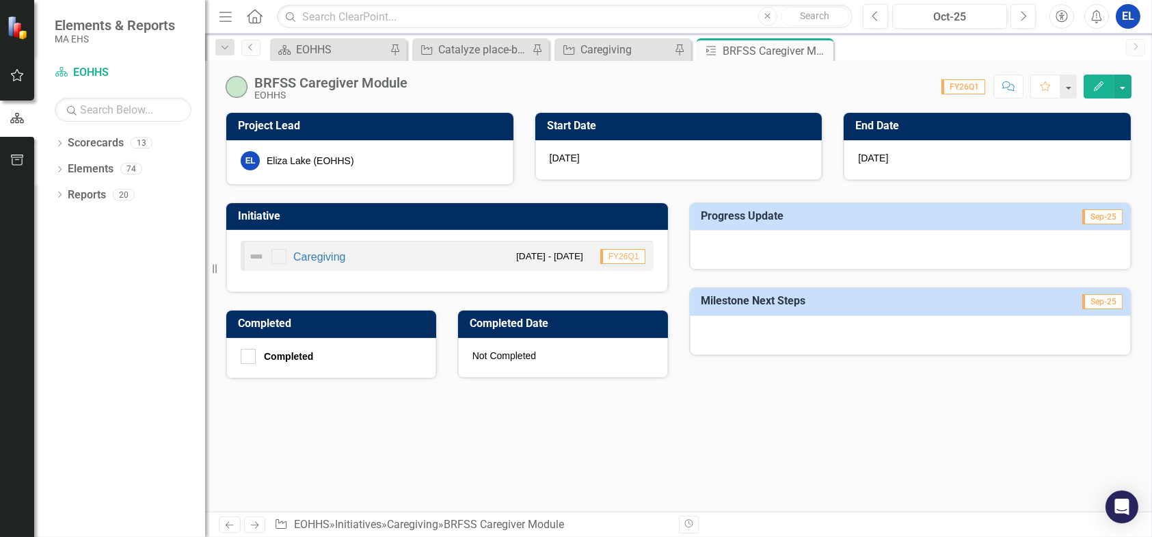
click at [1096, 85] on icon "Edit" at bounding box center [1099, 86] width 12 height 10
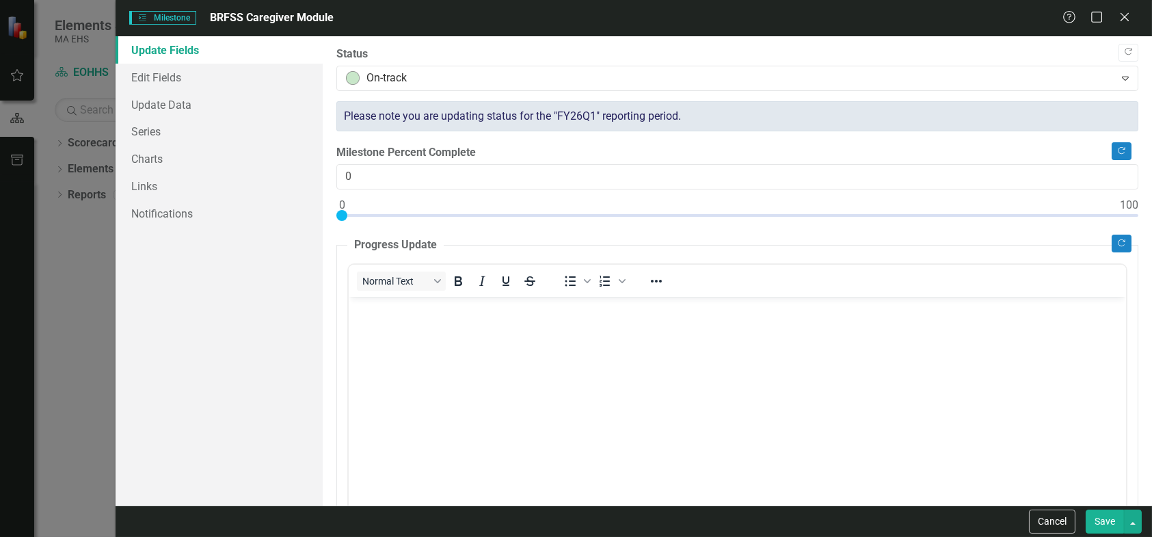
click at [381, 325] on body "Rich Text Area. Press ALT-0 for help." at bounding box center [736, 398] width 777 height 205
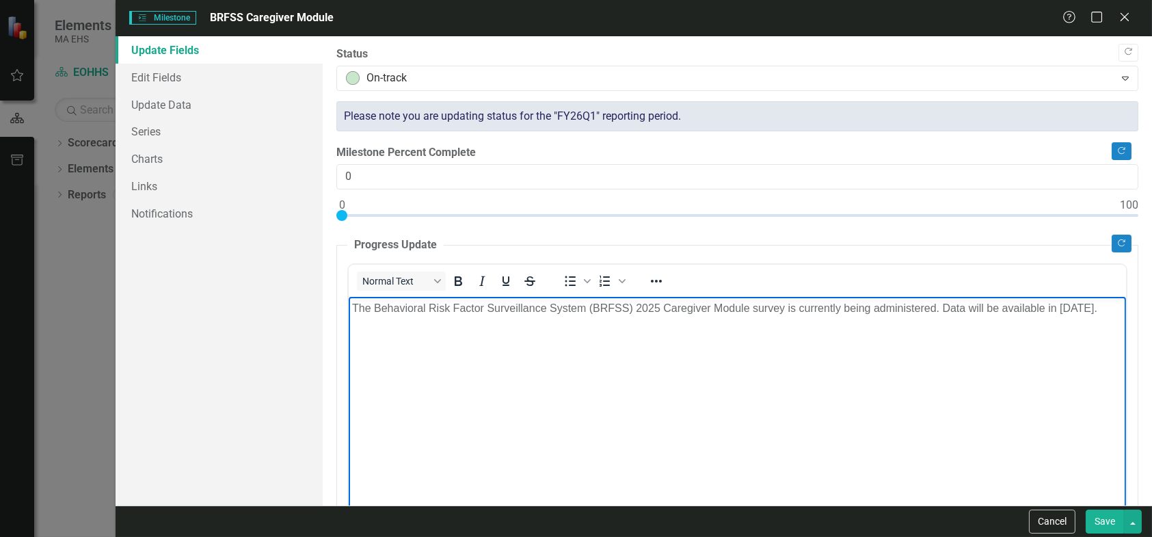
click at [1093, 520] on button "Save" at bounding box center [1105, 521] width 38 height 24
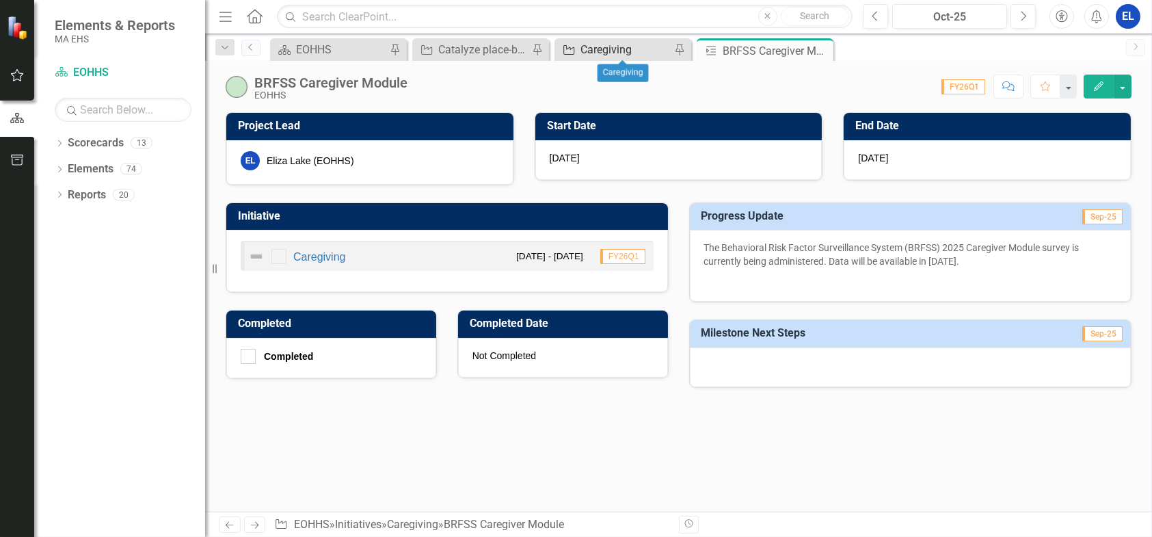
click at [590, 51] on div "Caregiving" at bounding box center [625, 49] width 90 height 17
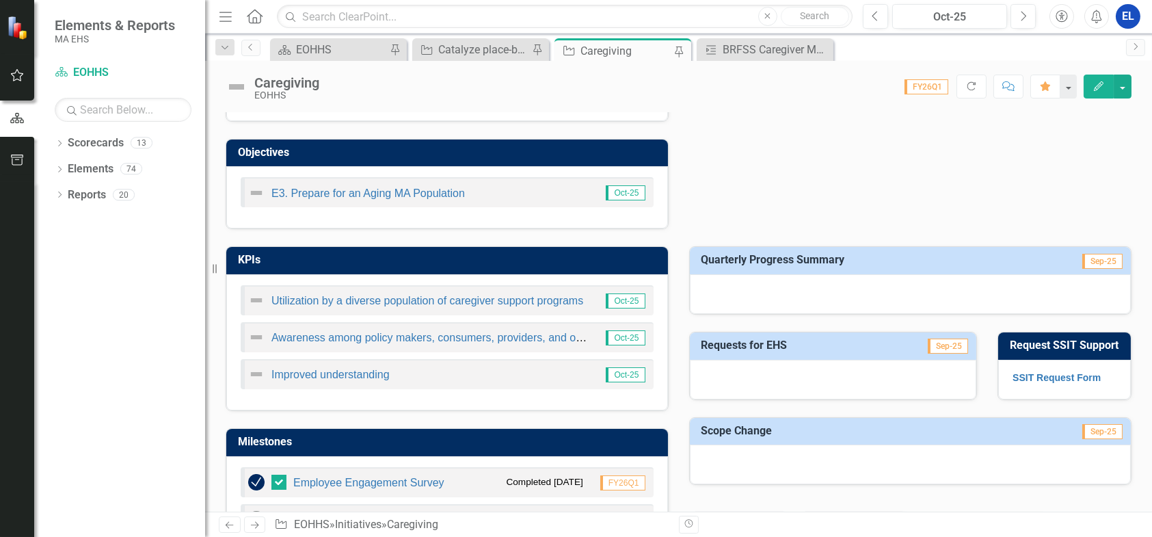
scroll to position [684, 0]
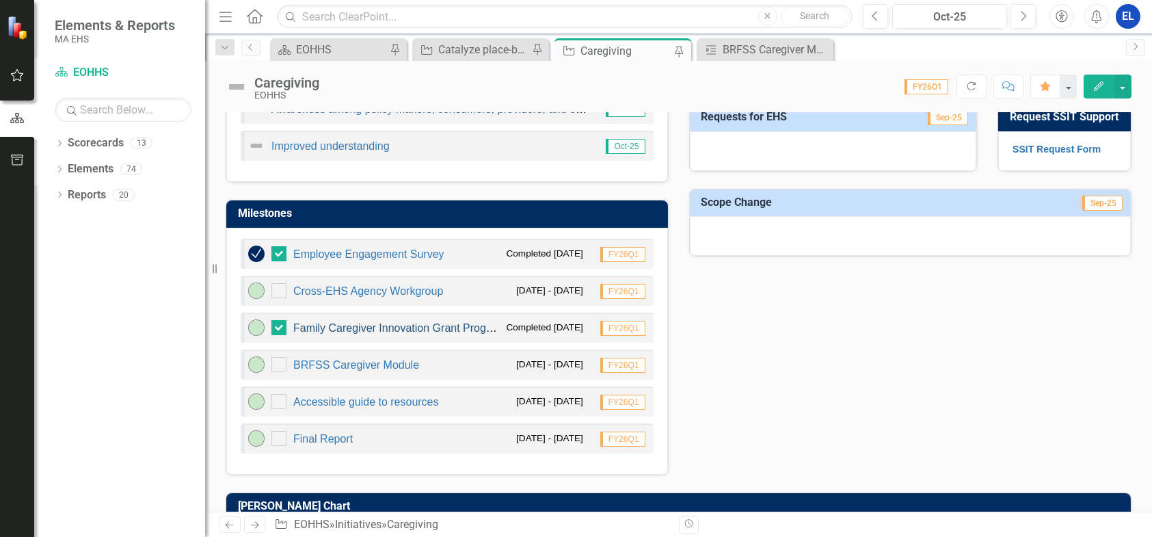
click at [428, 325] on link "Family Caregiver Innovation Grant Program" at bounding box center [398, 328] width 211 height 12
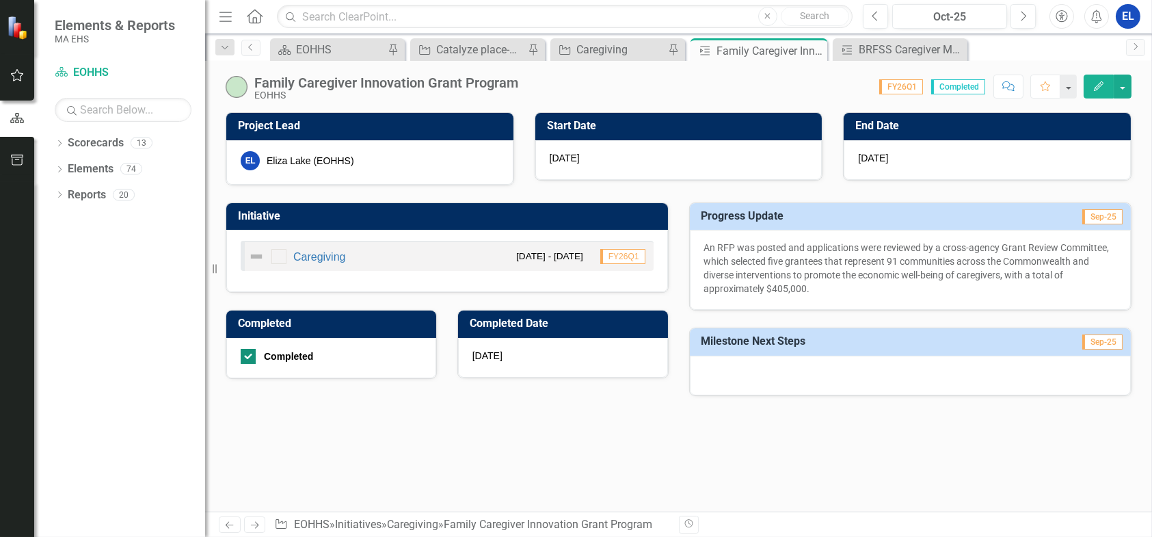
click at [244, 353] on input "Completed" at bounding box center [245, 353] width 9 height 9
checkbox input "false"
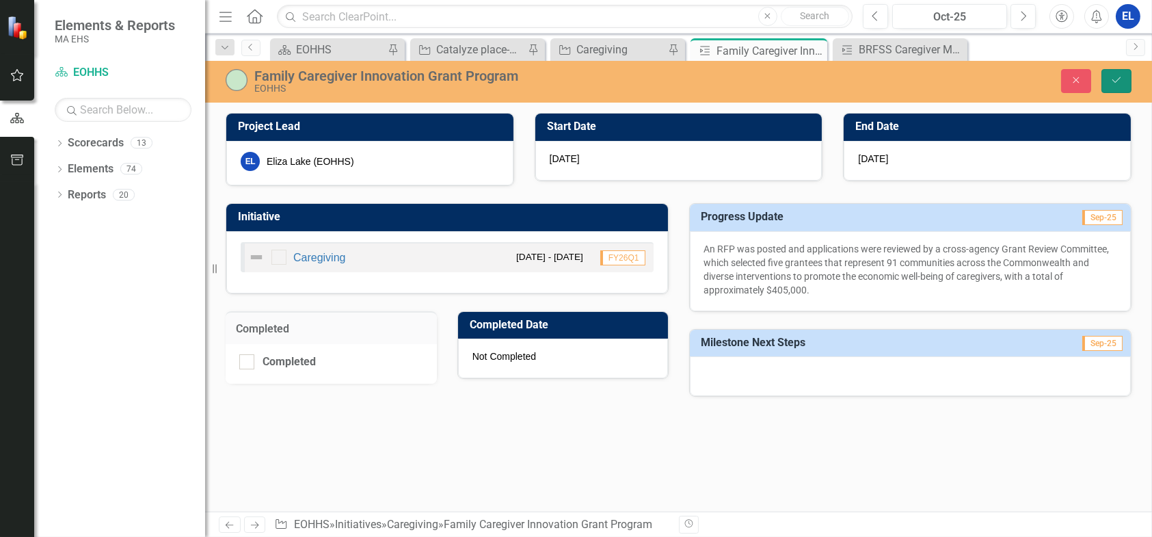
click at [1119, 83] on icon "Save" at bounding box center [1116, 80] width 12 height 10
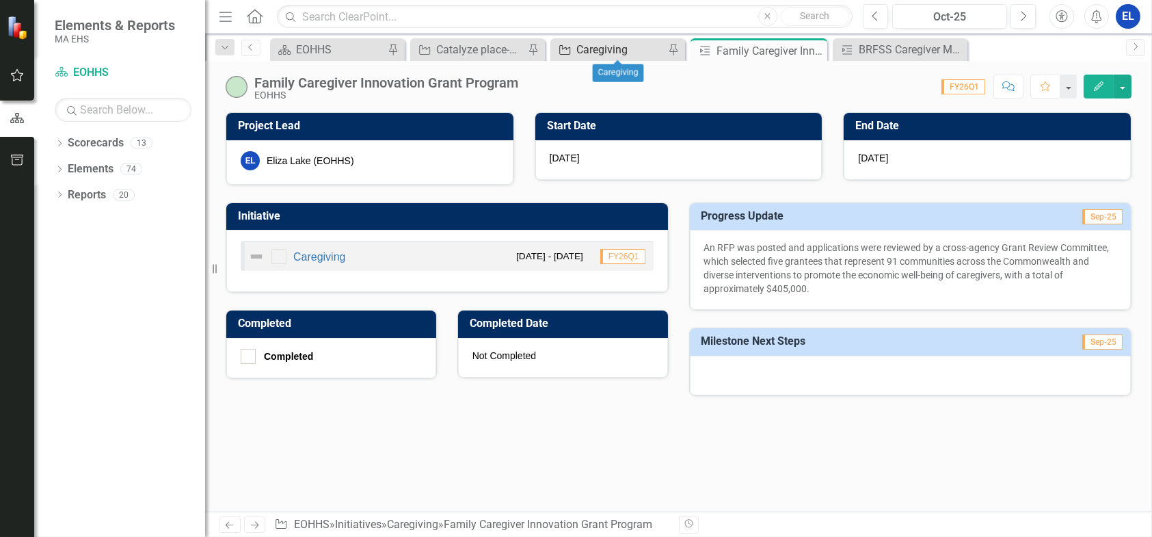
click at [579, 46] on div "Caregiving" at bounding box center [620, 49] width 88 height 17
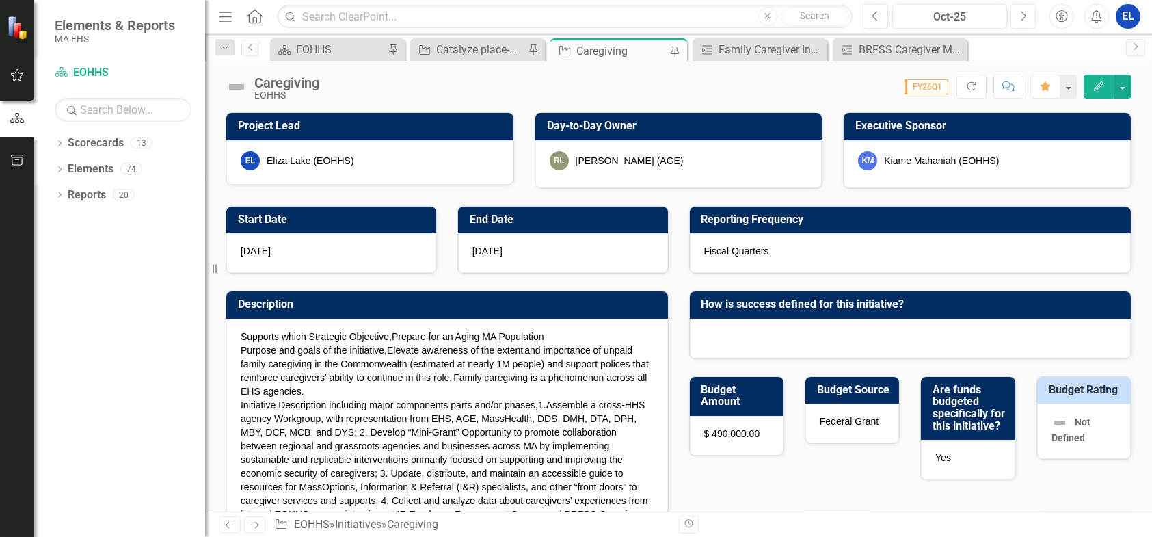
checkbox input "false"
checkbox input "true"
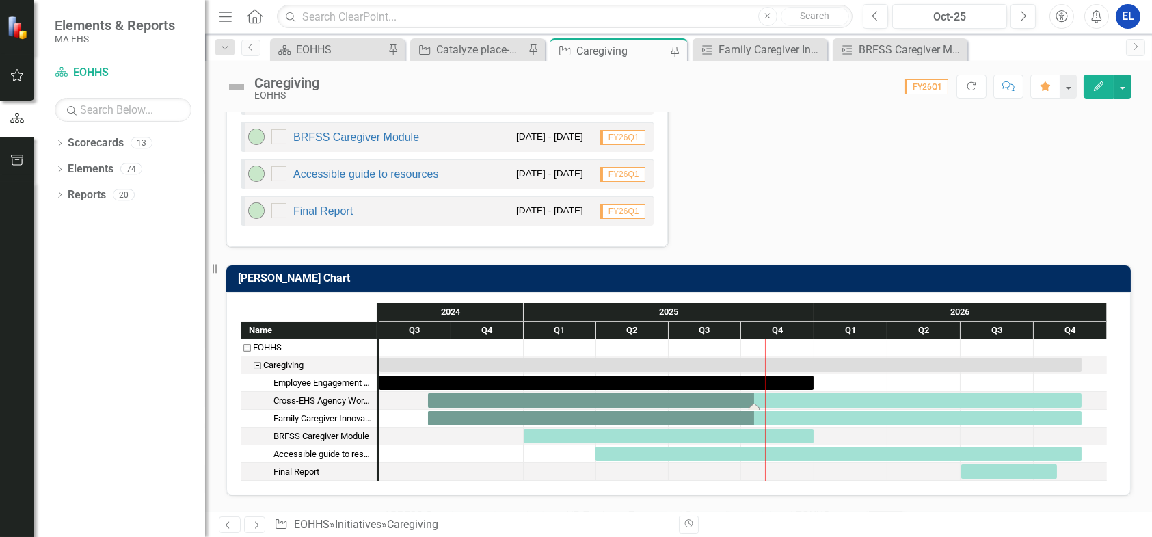
scroll to position [684, 0]
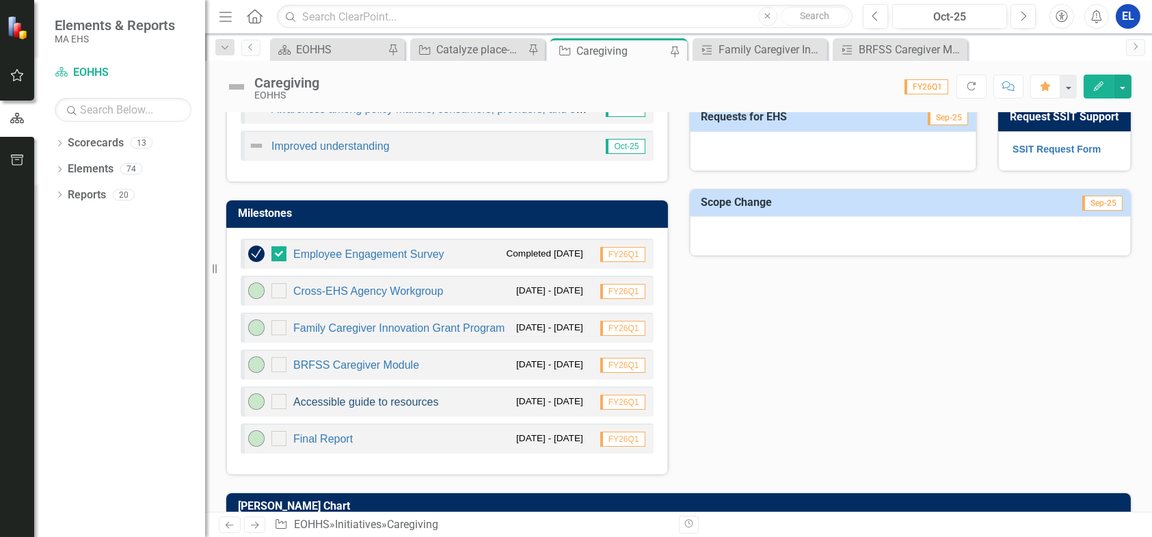
click at [392, 398] on link "Accessible guide to resources" at bounding box center [366, 402] width 146 height 12
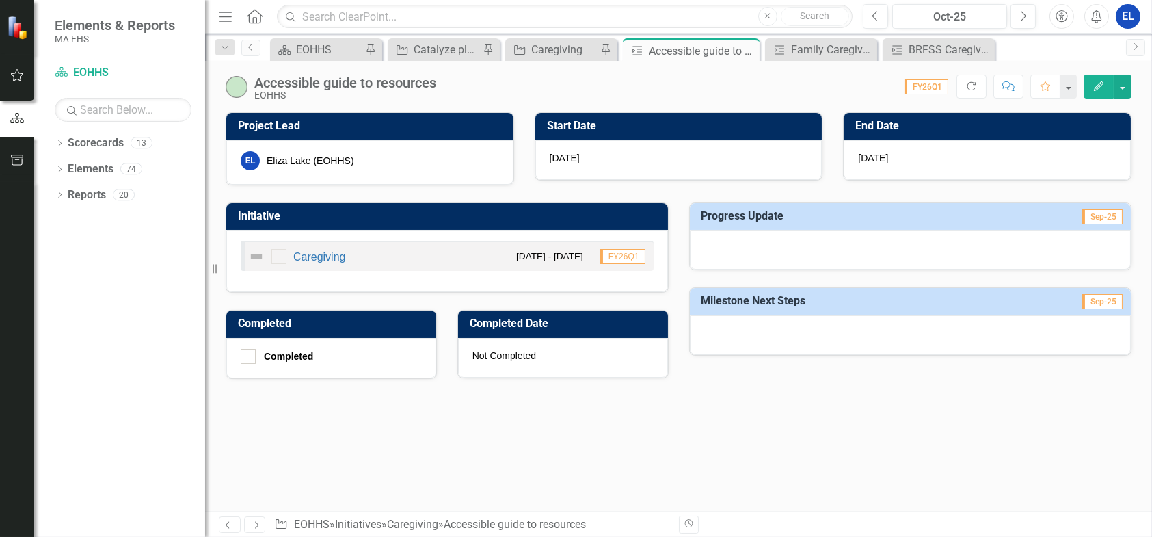
click at [1098, 86] on icon "button" at bounding box center [1099, 86] width 10 height 10
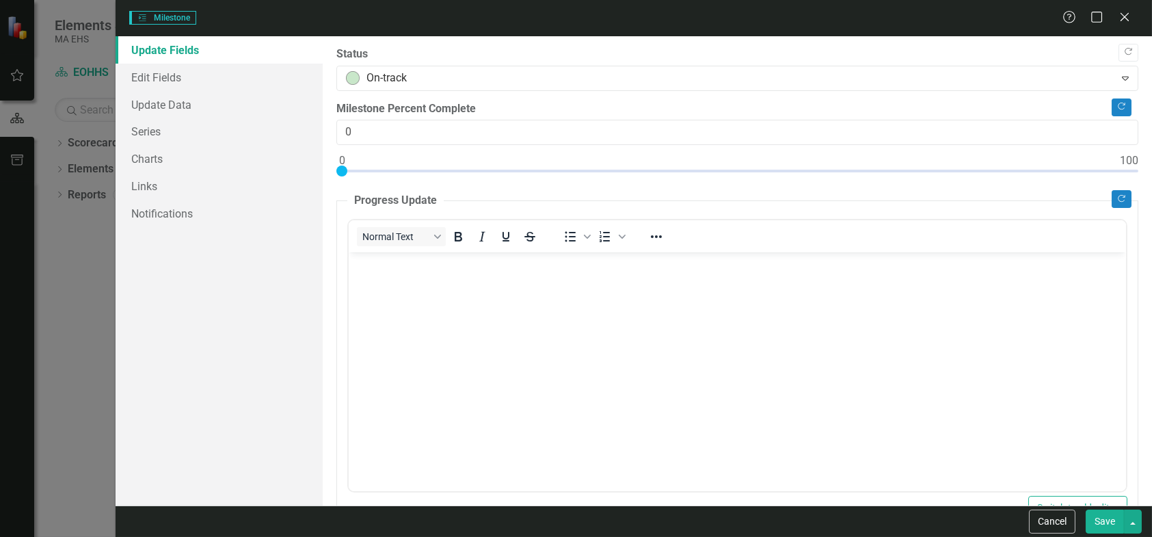
click at [381, 227] on div "Copy Forward Status On-track Expand Copy Forward Milestone Percent Complete 0 C…" at bounding box center [737, 458] width 802 height 825
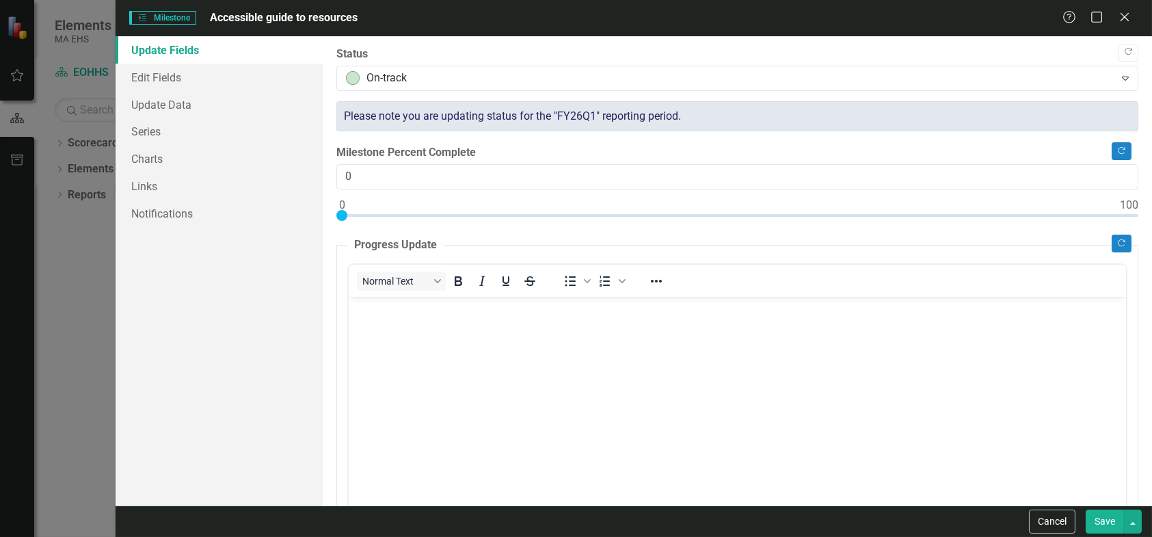
click at [406, 305] on p "Rich Text Area. Press ALT-0 for help." at bounding box center [736, 307] width 771 height 16
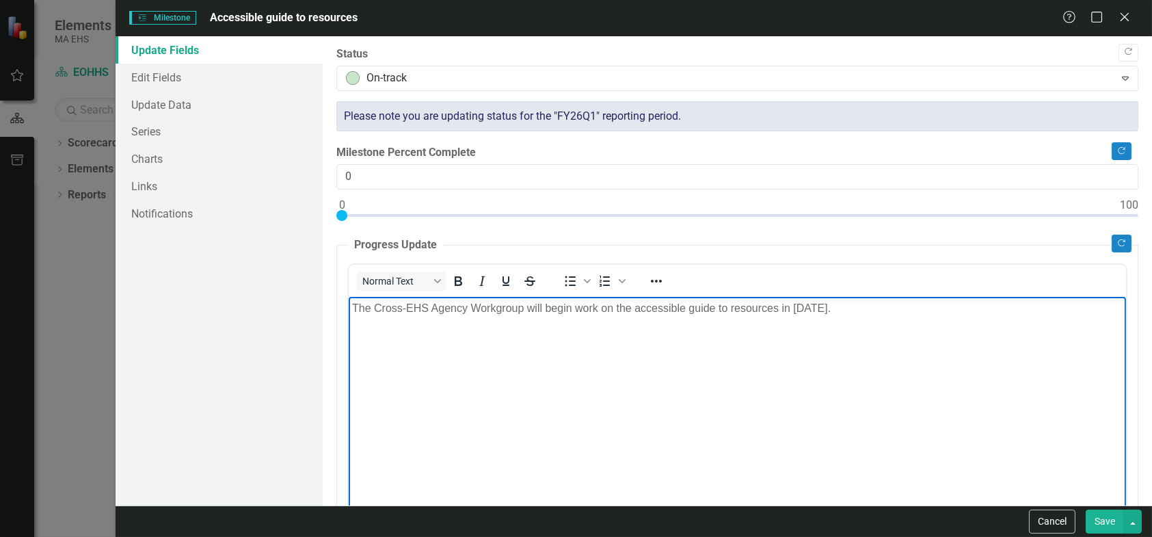
click at [792, 305] on span "The Cross-EHS Agency Workgroup will begin work on the accessible guide to resou…" at bounding box center [590, 308] width 479 height 12
click at [1099, 519] on button "Save" at bounding box center [1105, 521] width 38 height 24
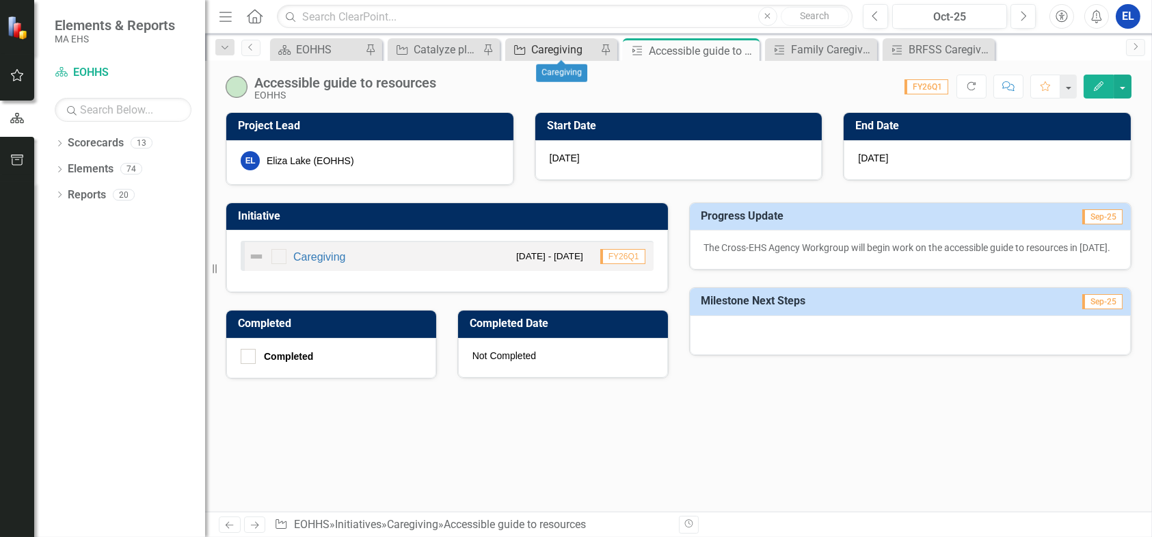
click at [550, 44] on div "Caregiving" at bounding box center [564, 49] width 66 height 17
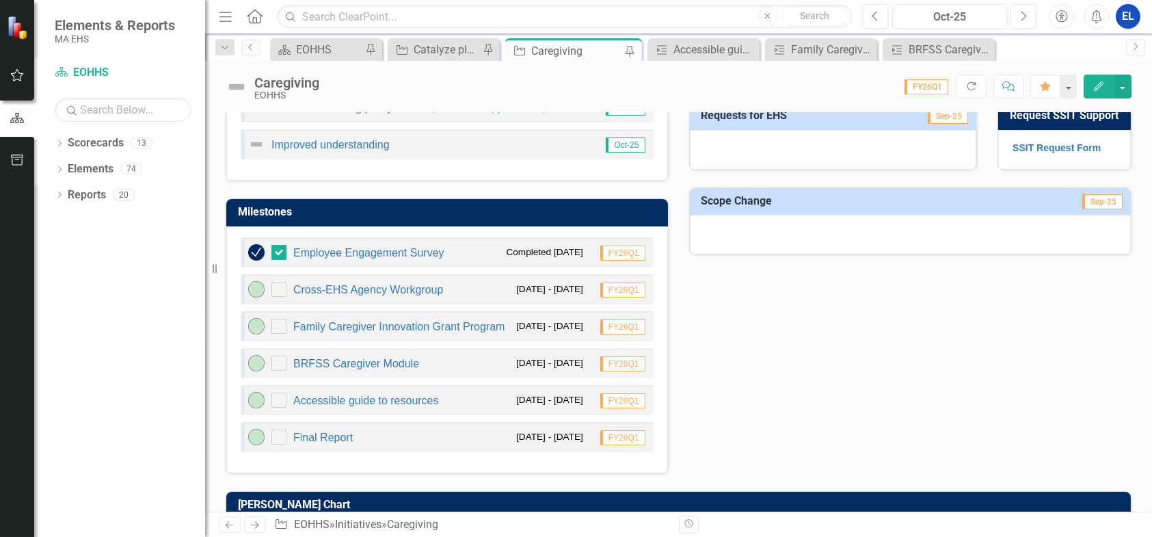
scroll to position [684, 0]
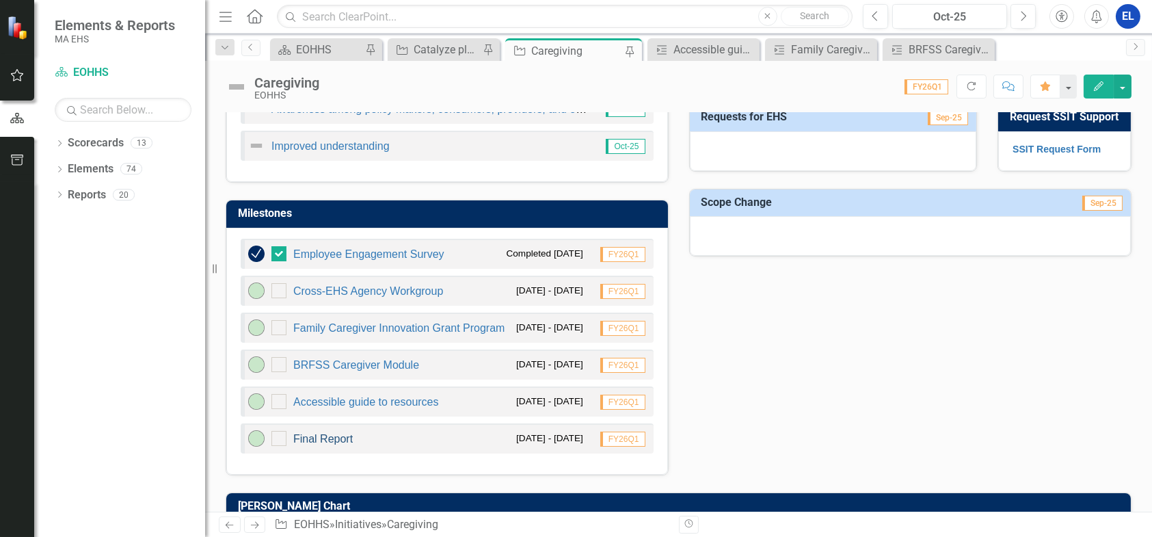
click at [344, 440] on link "Final Report" at bounding box center [322, 439] width 59 height 12
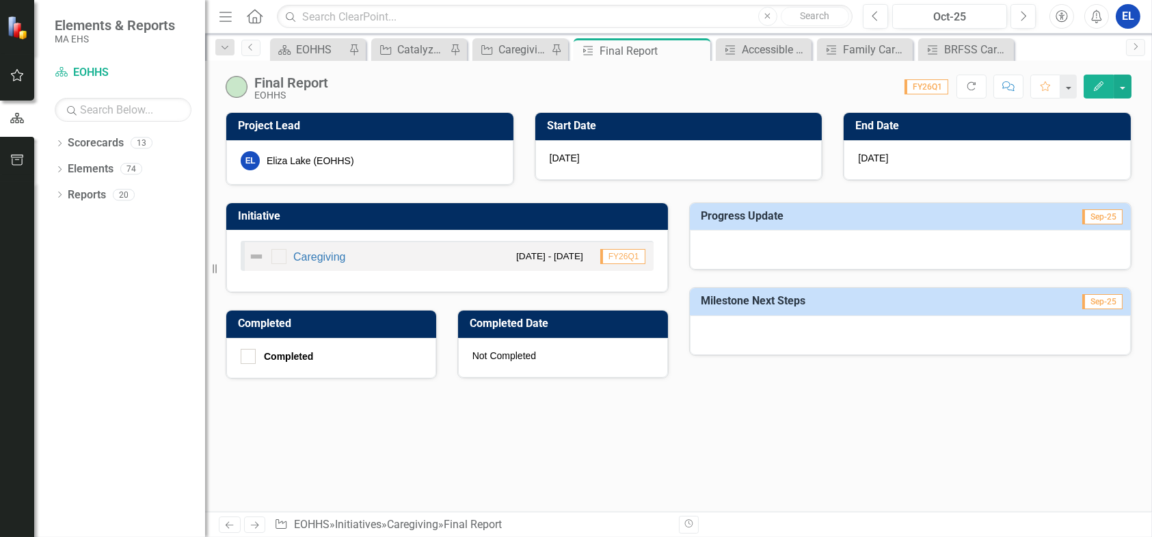
click at [1099, 86] on icon "Edit" at bounding box center [1099, 86] width 12 height 10
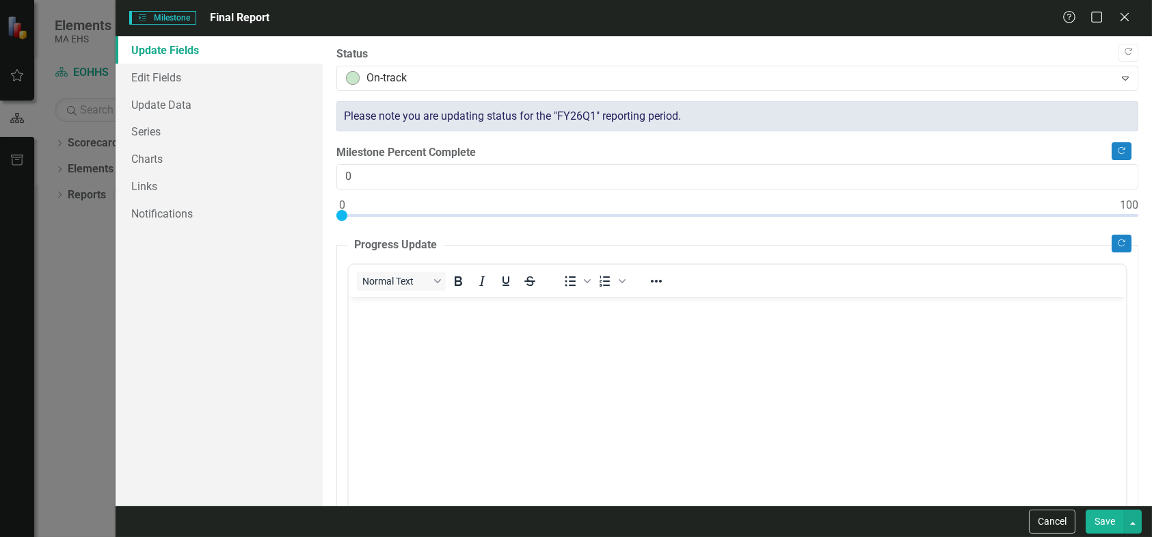
click at [428, 327] on body "Rich Text Area. Press ALT-0 for help." at bounding box center [736, 398] width 777 height 205
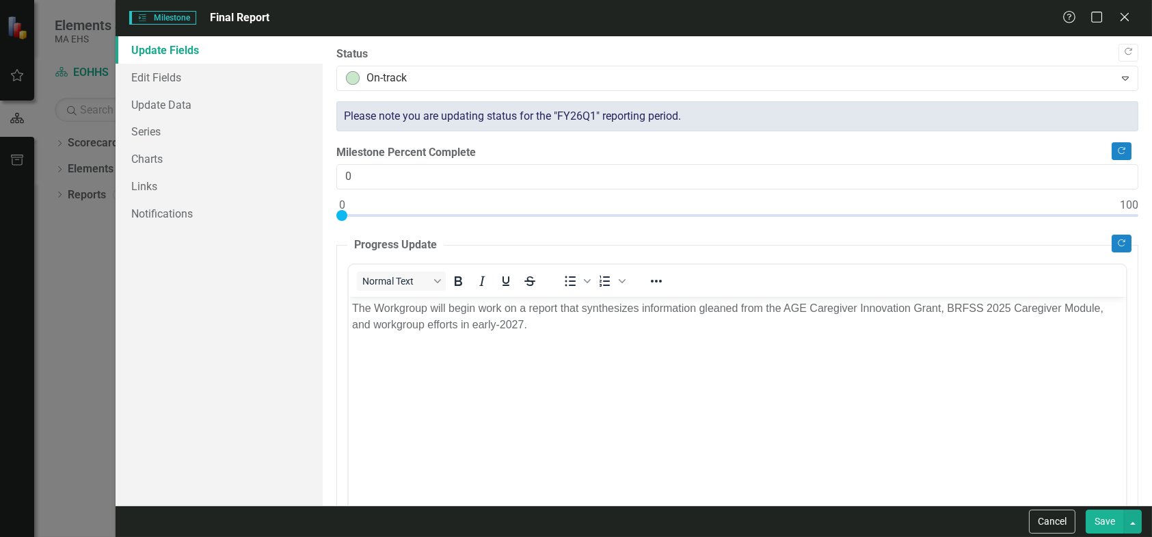
click at [1099, 518] on button "Save" at bounding box center [1105, 521] width 38 height 24
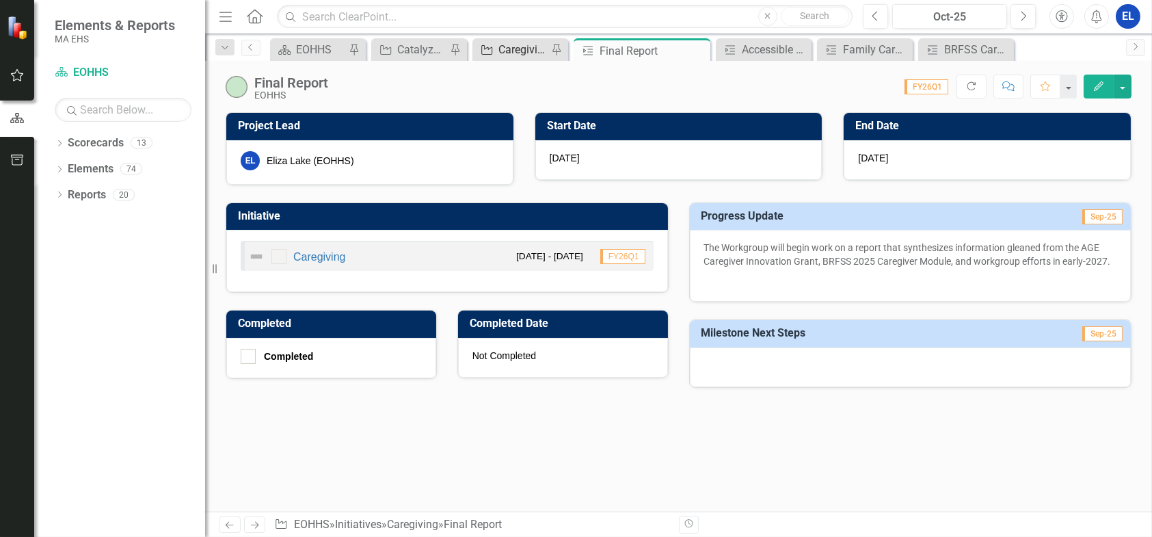
click at [489, 51] on icon "Initiative" at bounding box center [487, 49] width 14 height 11
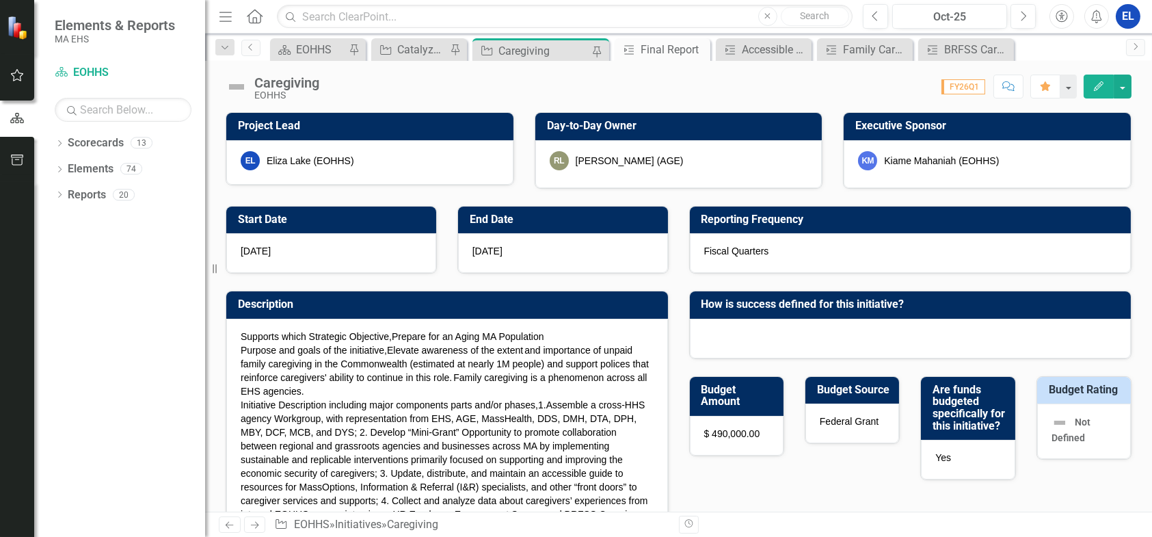
checkbox input "true"
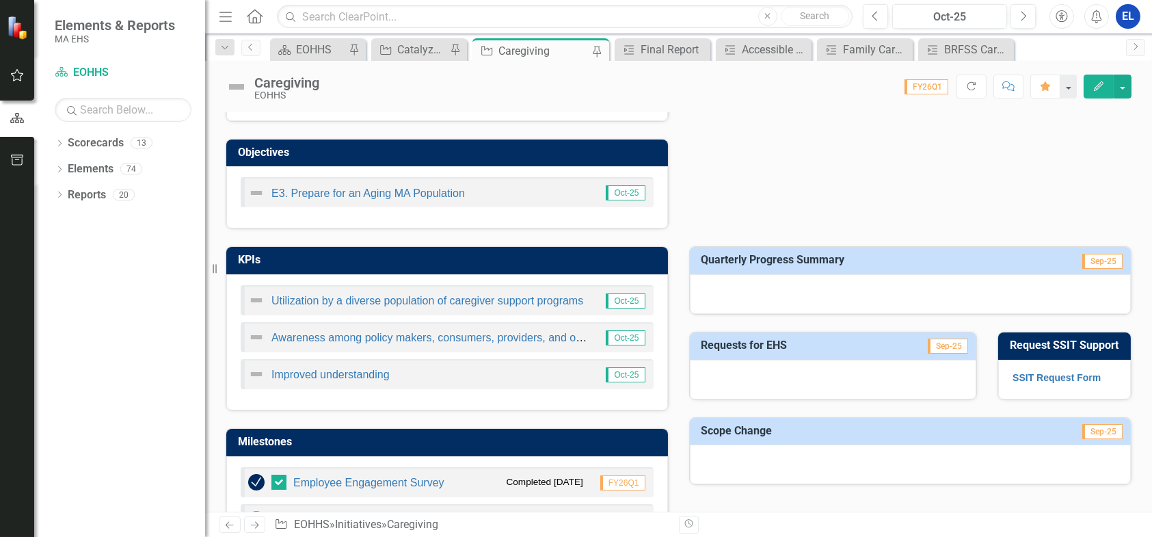
scroll to position [684, 0]
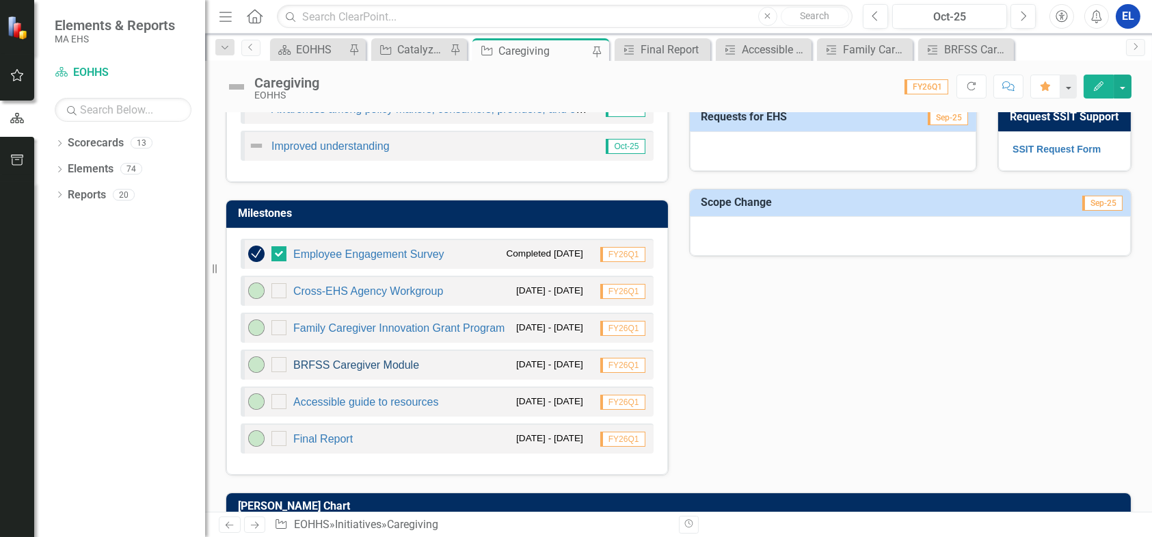
click at [410, 362] on link "BRFSS Caregiver Module" at bounding box center [356, 365] width 126 height 12
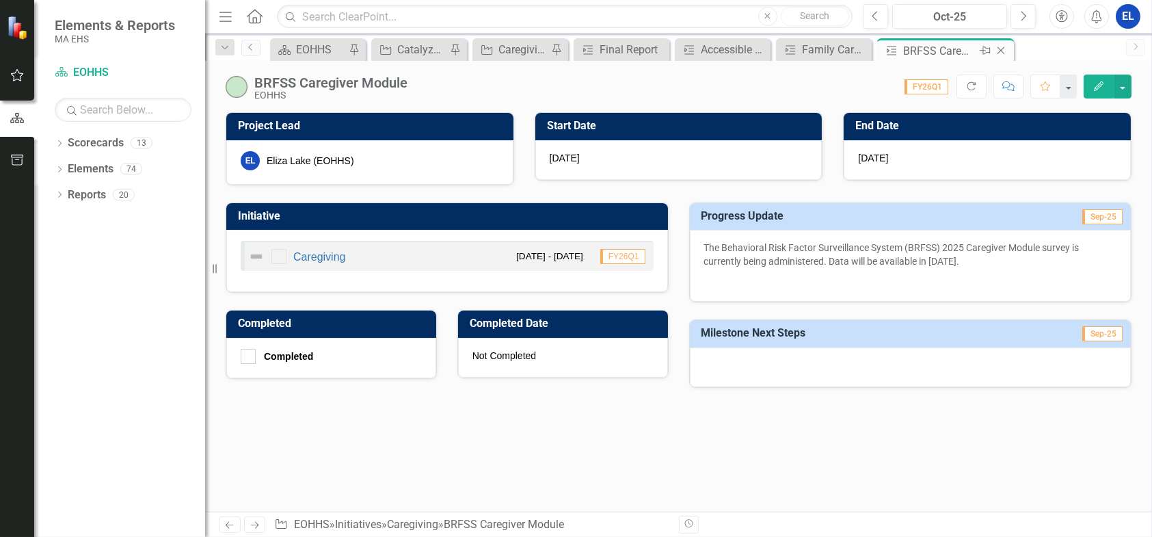
click at [1004, 50] on icon "Close" at bounding box center [1001, 50] width 14 height 11
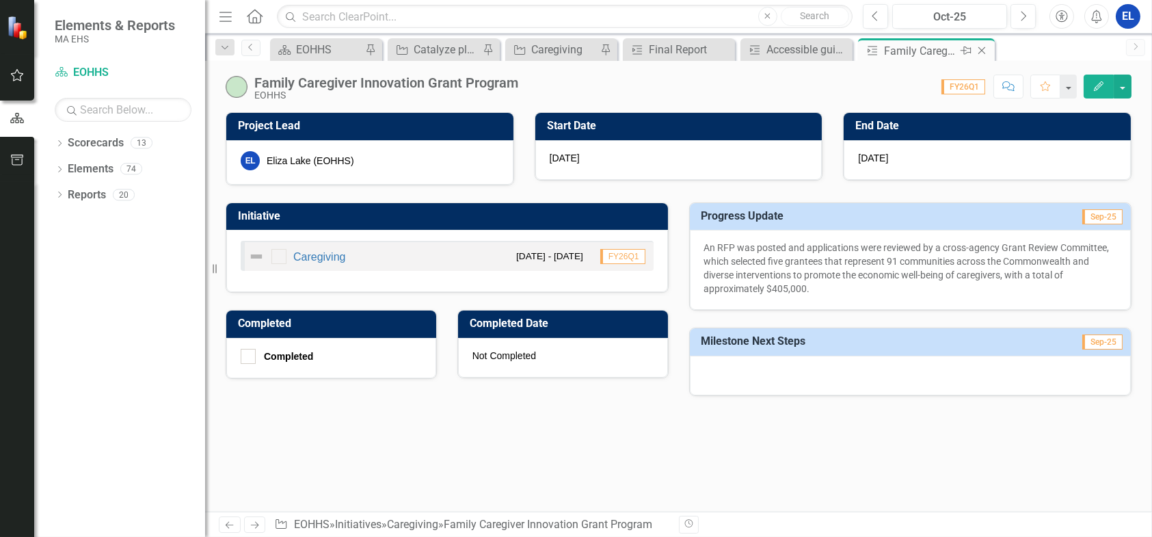
click at [982, 52] on icon at bounding box center [982, 51] width 8 height 8
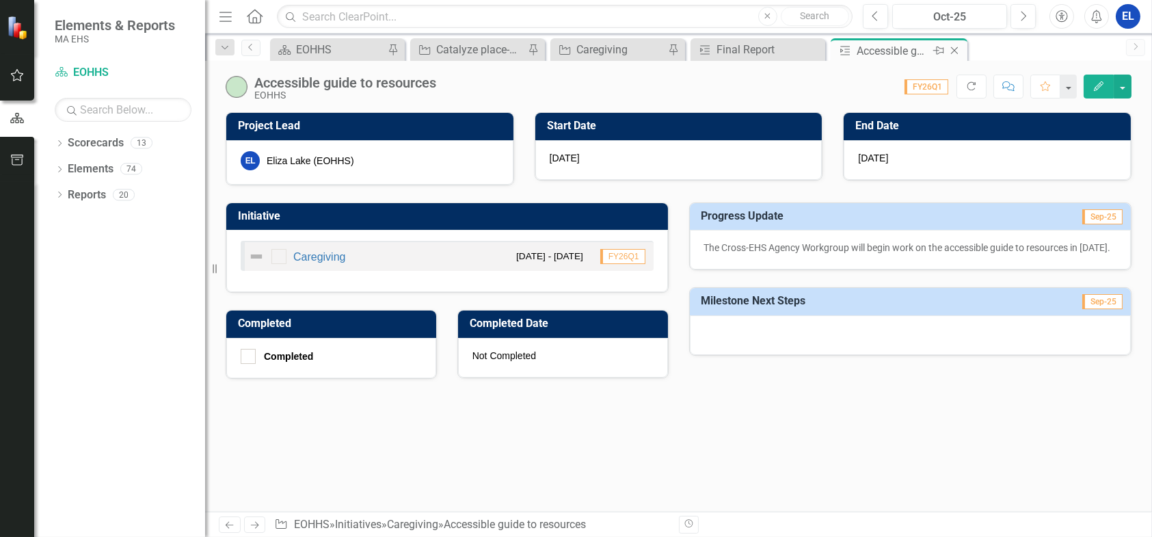
click at [955, 52] on icon "Close" at bounding box center [955, 50] width 14 height 11
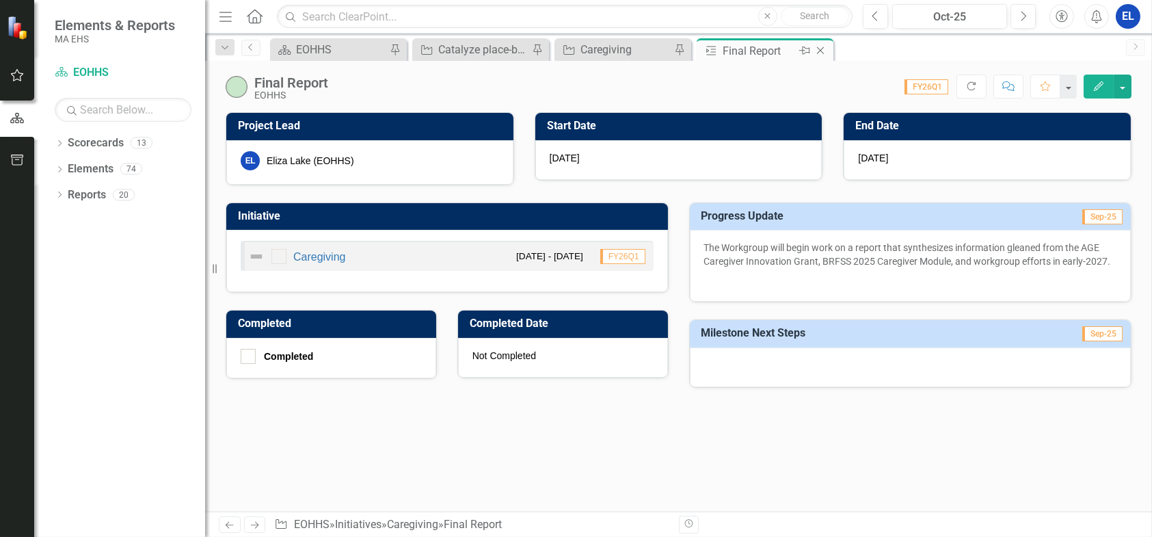
click at [822, 49] on icon "Close" at bounding box center [821, 50] width 14 height 11
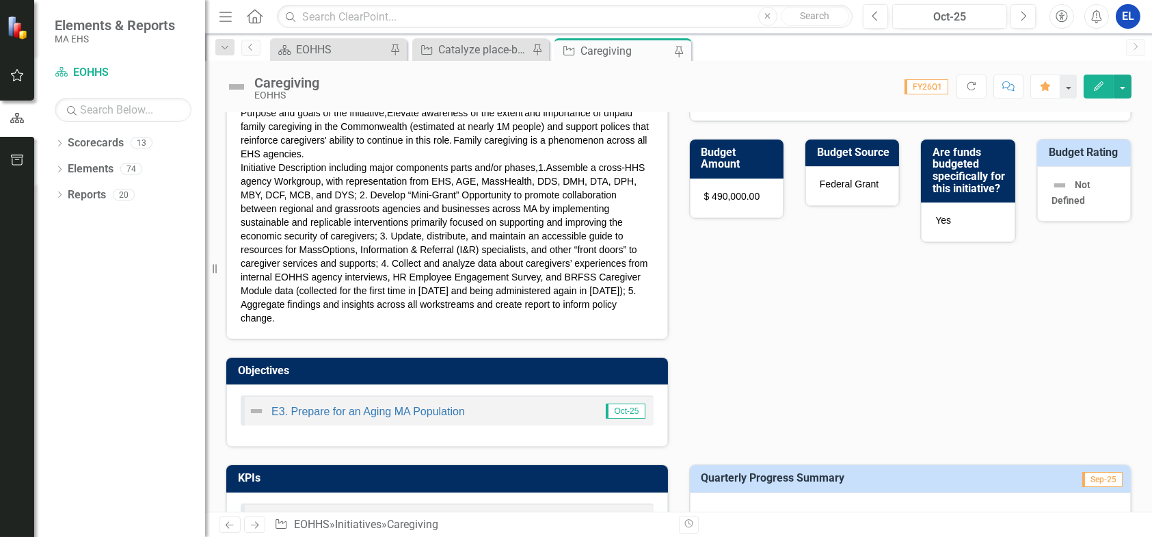
scroll to position [455, 0]
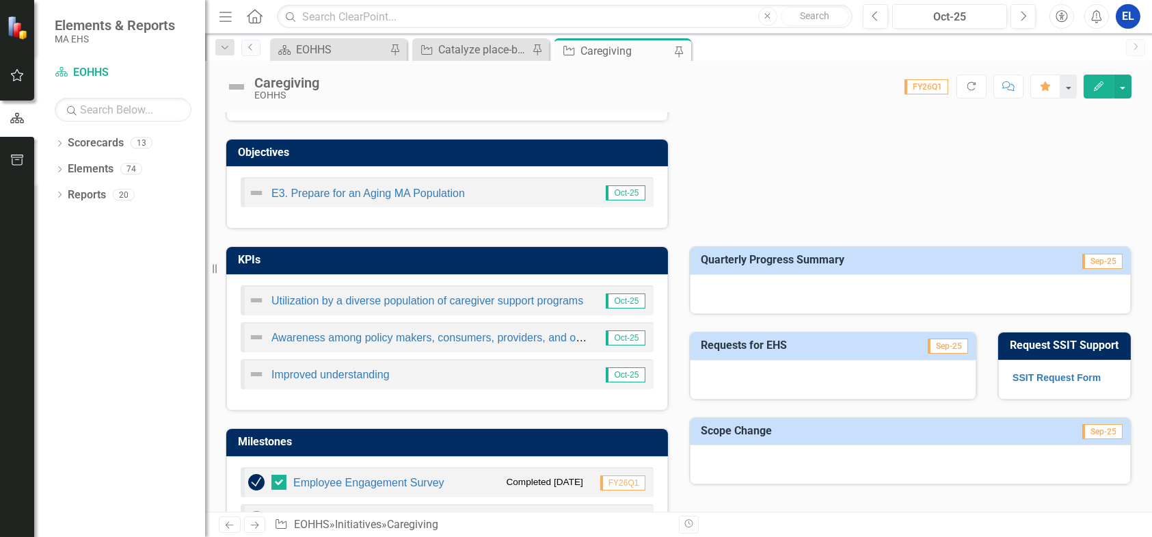
click at [1099, 83] on icon "button" at bounding box center [1099, 86] width 10 height 10
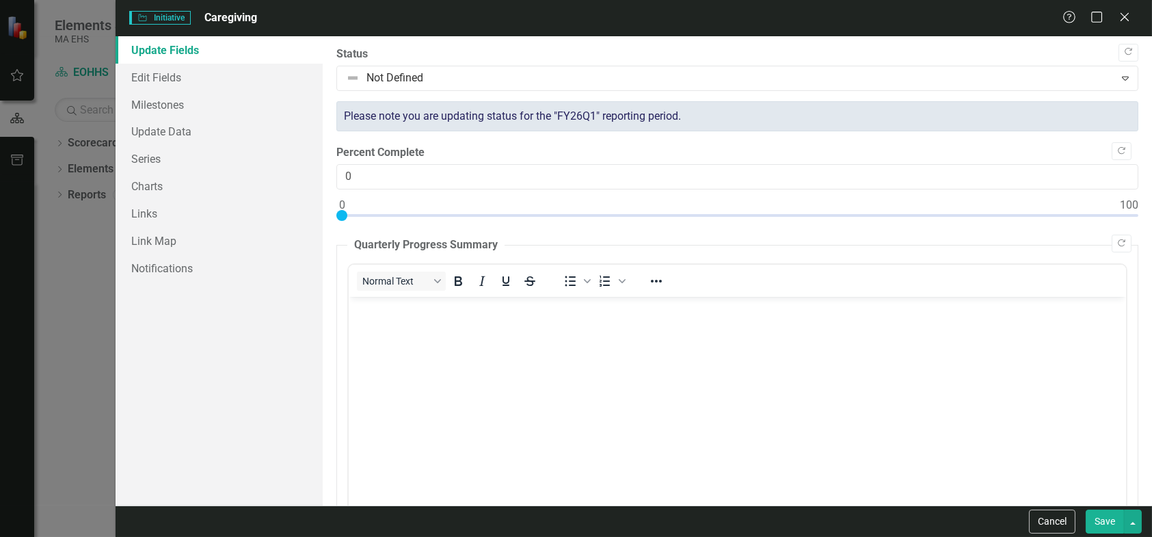
scroll to position [0, 0]
click at [416, 321] on body "Rich Text Area. Press ALT-0 for help." at bounding box center [736, 398] width 777 height 205
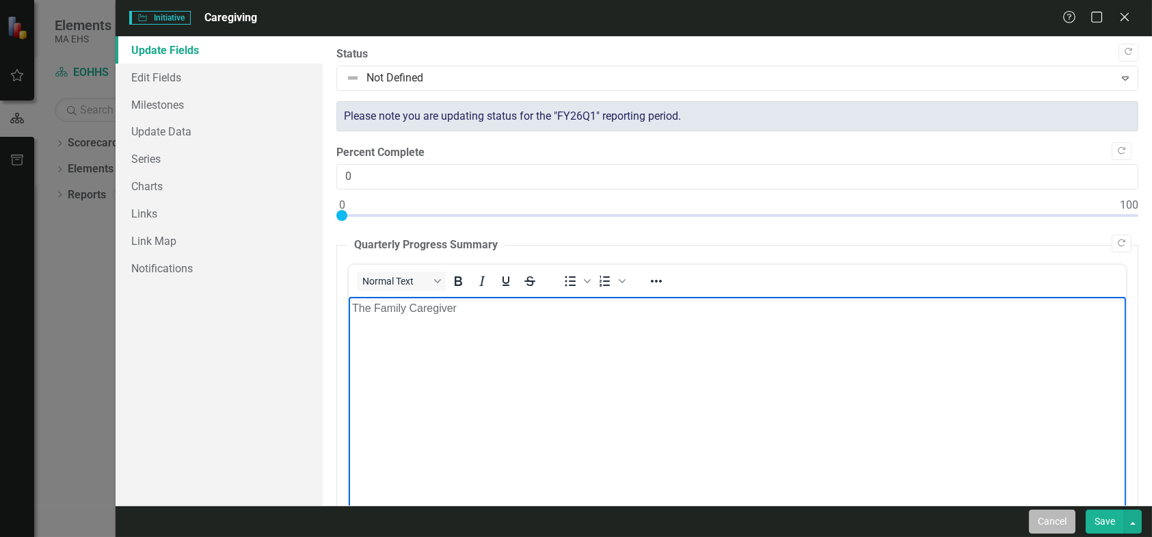
click at [1054, 522] on button "Cancel" at bounding box center [1052, 521] width 46 height 24
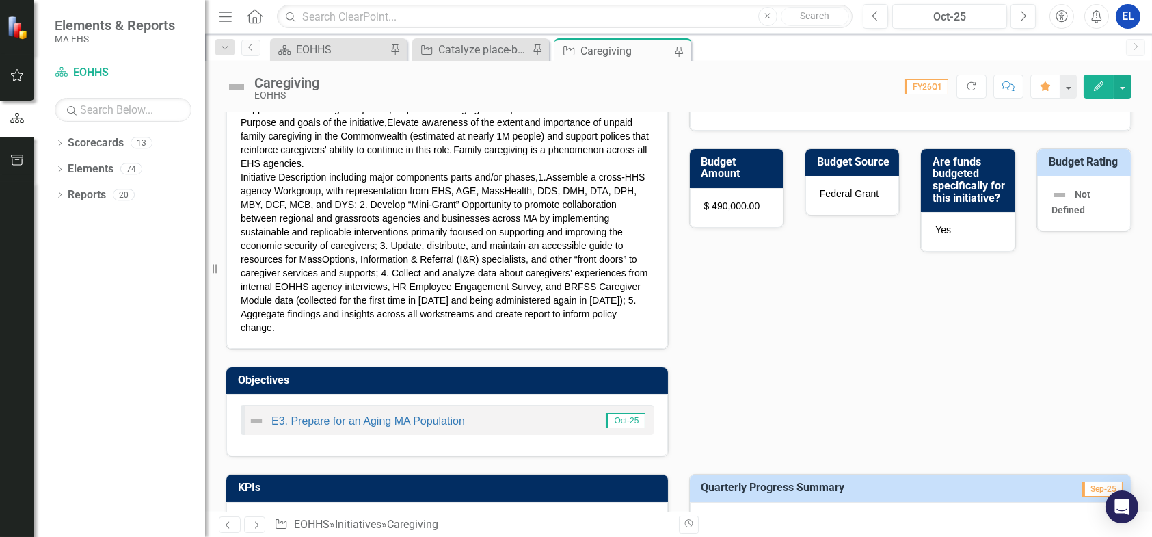
scroll to position [455, 0]
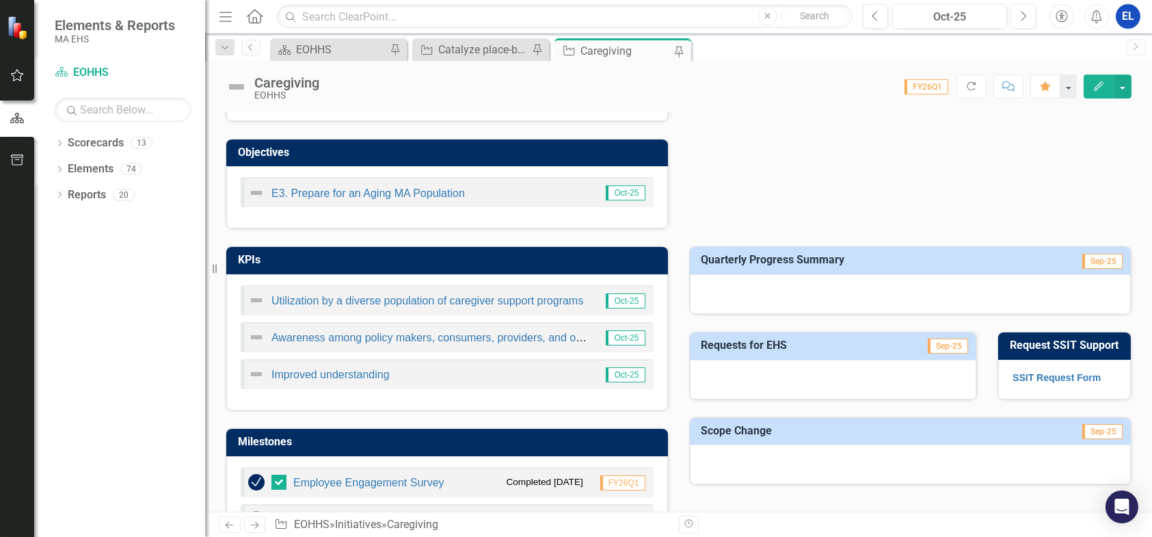
click at [1099, 85] on icon "button" at bounding box center [1099, 86] width 10 height 10
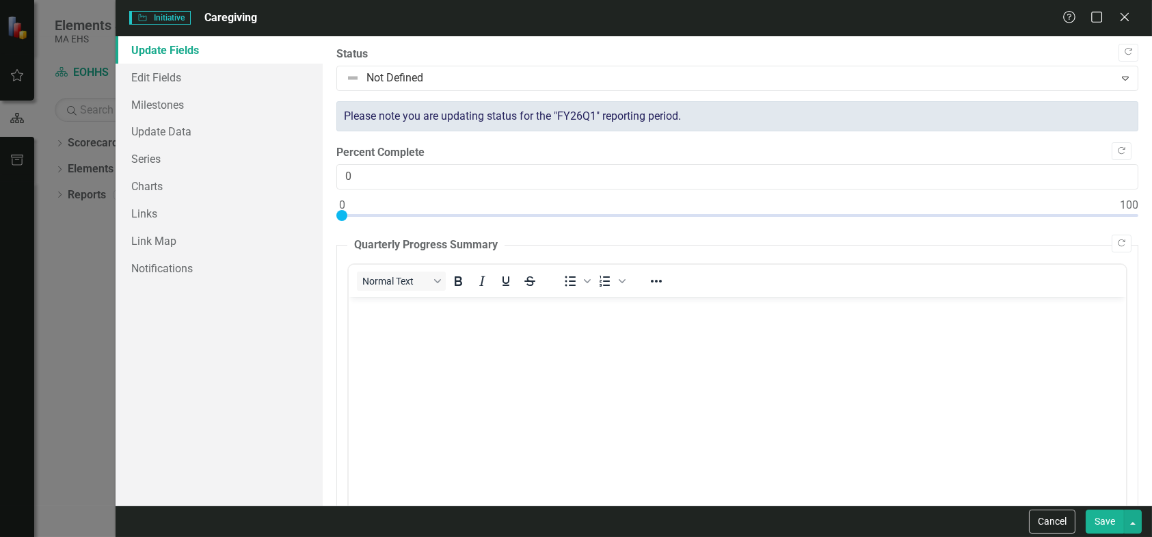
scroll to position [0, 0]
click at [368, 321] on body "Rich Text Area. Press ALT-0 for help." at bounding box center [736, 398] width 777 height 205
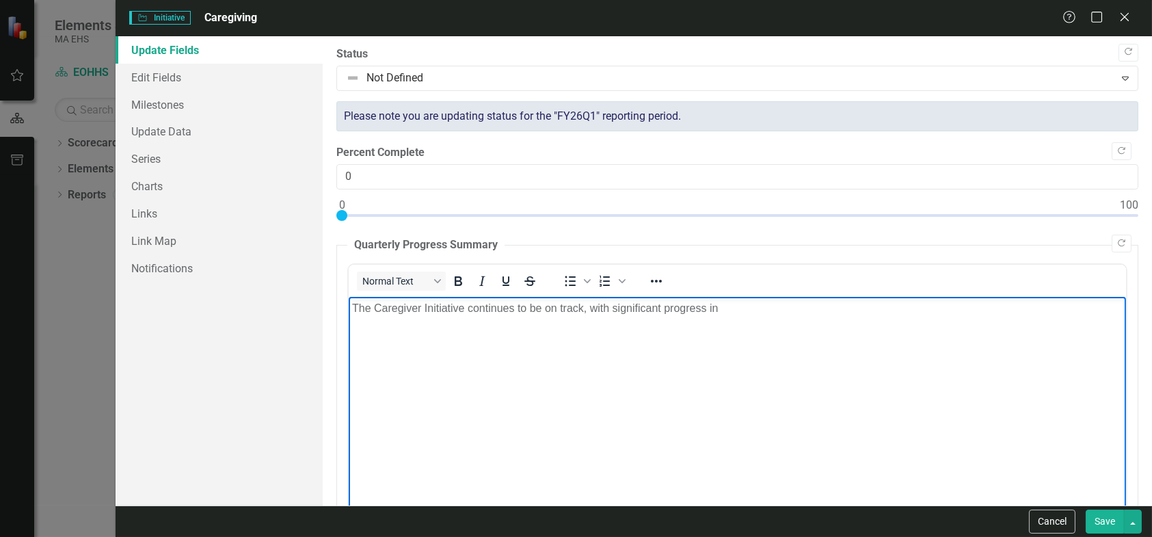
click at [764, 306] on p "The Caregiver Initiative continues to be on track, with significant progress in" at bounding box center [736, 307] width 771 height 16
click at [866, 308] on p "The Caregiver Initiative continues to be on track, with significant progress in…" at bounding box center [736, 307] width 771 height 16
click at [1044, 312] on p "The Caregiver Initiative continues to be on track, with significant progress in…" at bounding box center [736, 307] width 771 height 16
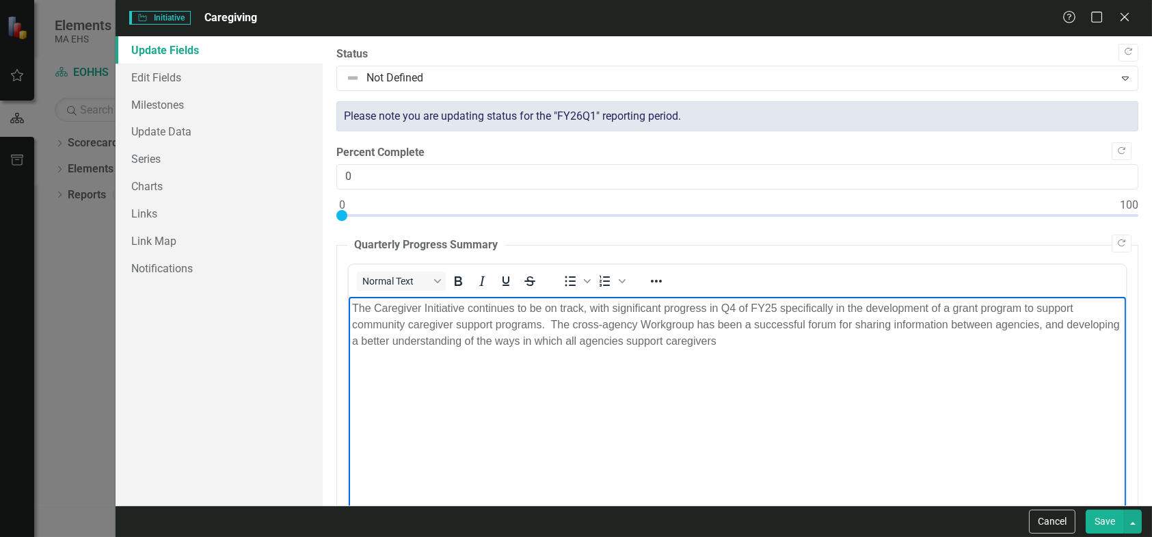
click at [682, 337] on p "The Caregiver Initiative continues to be on track, with significant progress in…" at bounding box center [736, 323] width 771 height 49
click at [856, 341] on p "The Caregiver Initiative continues to be on track, with significant progress in…" at bounding box center [736, 323] width 771 height 49
click at [779, 339] on p "The Caregiver Initiative continues to be on track, with significant progress in…" at bounding box center [736, 323] width 771 height 49
click at [559, 348] on p "The Caregiver Initiative continues to be on track, with significant progress in…" at bounding box center [736, 323] width 771 height 49
drag, startPoint x: 682, startPoint y: 340, endPoint x: 735, endPoint y: 343, distance: 52.8
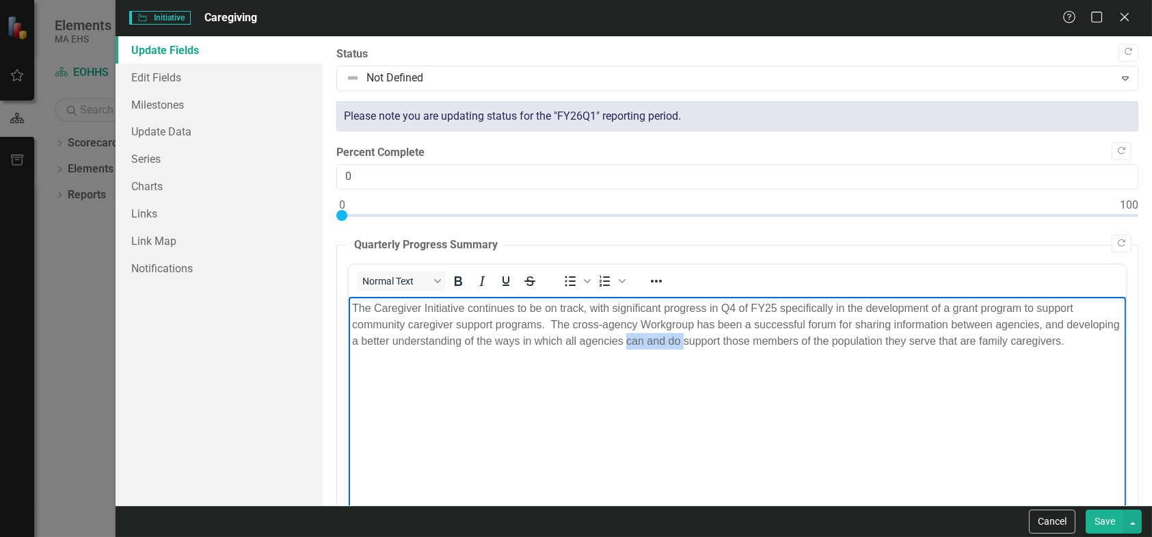
click at [740, 343] on p "The Caregiver Initiative continues to be on track, with significant progress in…" at bounding box center [736, 323] width 771 height 49
click at [729, 338] on p "The Caregiver Initiative continues to be on track, with significant progress in…" at bounding box center [736, 323] width 771 height 49
drag, startPoint x: 1045, startPoint y: 340, endPoint x: 340, endPoint y: 309, distance: 706.3
click at [348, 309] on html "The Caregiver Initiative continues to be on track, with significant progress in…" at bounding box center [736, 398] width 777 height 205
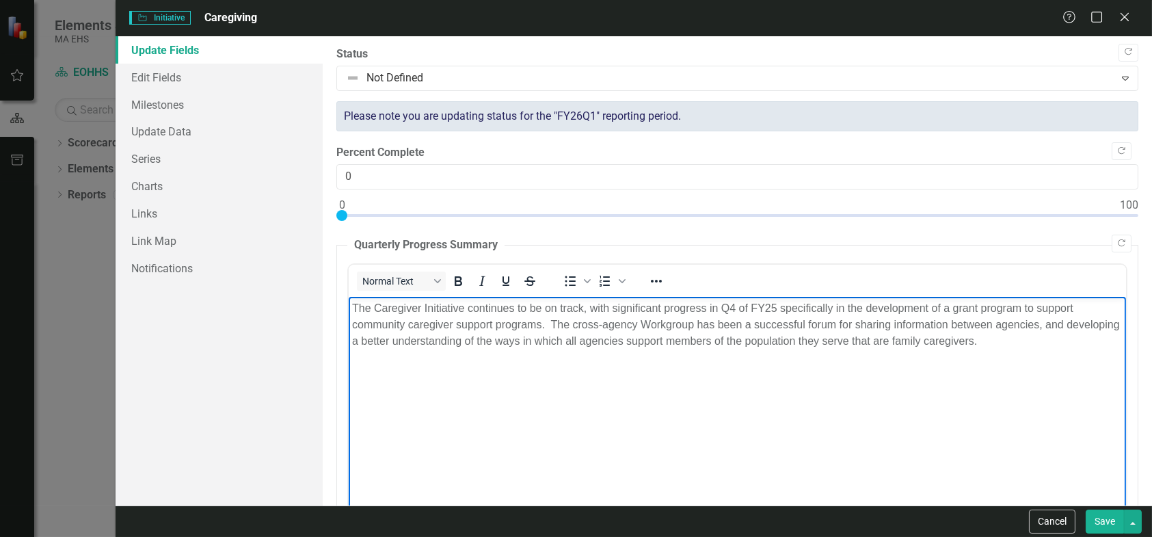
copy p "The Caregiver Initiative continues to be on track, with significant progress in…"
click at [1110, 528] on button "Save" at bounding box center [1105, 521] width 38 height 24
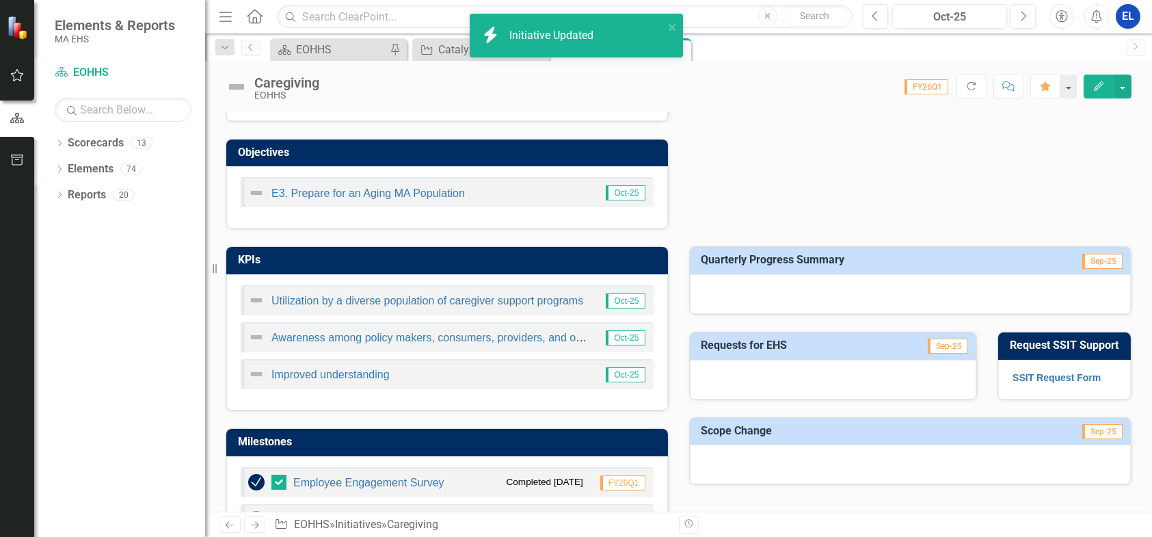
checkbox input "true"
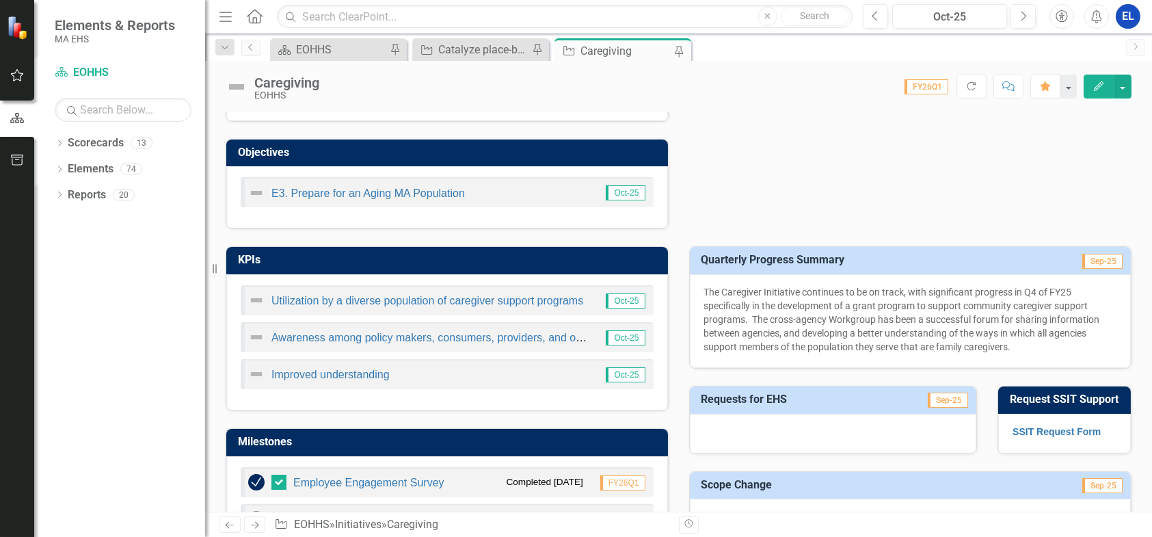
click at [232, 85] on img at bounding box center [237, 87] width 22 height 22
click at [1095, 90] on button "Edit" at bounding box center [1099, 87] width 30 height 24
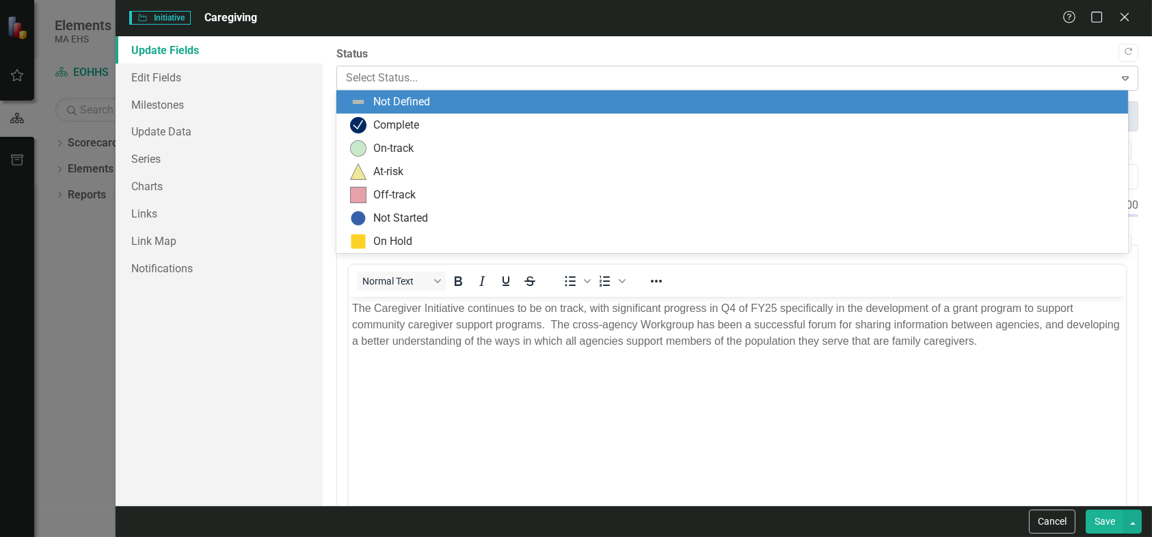
click at [369, 72] on div at bounding box center [726, 78] width 760 height 18
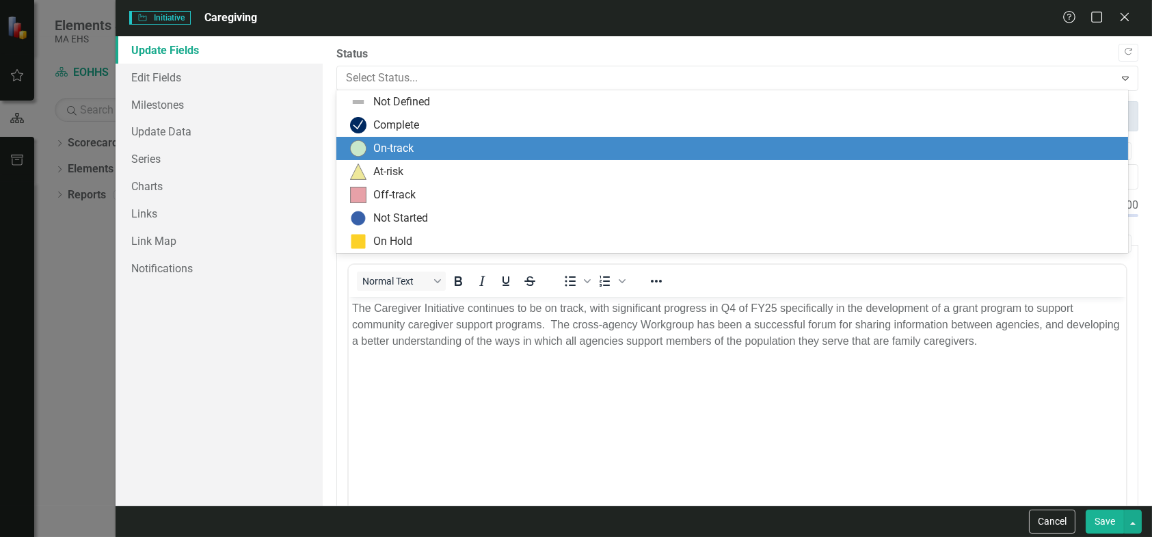
click at [377, 148] on div "On-track" at bounding box center [393, 149] width 40 height 16
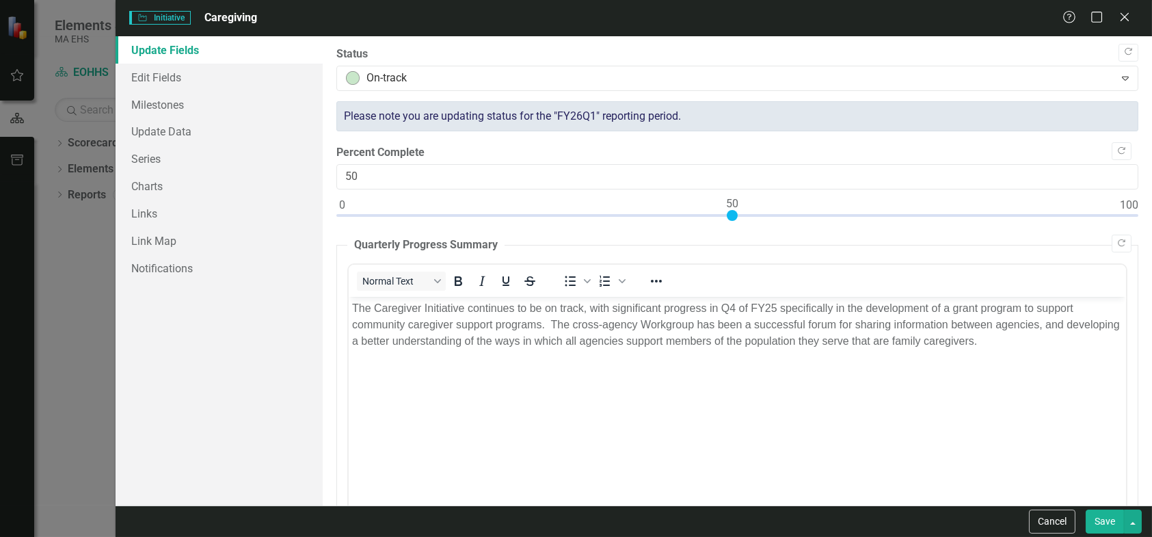
drag, startPoint x: 339, startPoint y: 211, endPoint x: 727, endPoint y: 225, distance: 388.6
click at [727, 225] on div at bounding box center [737, 218] width 802 height 17
type input "45"
drag, startPoint x: 732, startPoint y: 215, endPoint x: 693, endPoint y: 219, distance: 39.9
click at [693, 219] on div at bounding box center [737, 218] width 802 height 17
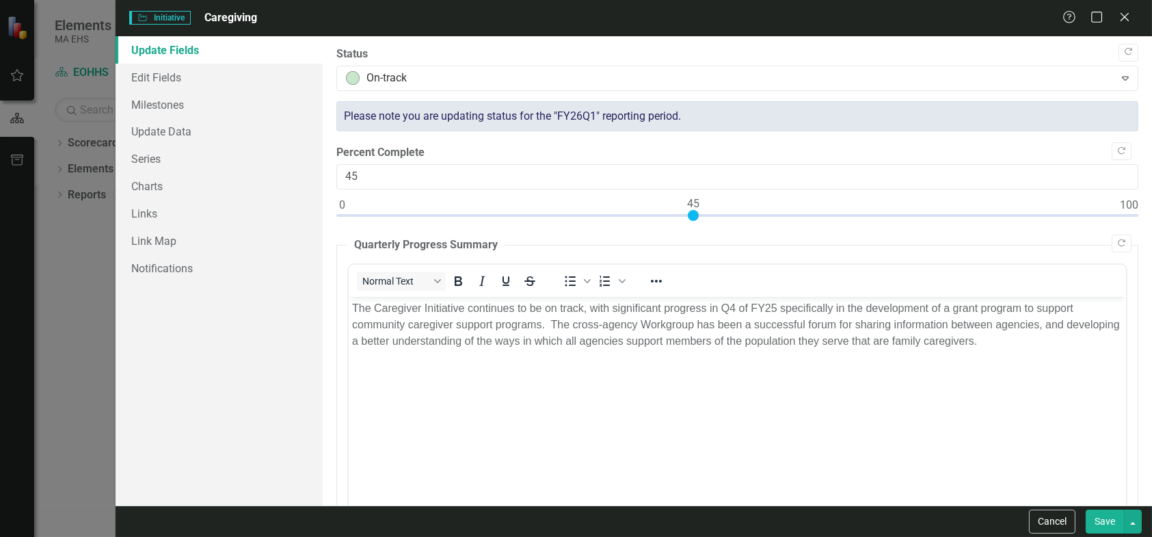
click at [1107, 518] on button "Save" at bounding box center [1105, 521] width 38 height 24
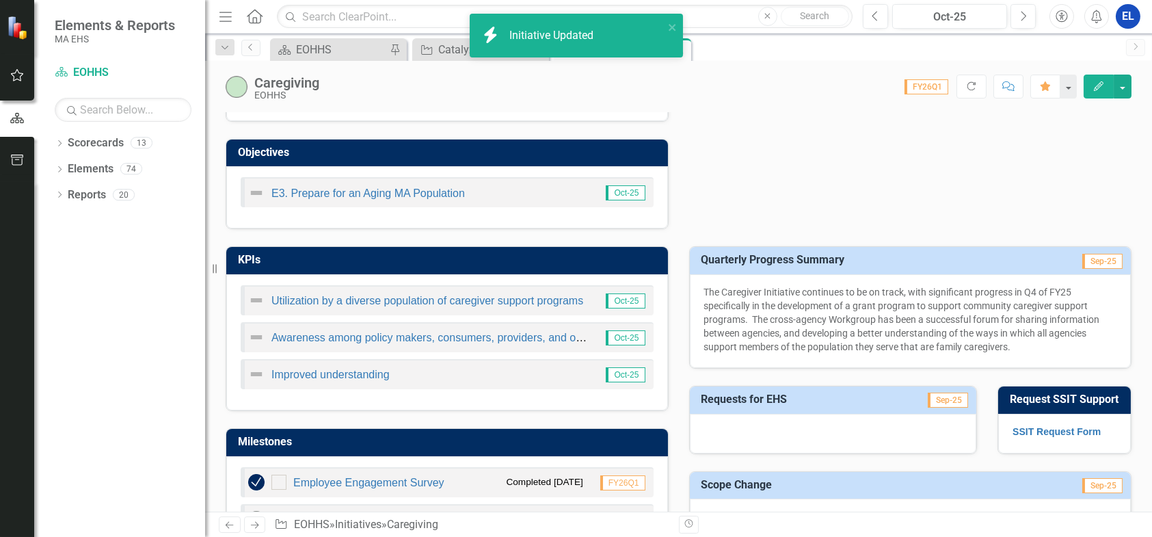
checkbox input "true"
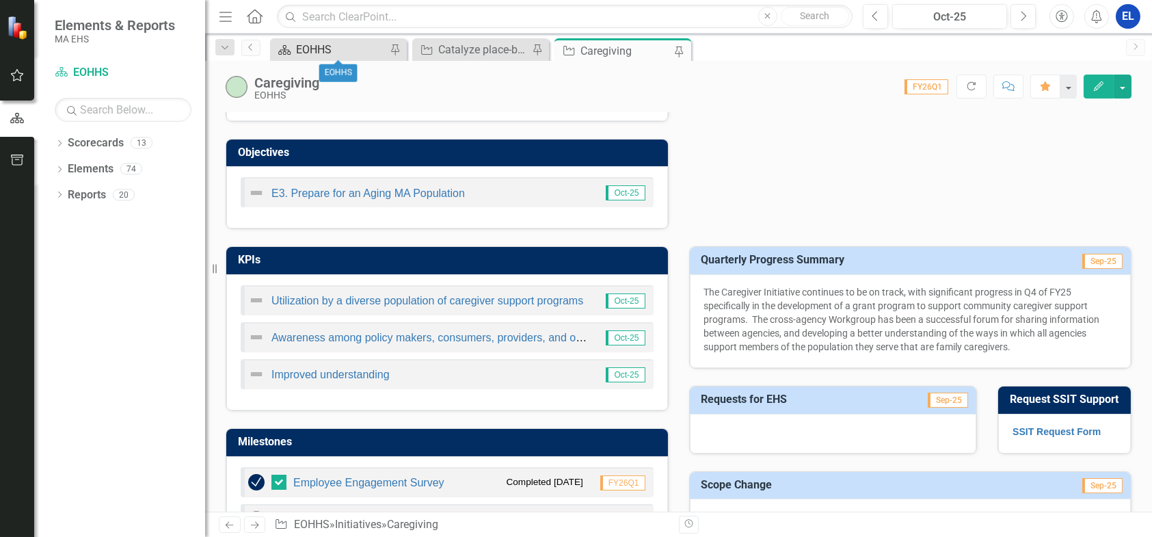
click at [327, 49] on div "EOHHS" at bounding box center [341, 49] width 90 height 17
